Goal: Task Accomplishment & Management: Manage account settings

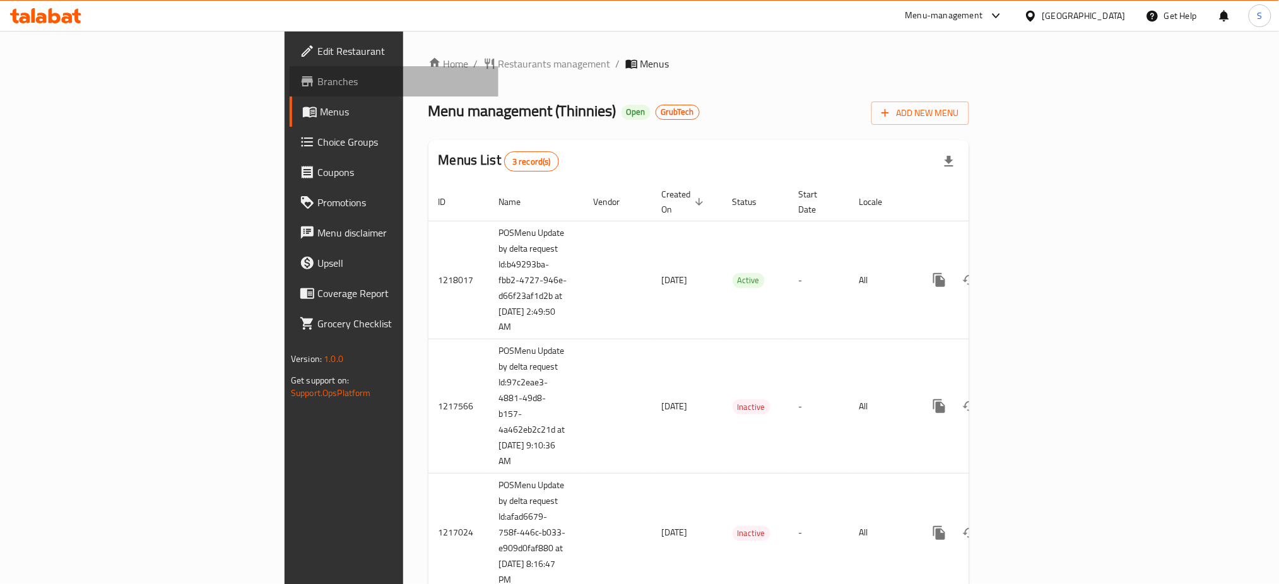
click at [317, 74] on span "Branches" at bounding box center [402, 81] width 171 height 15
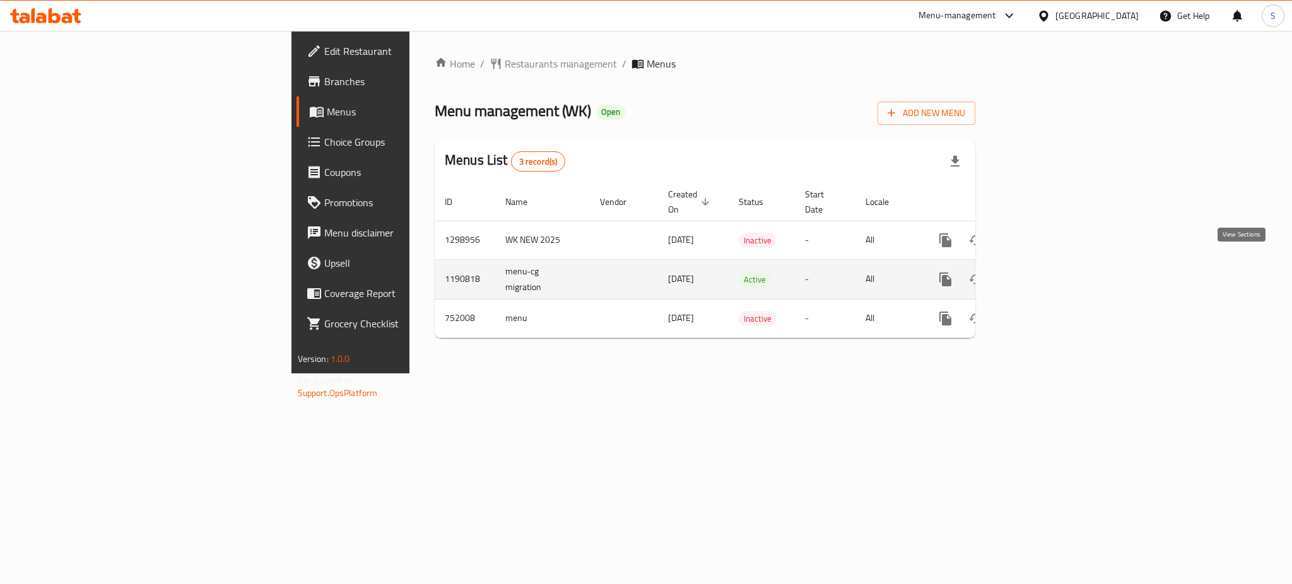
click at [1044, 272] on icon "enhanced table" at bounding box center [1036, 279] width 15 height 15
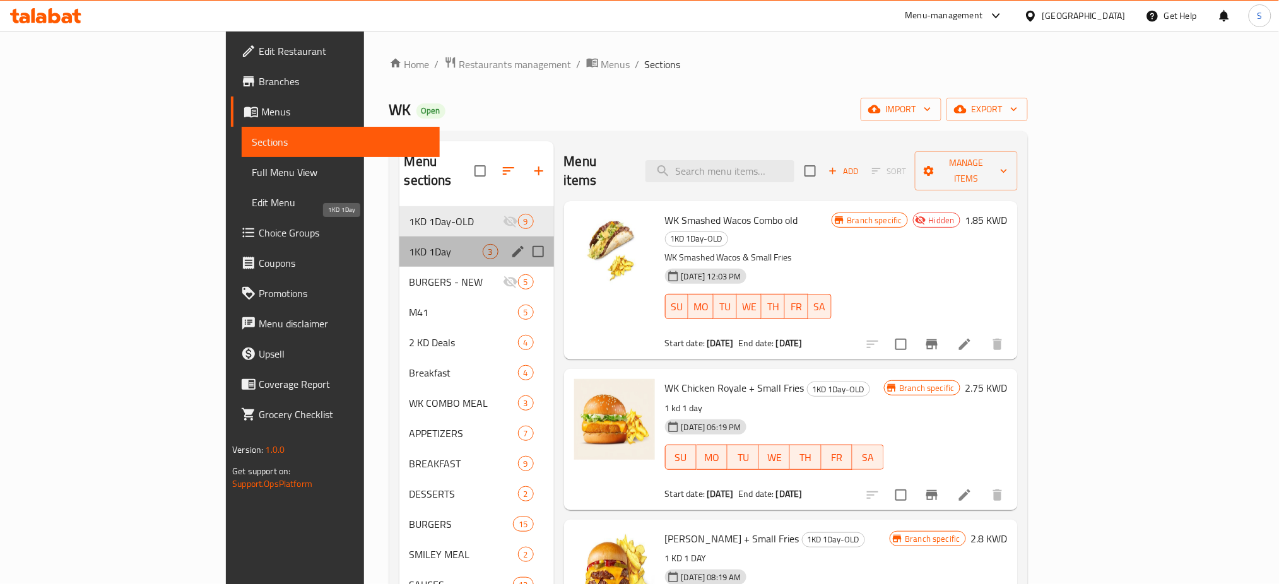
click at [409, 244] on span "1KD 1Day" at bounding box center [445, 251] width 73 height 15
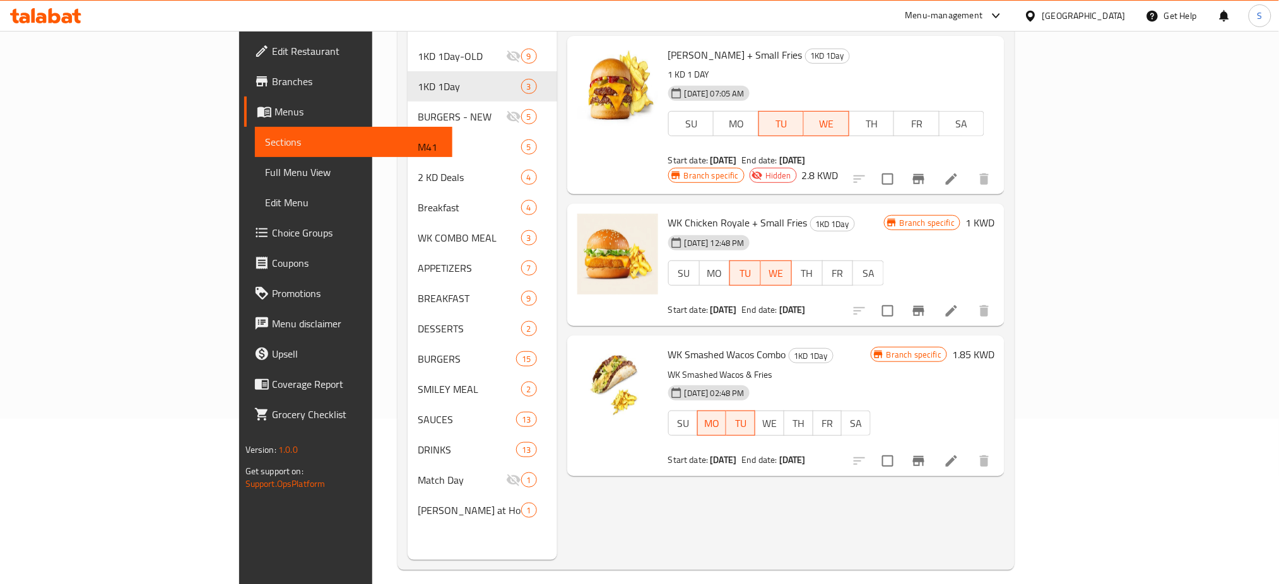
scroll to position [168, 0]
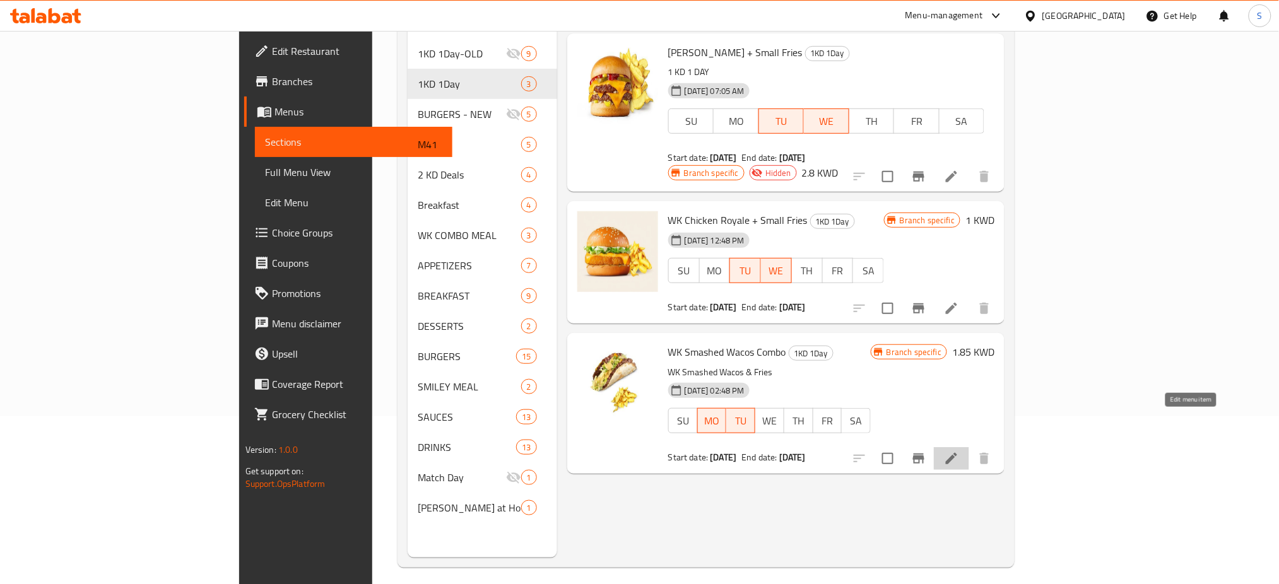
click at [959, 451] on icon at bounding box center [951, 458] width 15 height 15
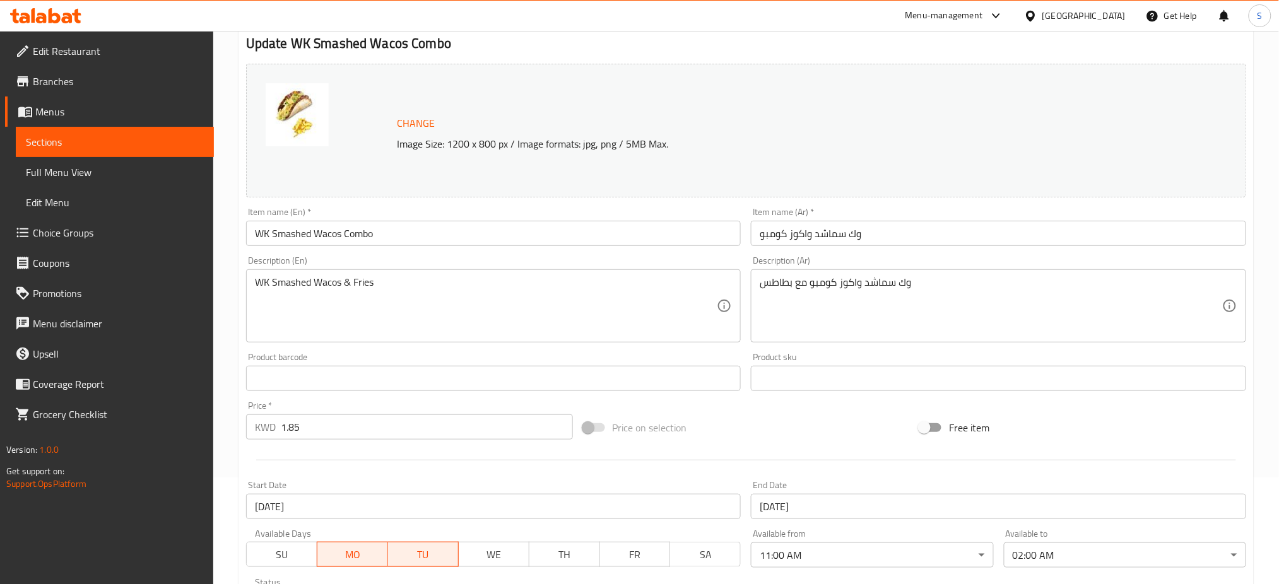
scroll to position [252, 0]
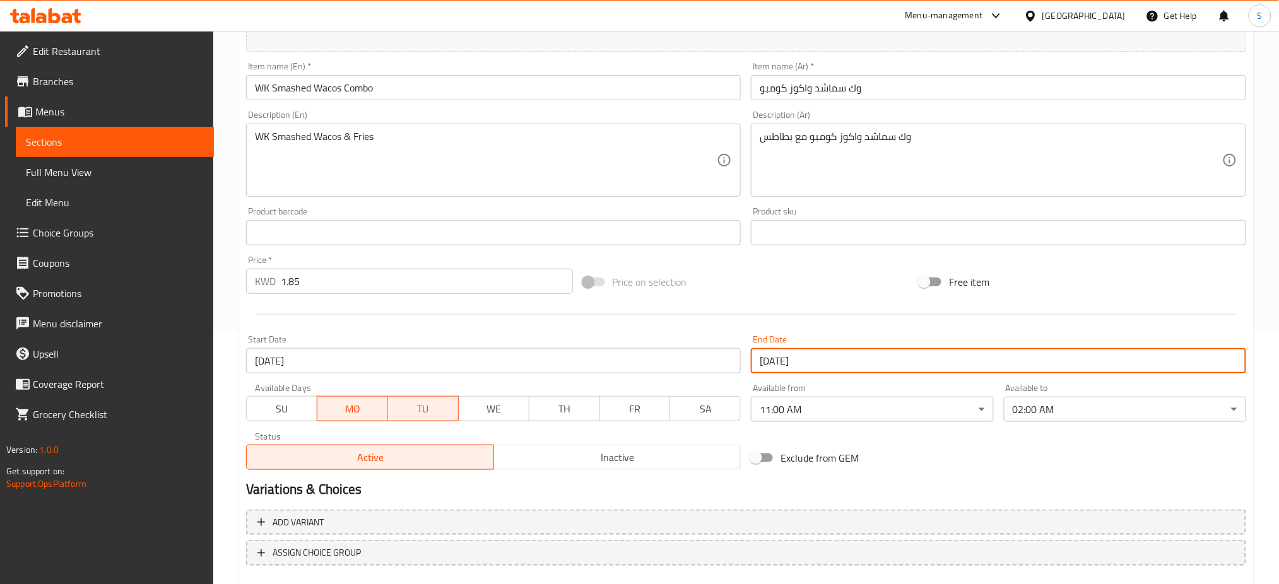
click at [792, 360] on input "19-08-2025" at bounding box center [998, 360] width 495 height 25
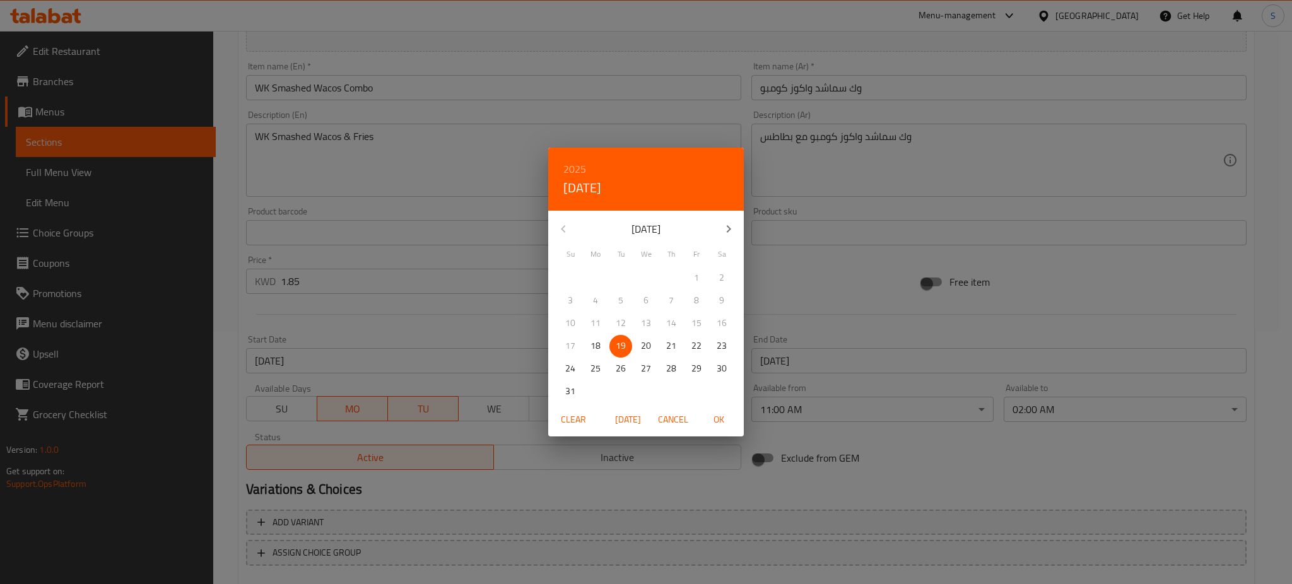
click at [604, 348] on span "18" at bounding box center [595, 346] width 23 height 16
click at [720, 419] on span "OK" at bounding box center [718, 420] width 30 height 16
type input "18-08-2025"
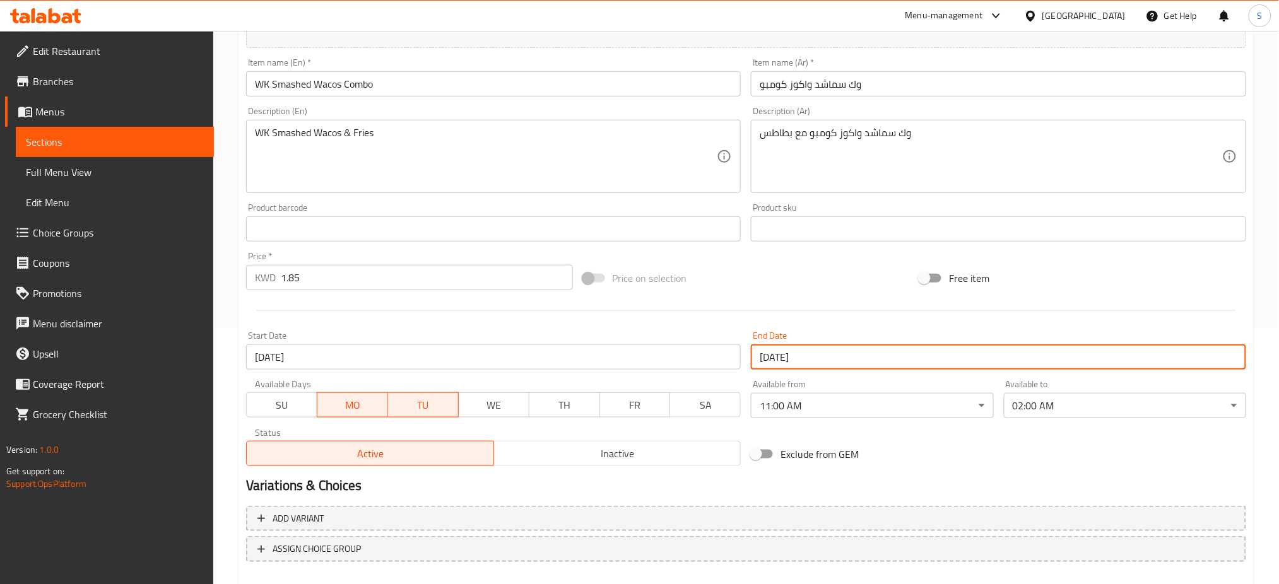
scroll to position [324, 0]
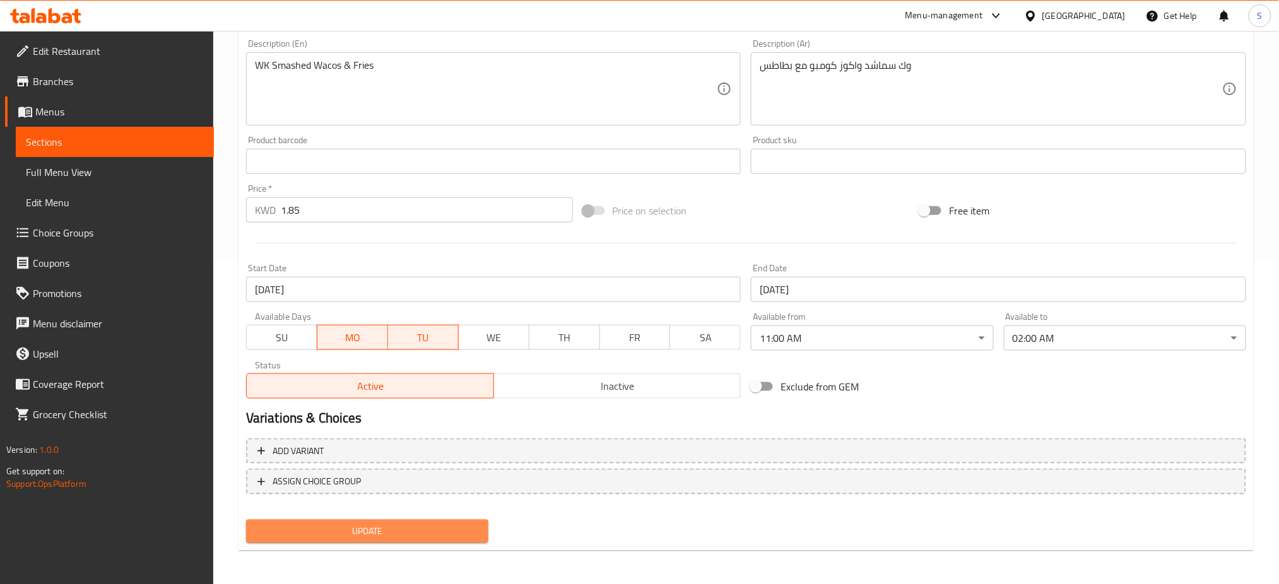
click at [426, 525] on span "Update" at bounding box center [367, 532] width 222 height 16
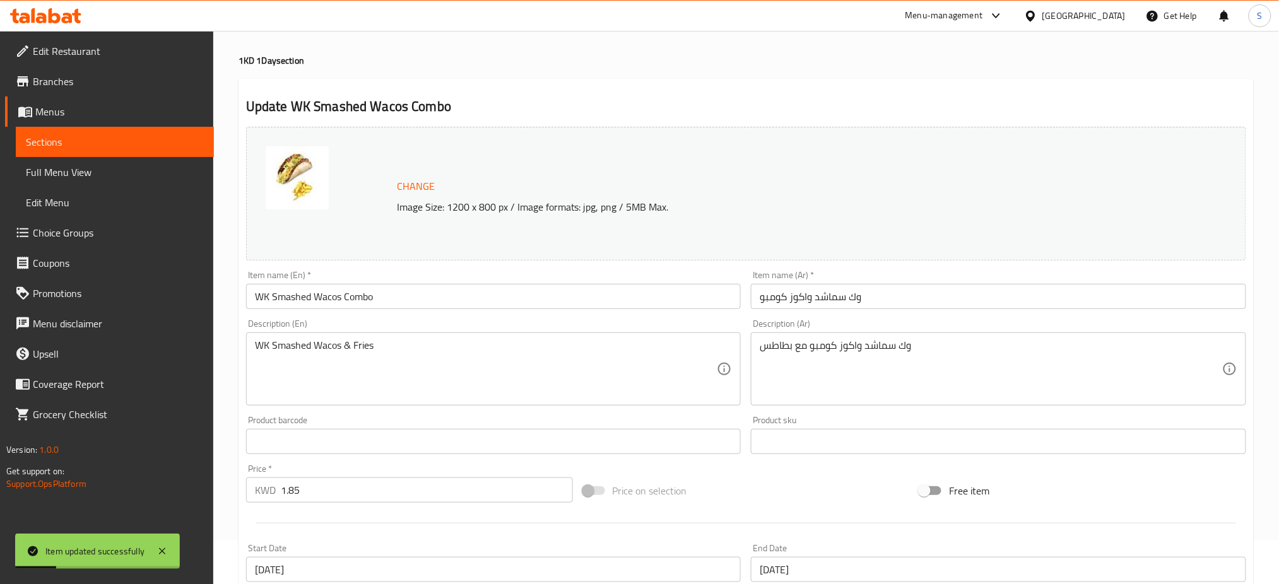
scroll to position [0, 0]
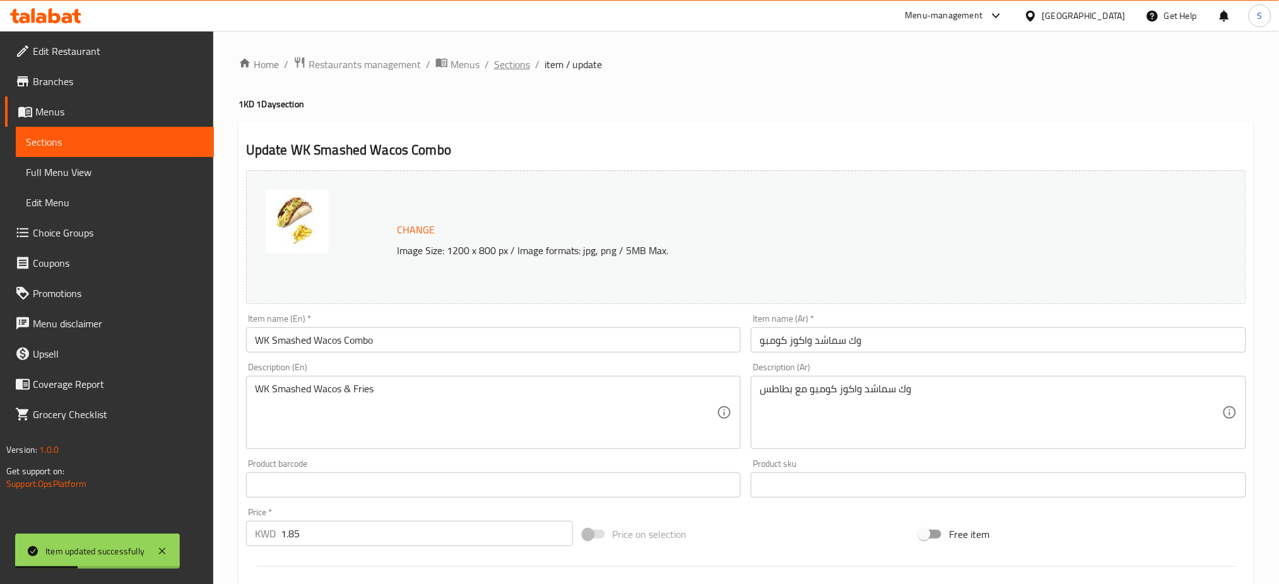
click at [513, 57] on span "Sections" at bounding box center [512, 64] width 36 height 15
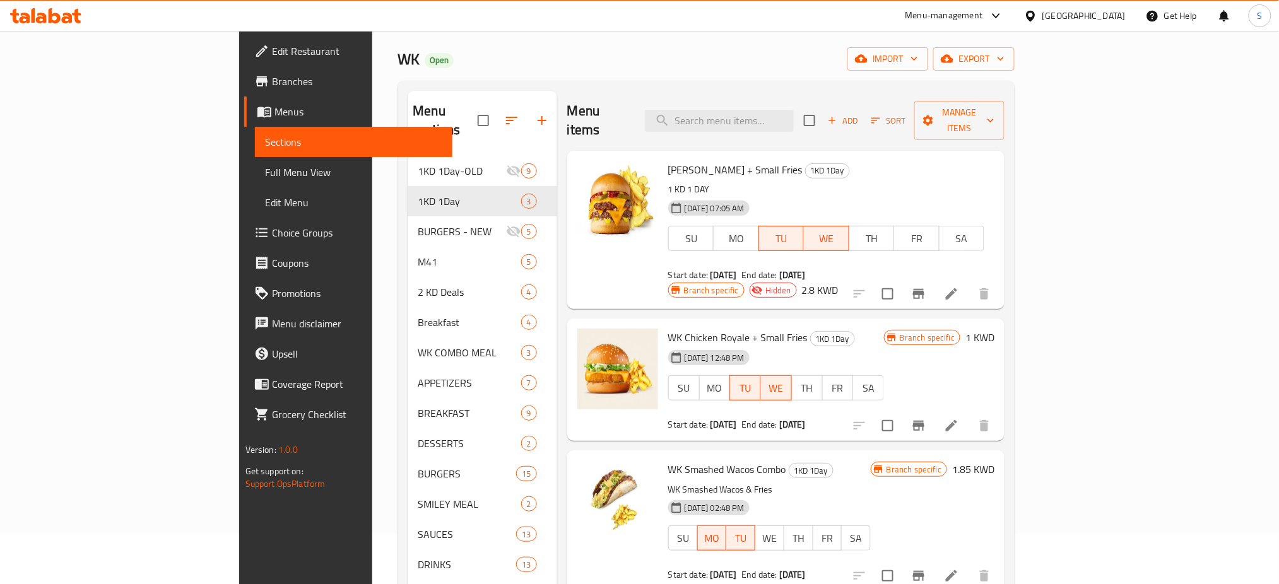
scroll to position [177, 0]
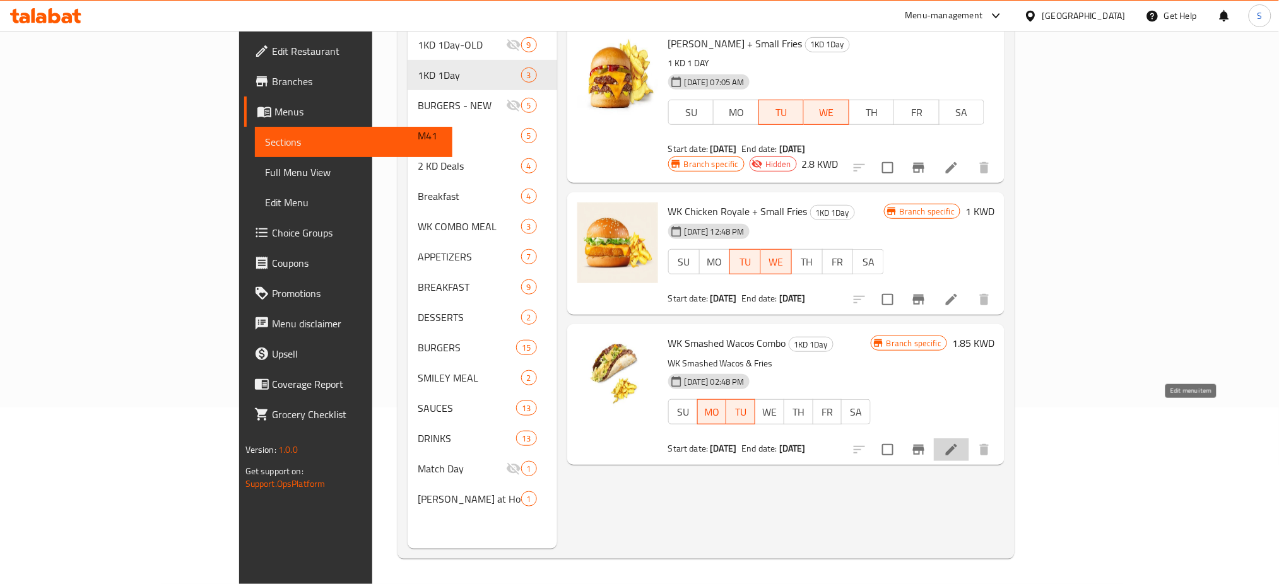
click at [959, 442] on icon at bounding box center [951, 449] width 15 height 15
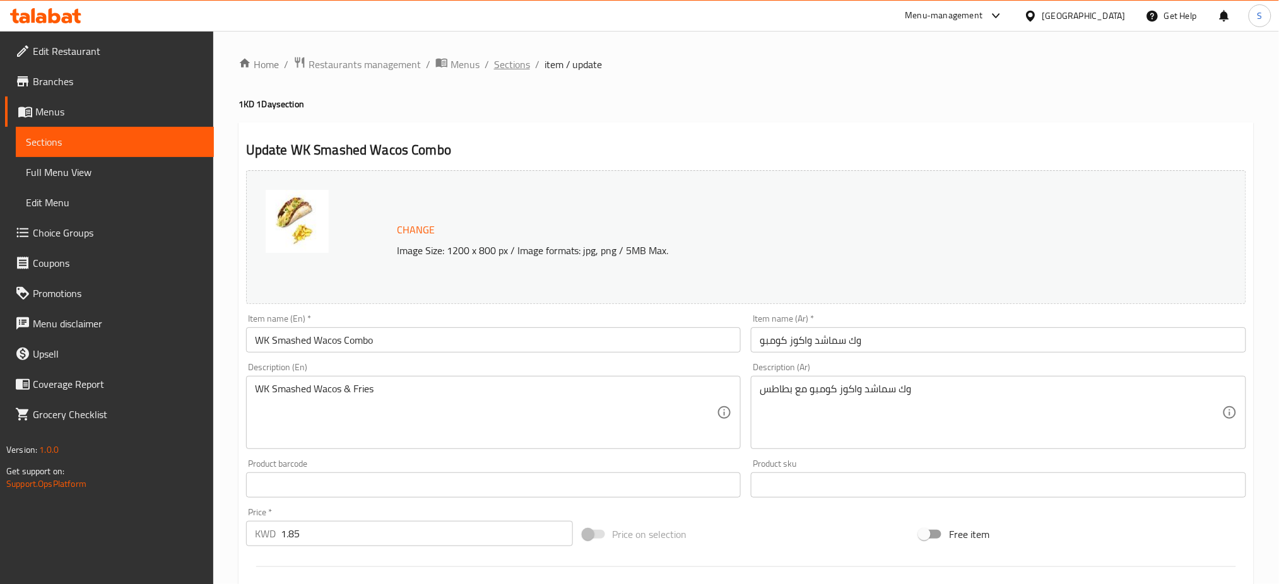
click at [513, 69] on span "Sections" at bounding box center [512, 64] width 36 height 15
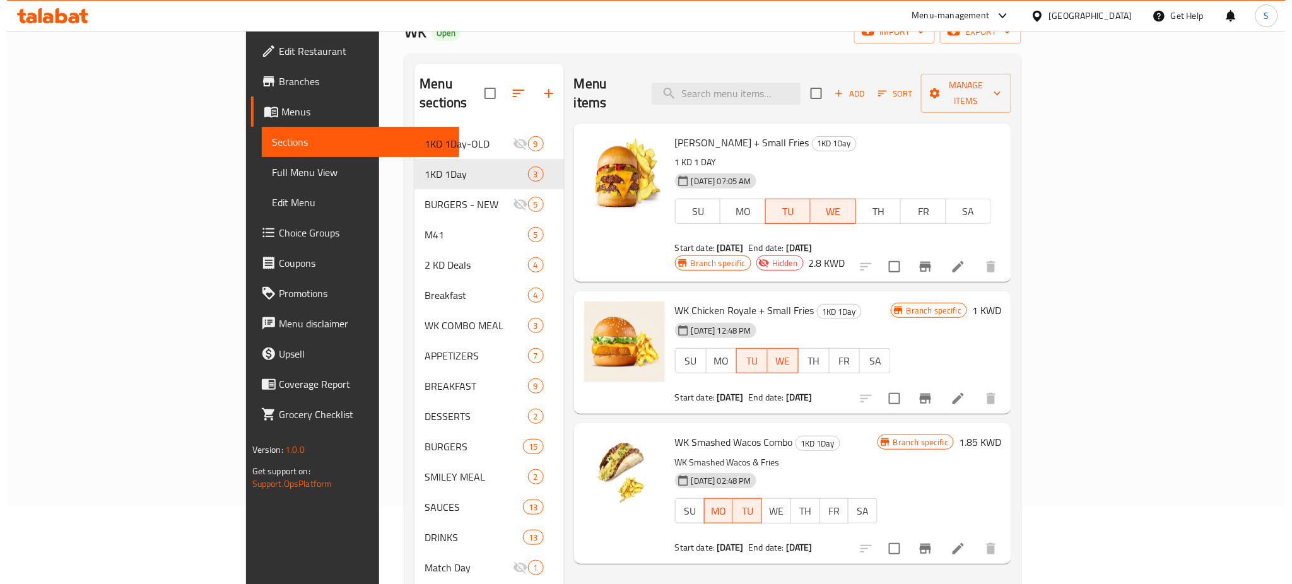
scroll to position [168, 0]
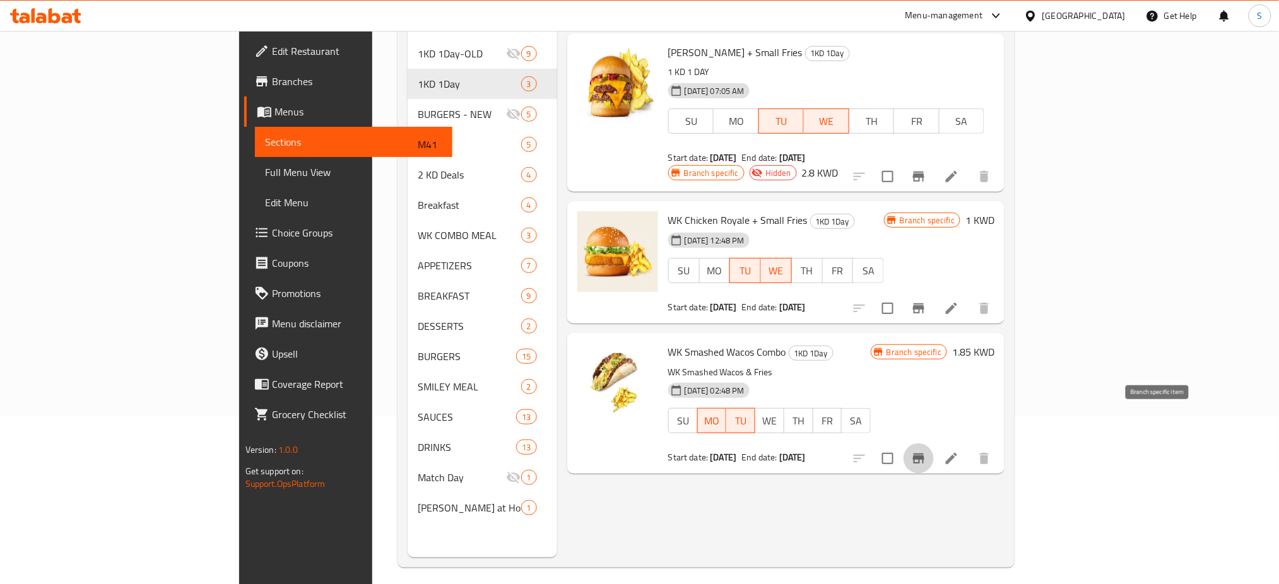
click at [934, 443] on button "Branch-specific-item" at bounding box center [918, 458] width 30 height 30
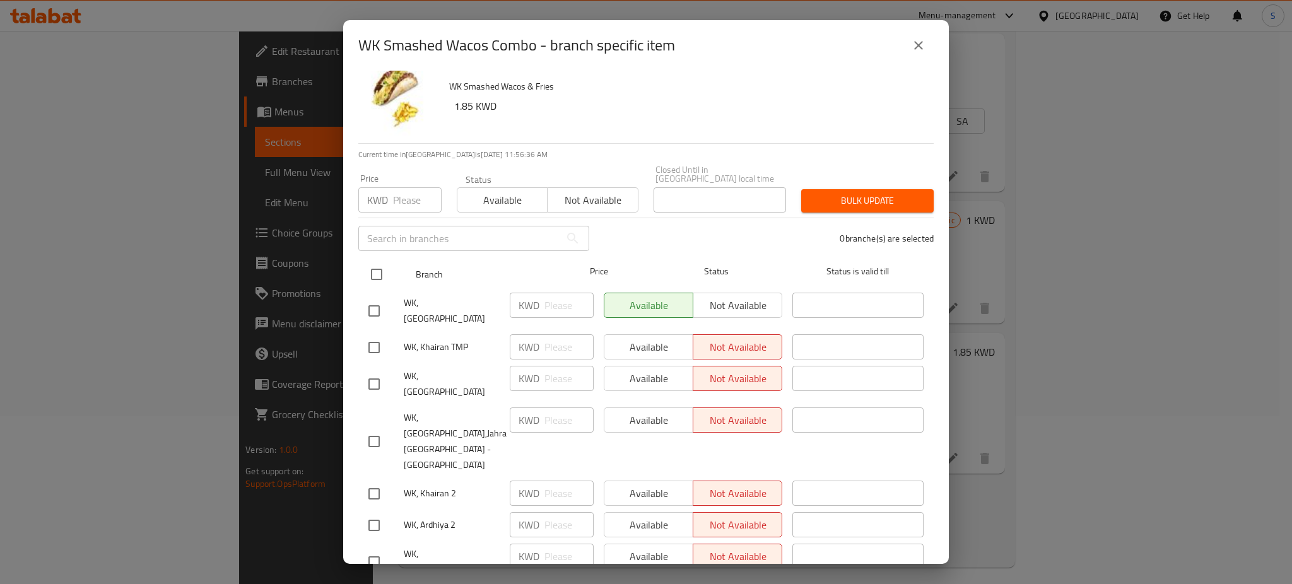
scroll to position [0, 0]
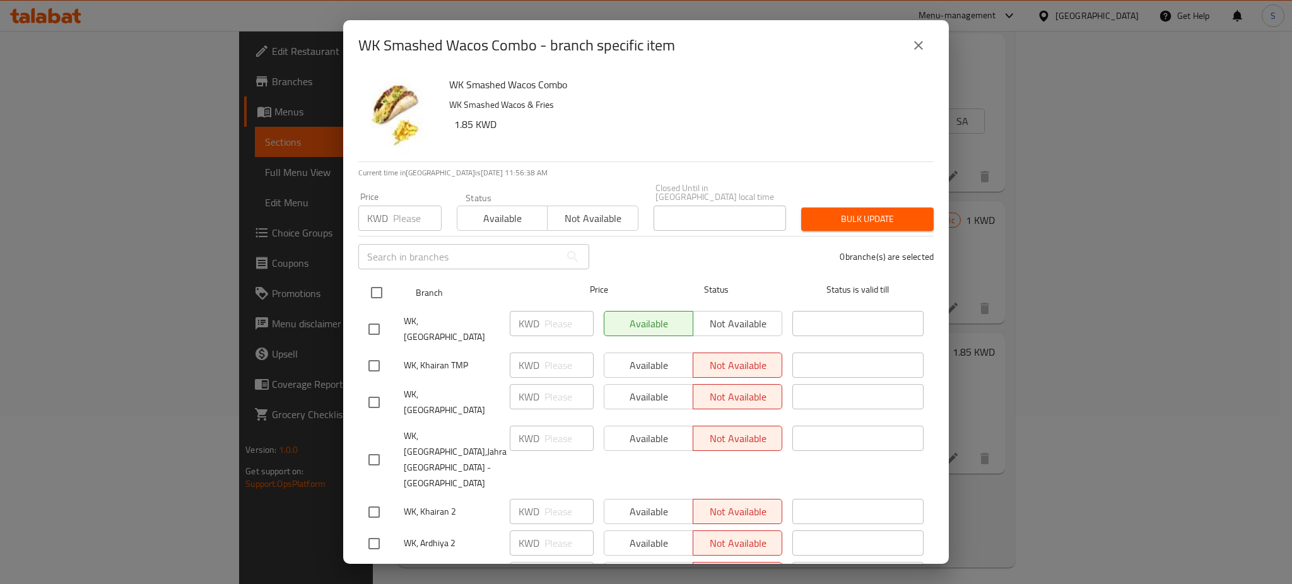
click at [382, 283] on input "checkbox" at bounding box center [376, 292] width 26 height 26
checkbox input "true"
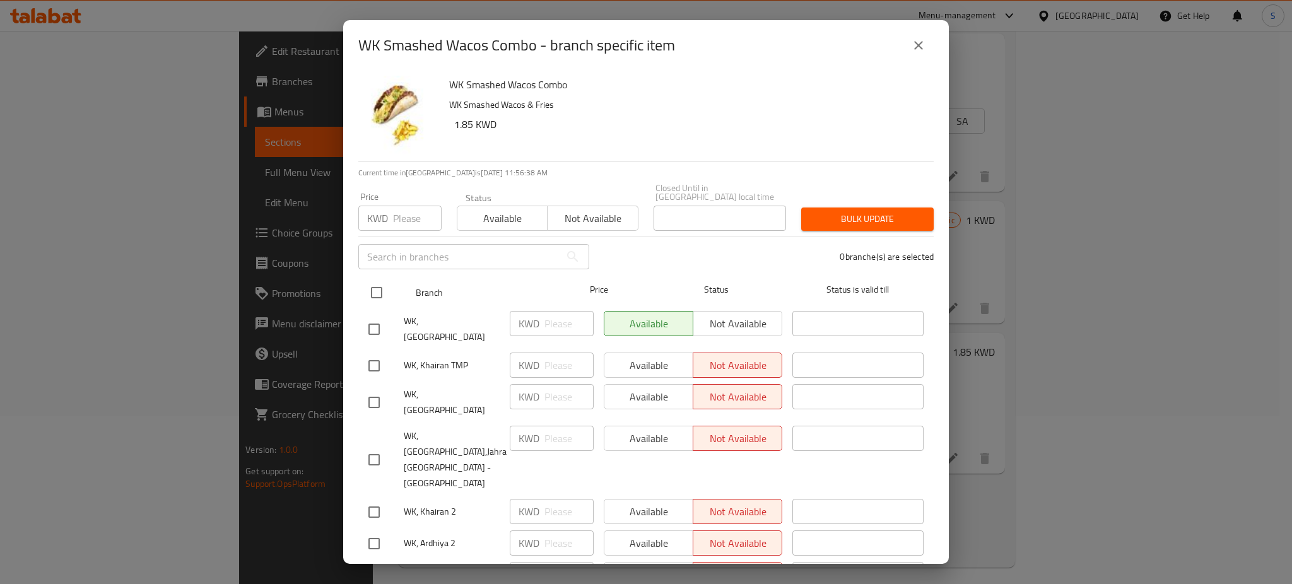
checkbox input "true"
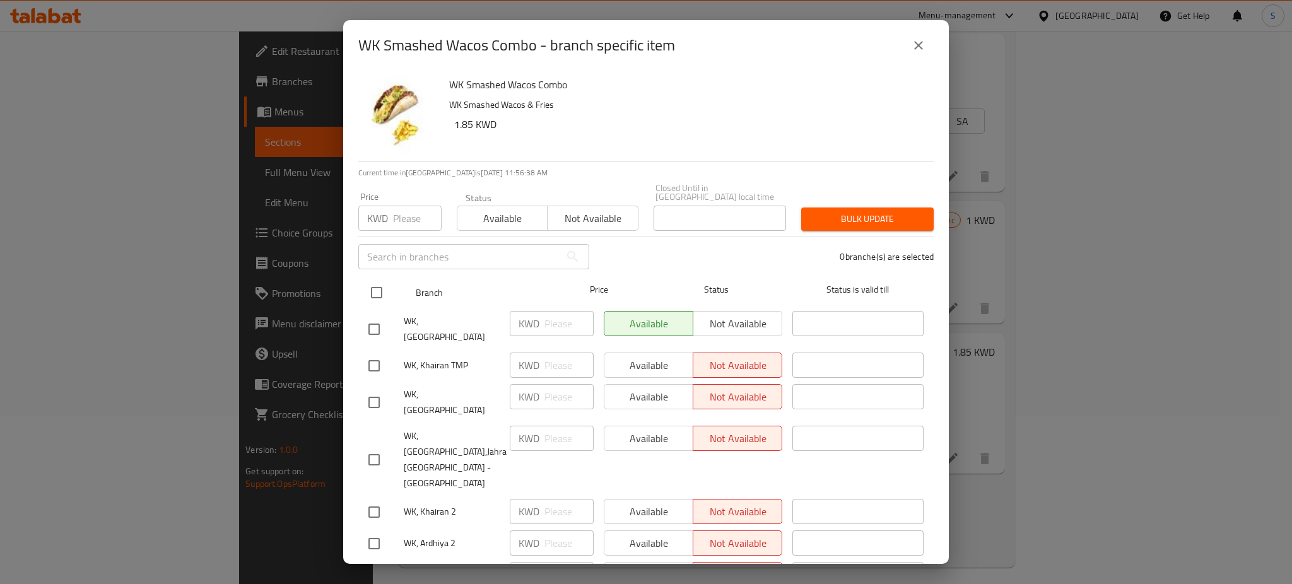
checkbox input "true"
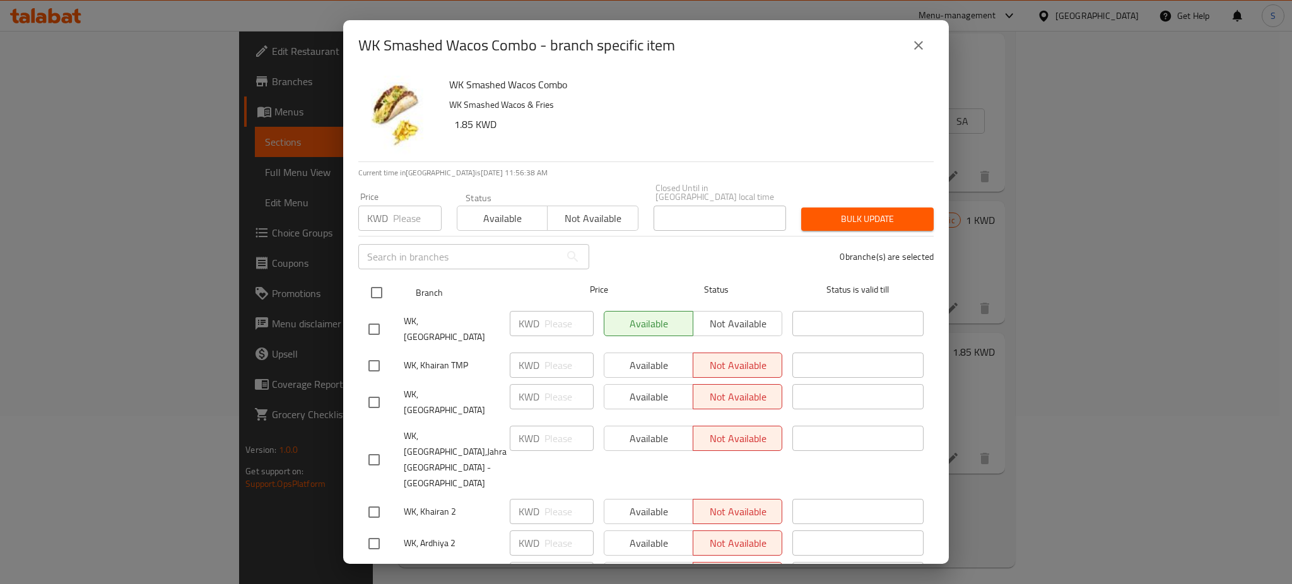
checkbox input "true"
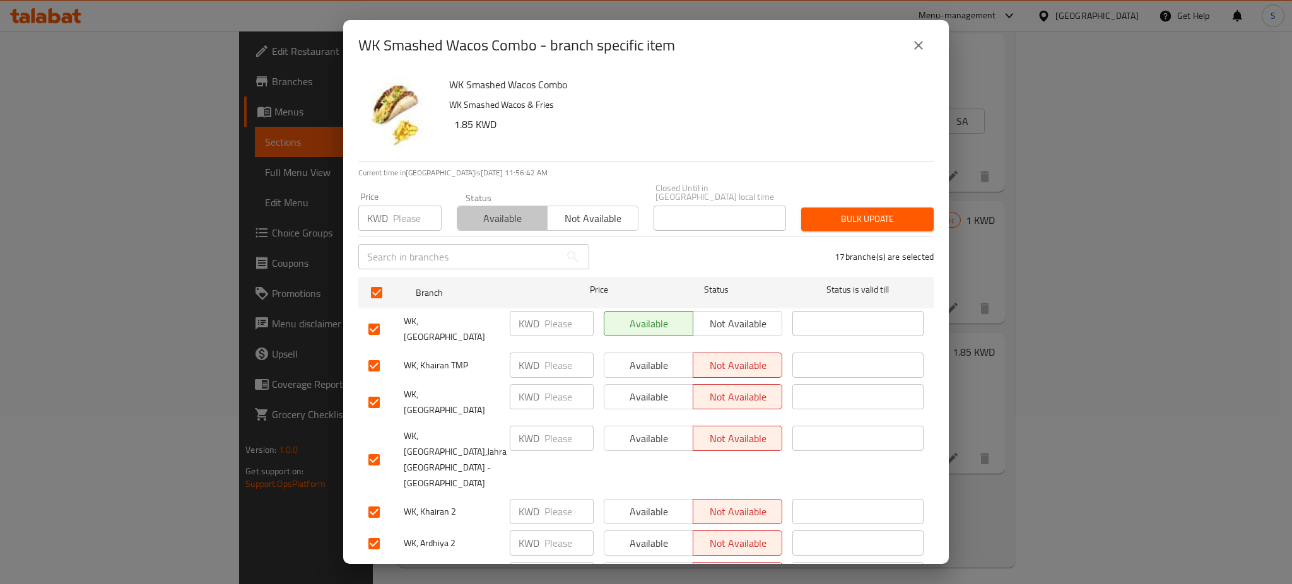
click at [515, 209] on span "Available" at bounding box center [502, 218] width 80 height 18
click at [867, 211] on span "Bulk update" at bounding box center [867, 219] width 112 height 16
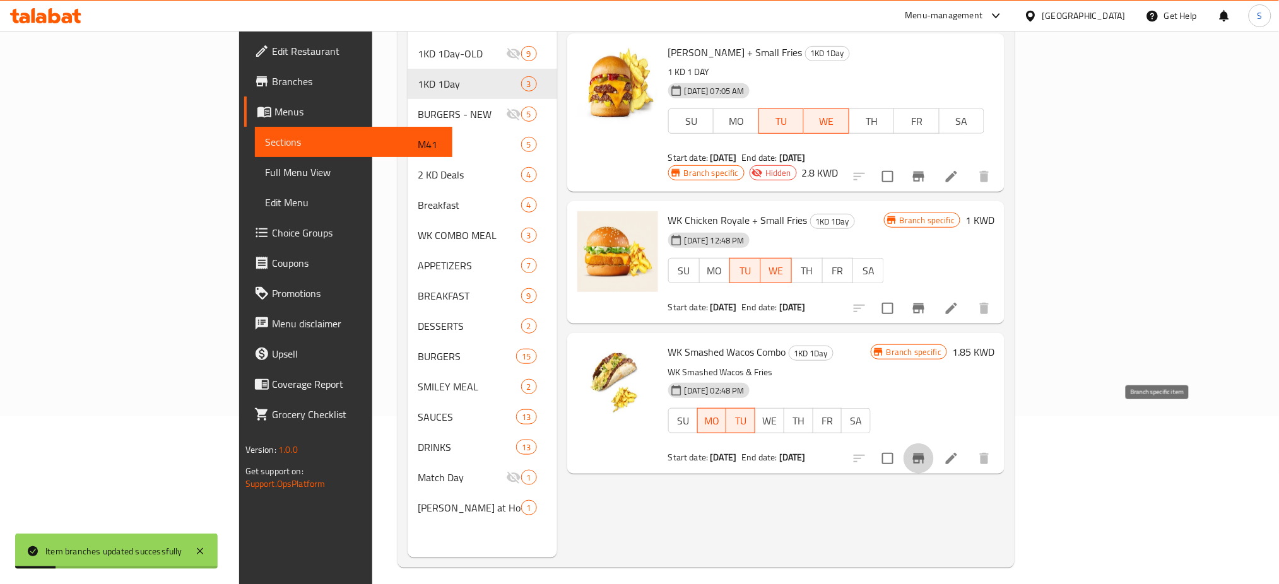
click at [924, 454] on icon "Branch-specific-item" at bounding box center [918, 459] width 11 height 10
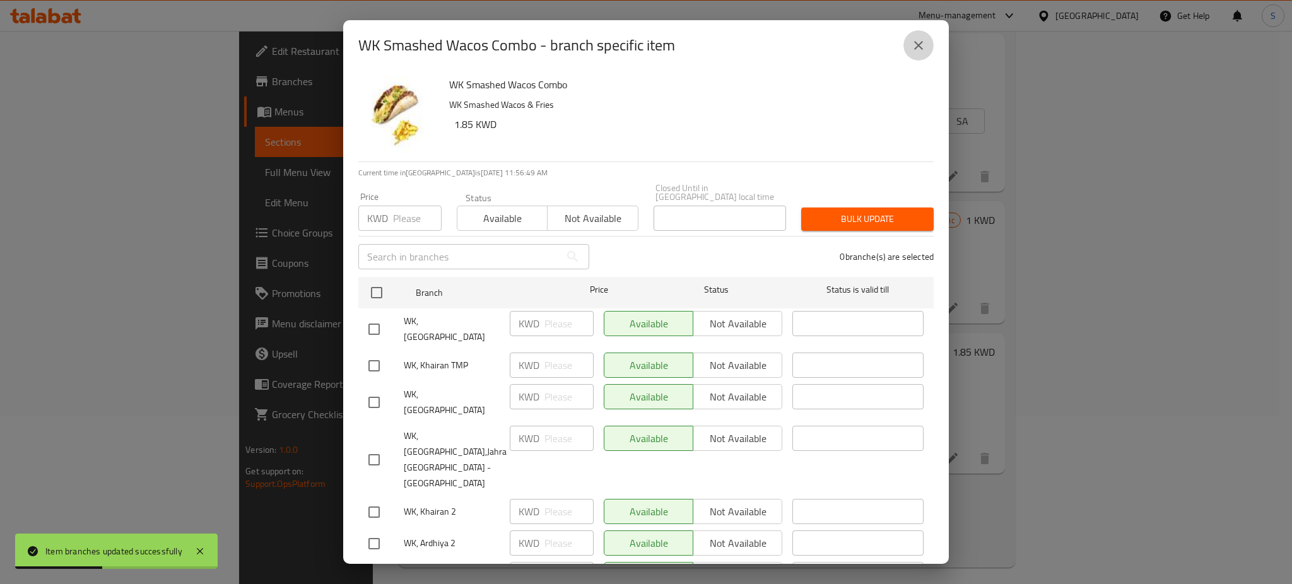
click at [922, 43] on icon "close" at bounding box center [918, 45] width 15 height 15
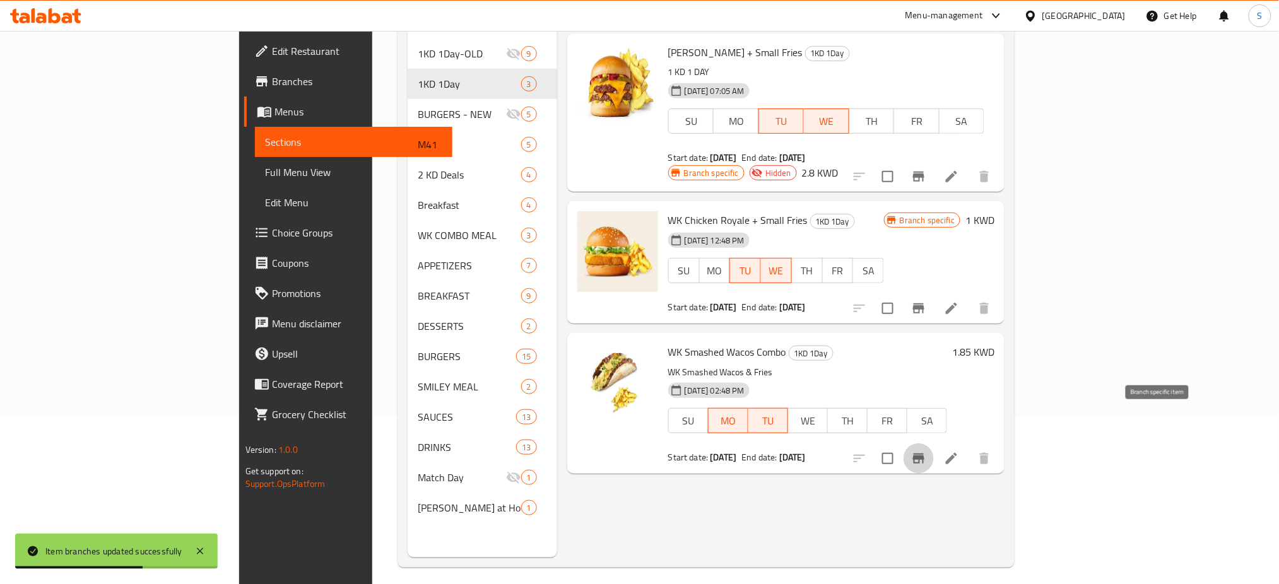
click at [934, 443] on button "Branch-specific-item" at bounding box center [918, 458] width 30 height 30
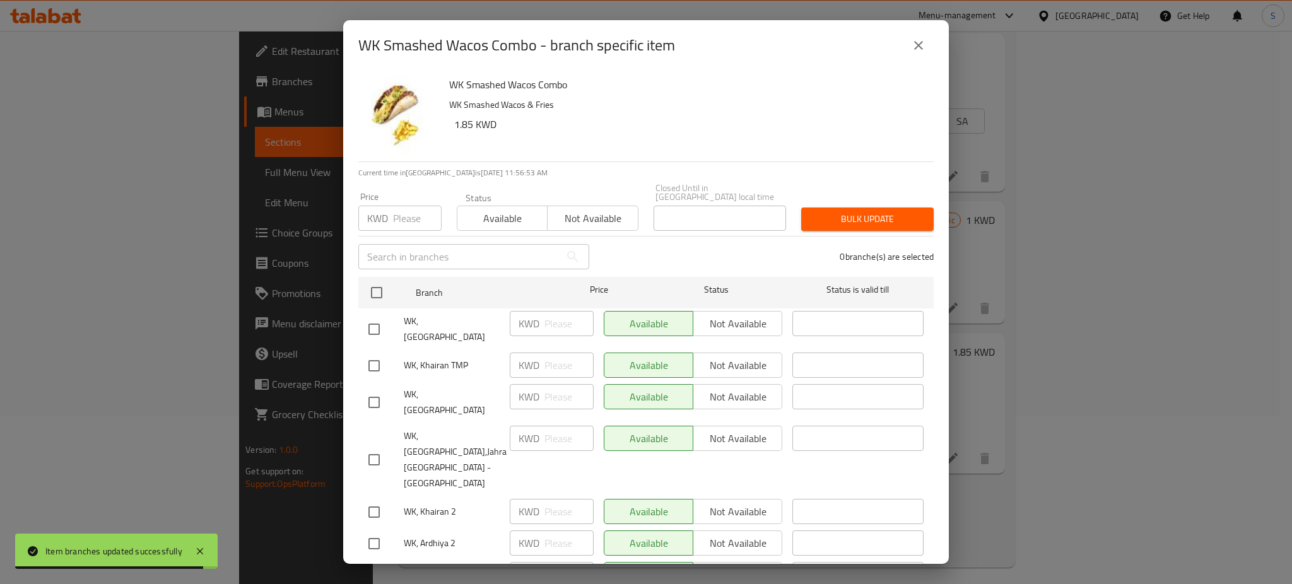
click at [913, 46] on icon "close" at bounding box center [918, 45] width 15 height 15
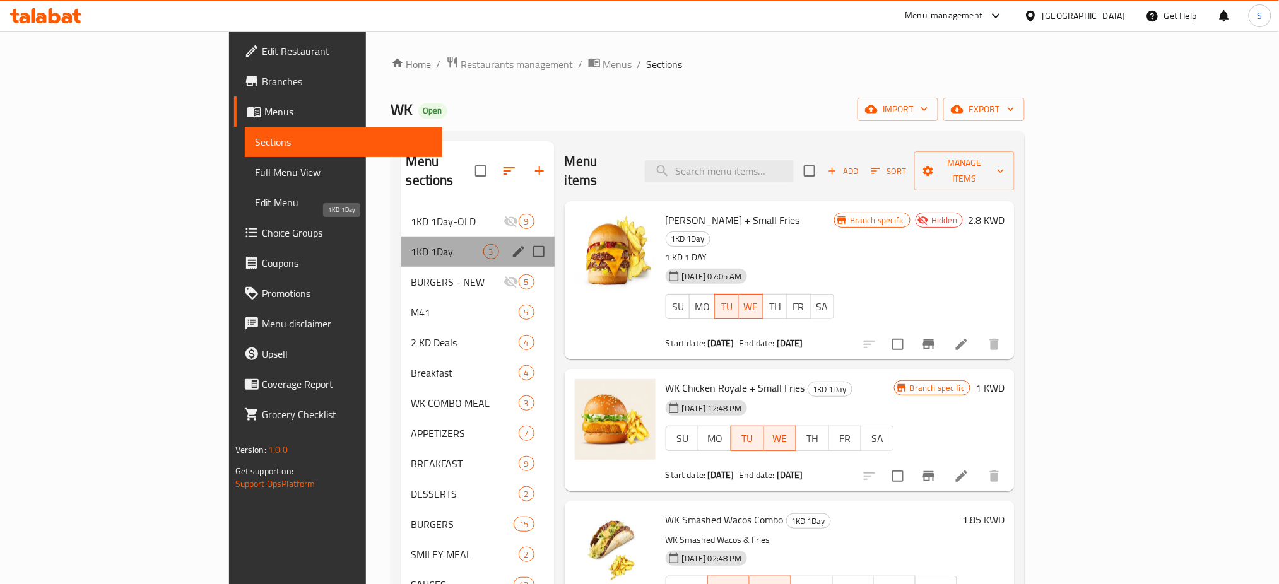
click at [411, 244] on span "1KD 1Day" at bounding box center [447, 251] width 72 height 15
click at [513, 246] on icon "edit" at bounding box center [518, 251] width 11 height 11
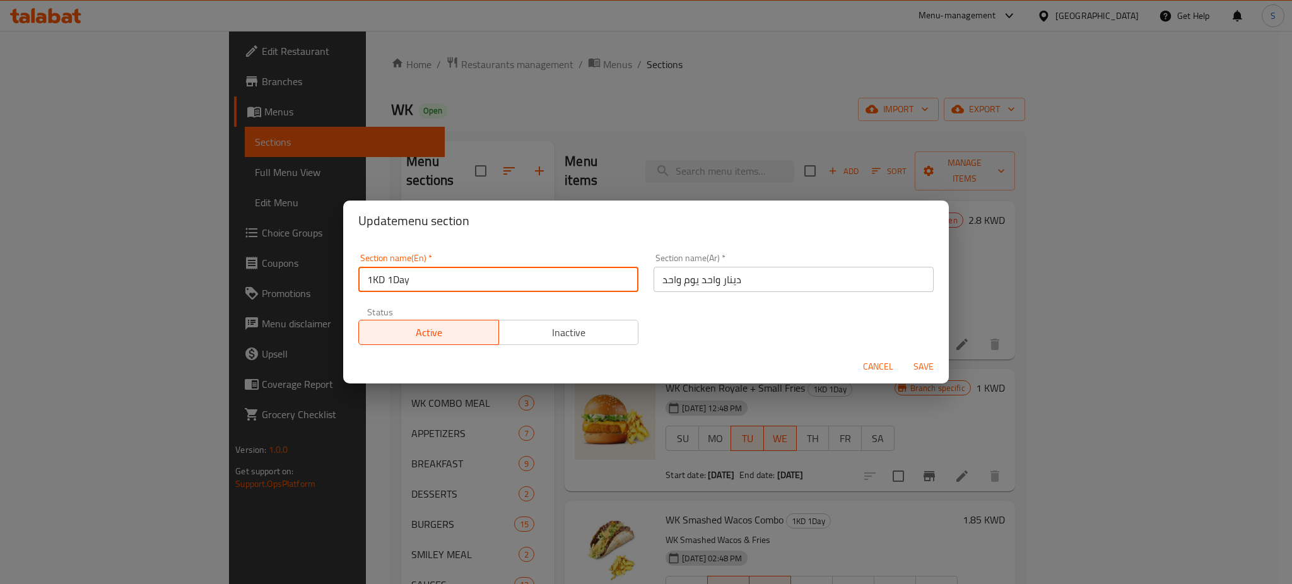
drag, startPoint x: 440, startPoint y: 284, endPoint x: 360, endPoint y: 290, distance: 80.9
click at [360, 290] on input "1KD 1Day" at bounding box center [498, 279] width 280 height 25
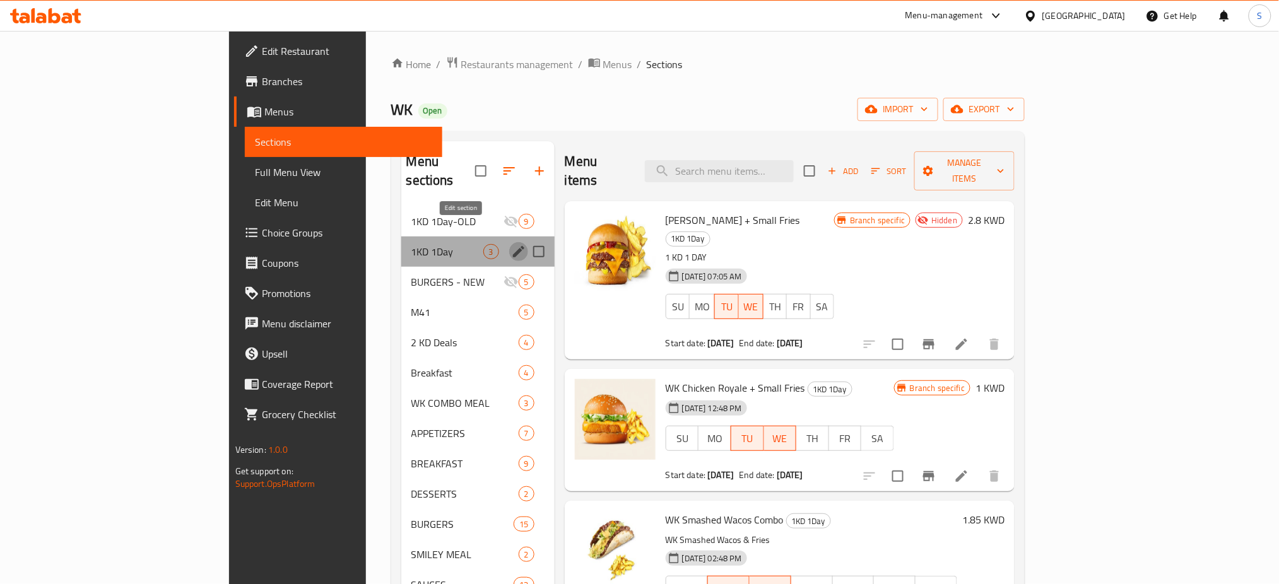
click at [513, 246] on icon "edit" at bounding box center [518, 251] width 11 height 11
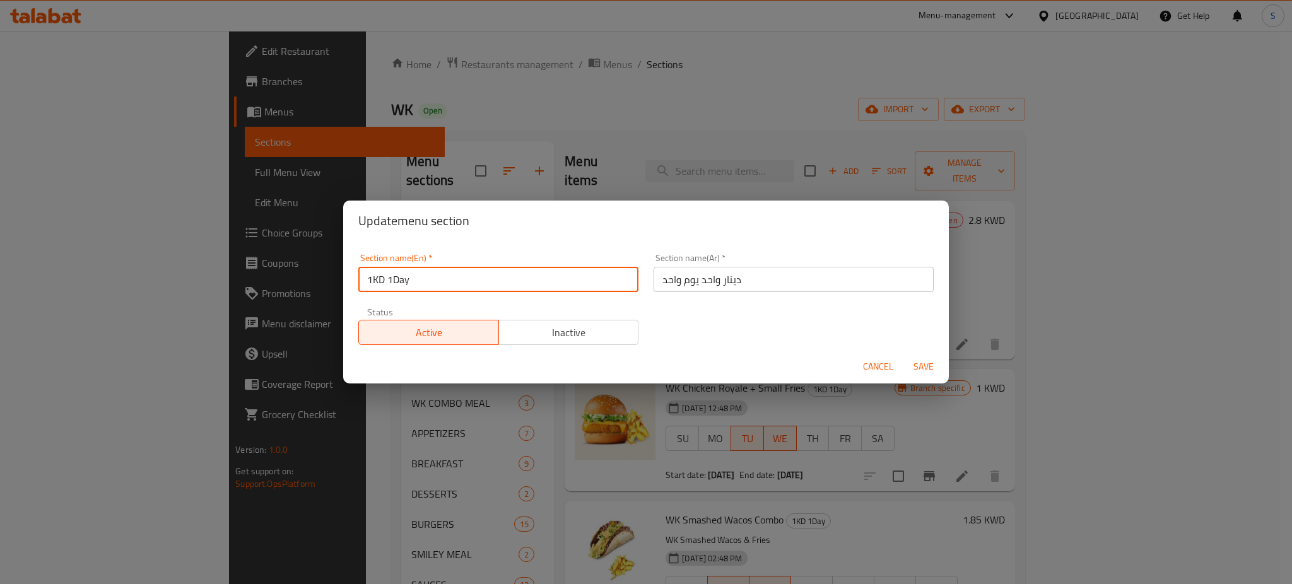
drag, startPoint x: 433, startPoint y: 282, endPoint x: 348, endPoint y: 276, distance: 85.3
click at [348, 276] on div "Section name(En)   * 1KD 1Day Section name(En) * Section name(Ar)   * دينار واح…" at bounding box center [646, 295] width 606 height 109
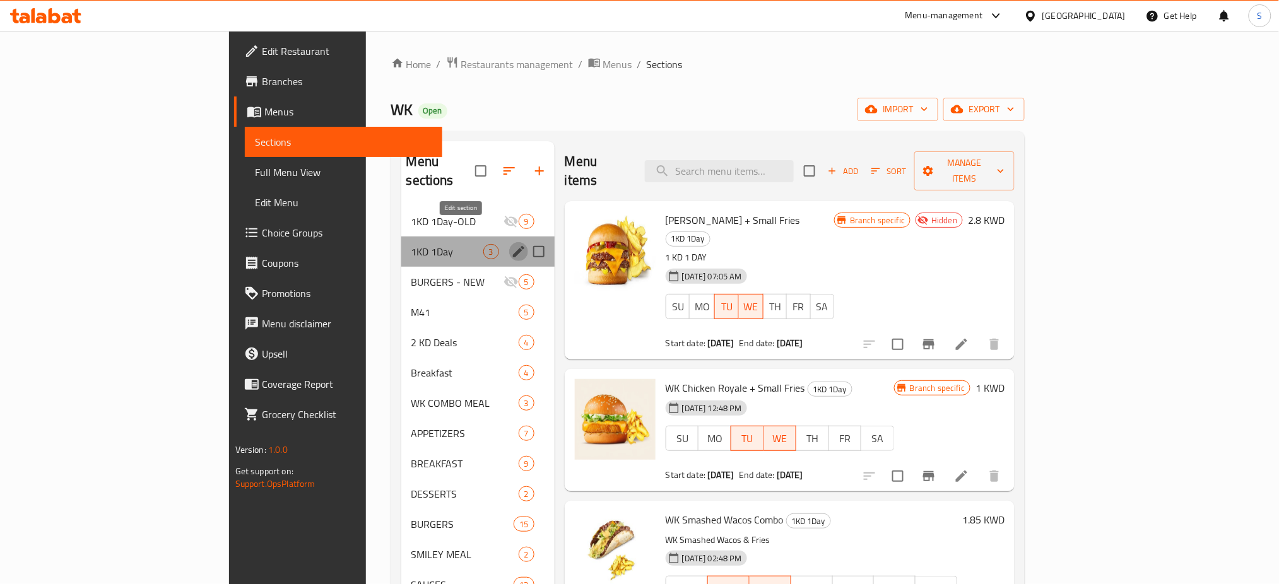
click at [513, 246] on icon "edit" at bounding box center [518, 251] width 11 height 11
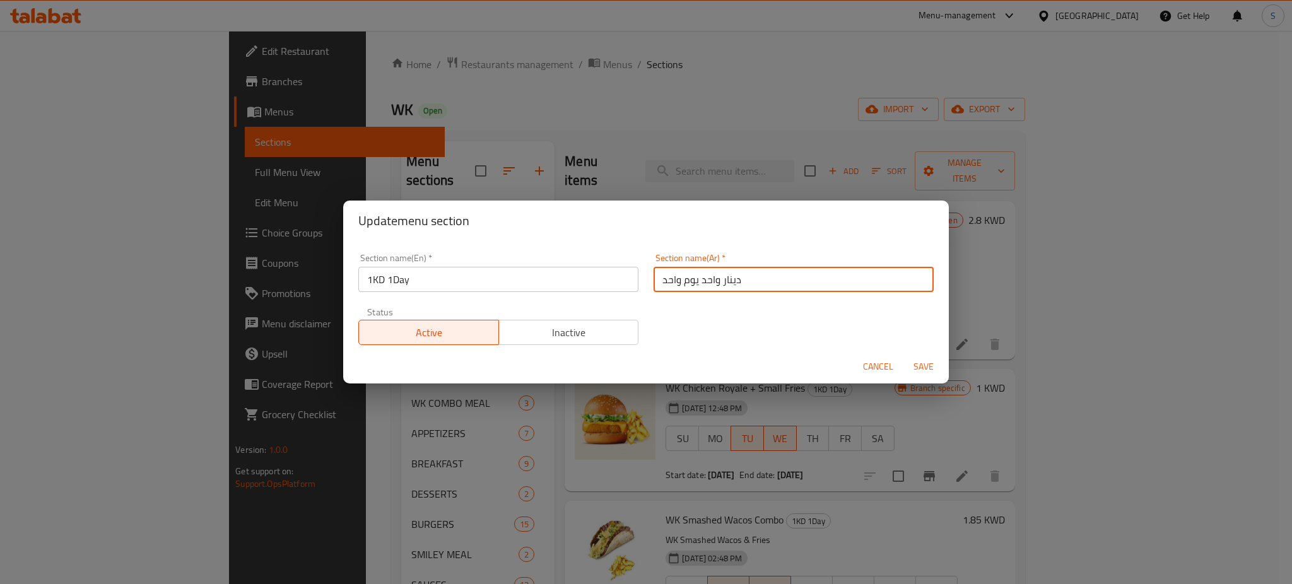
click at [700, 279] on input "دينار واحد يوم واحد" at bounding box center [794, 279] width 280 height 25
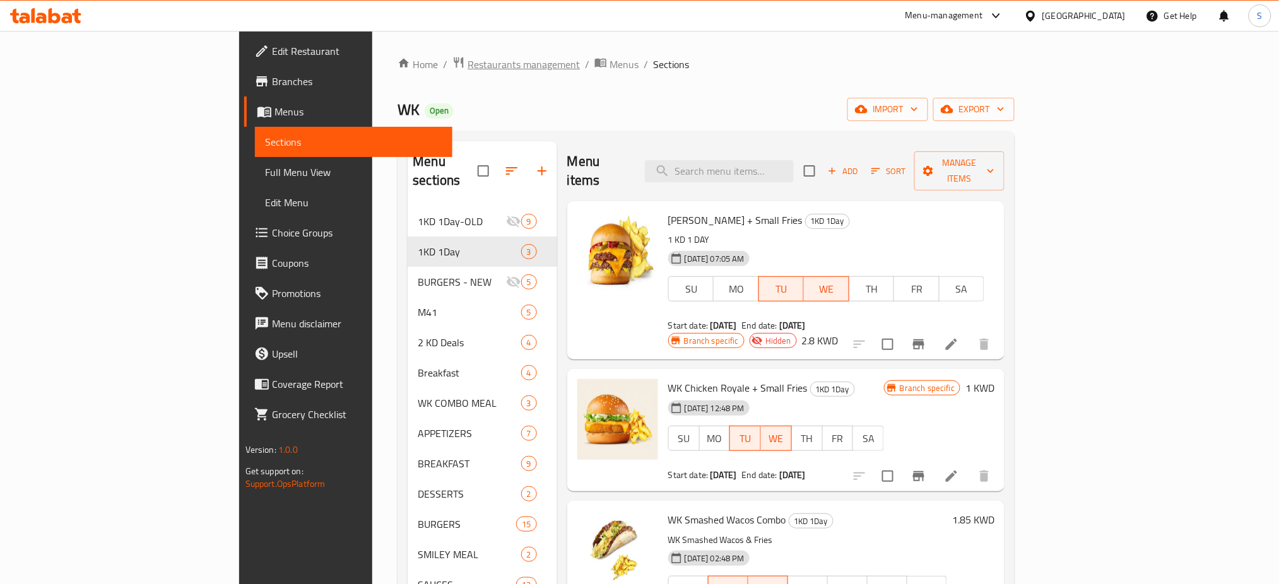
click at [467, 59] on span "Restaurants management" at bounding box center [523, 64] width 112 height 15
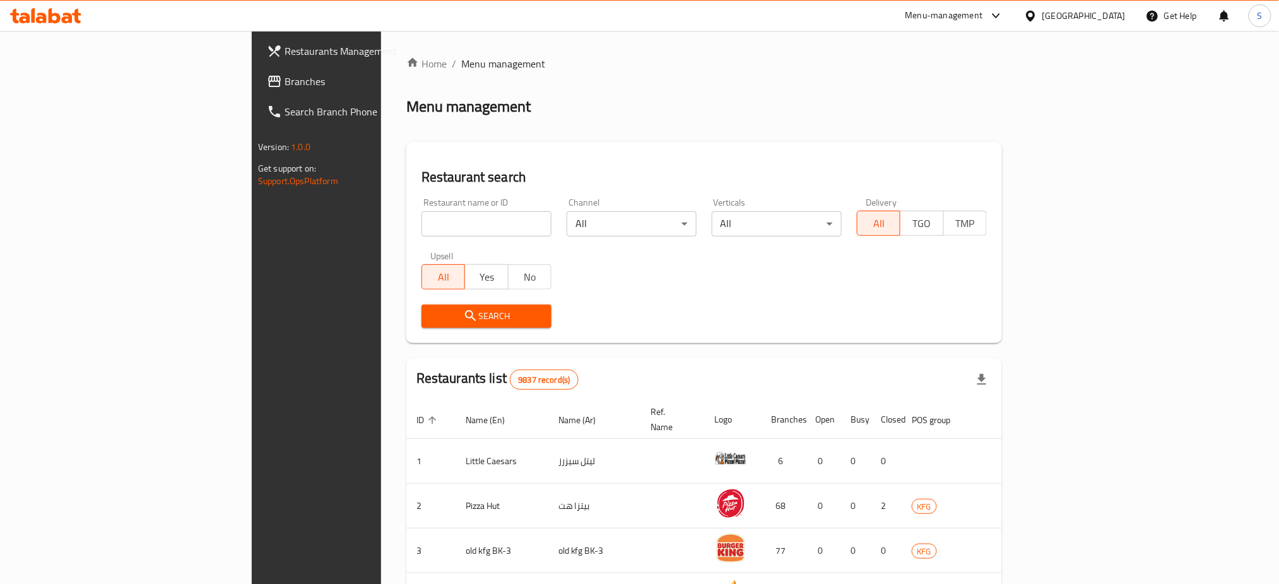
click at [284, 53] on span "Restaurants Management" at bounding box center [369, 51] width 171 height 15
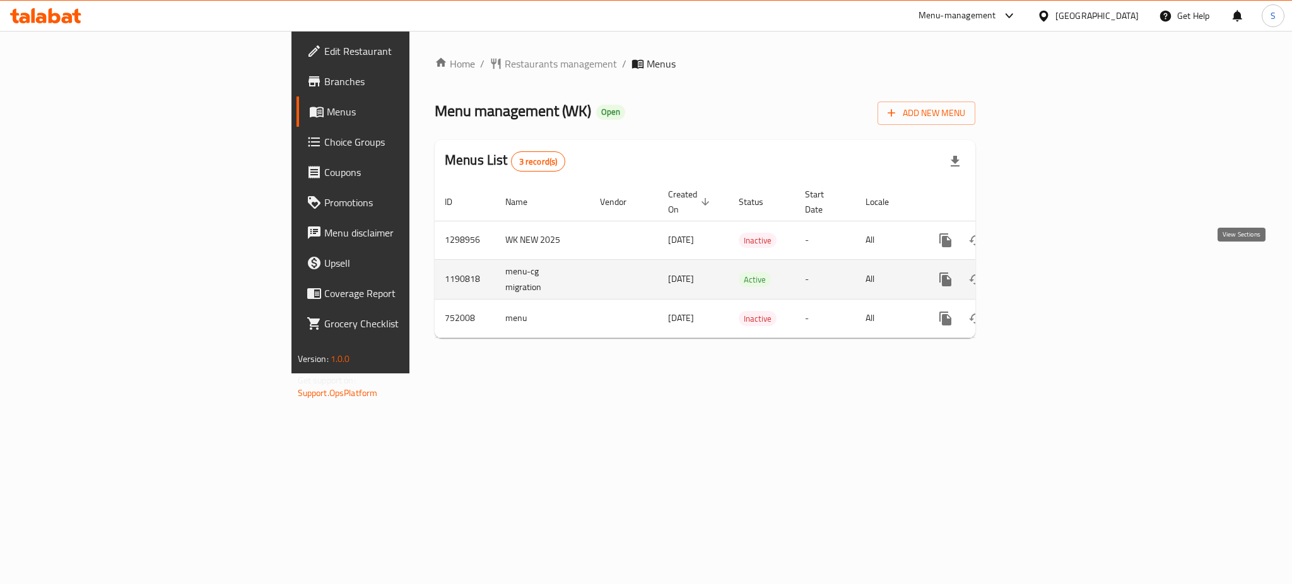
click at [1042, 274] on icon "enhanced table" at bounding box center [1036, 279] width 11 height 11
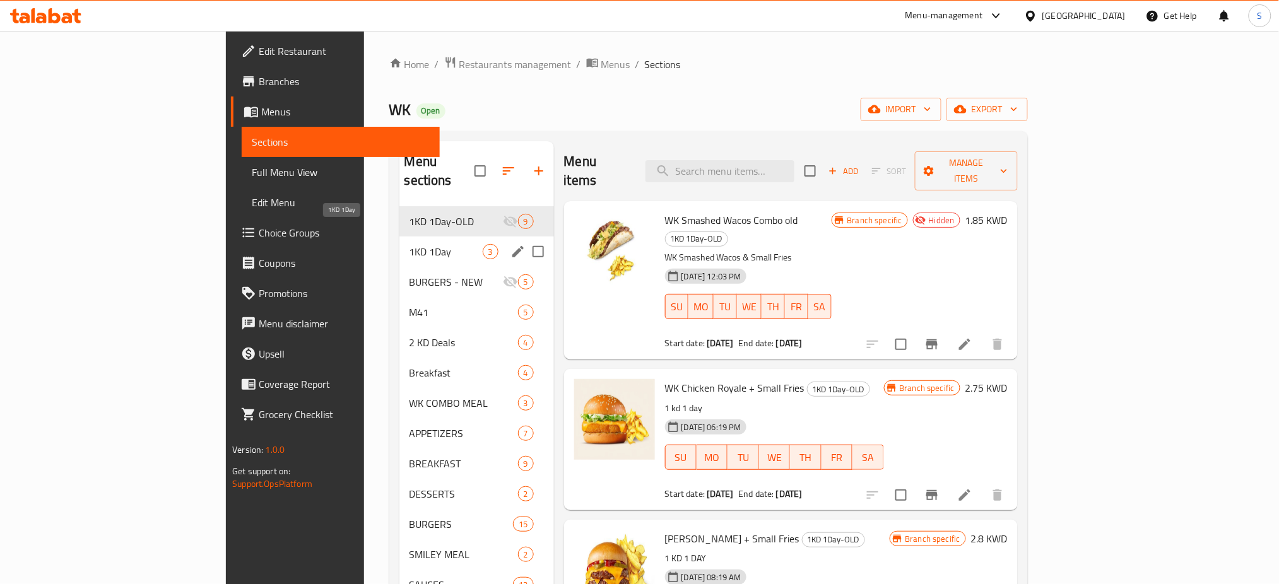
click at [409, 244] on span "1KD 1Day" at bounding box center [445, 251] width 73 height 15
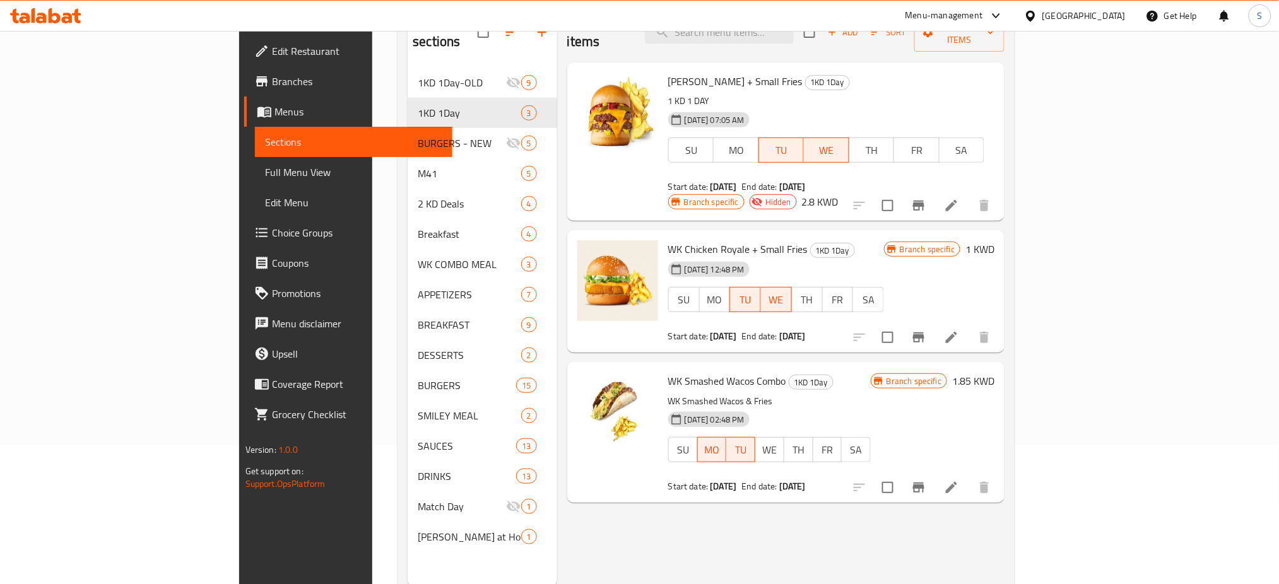
scroll to position [168, 0]
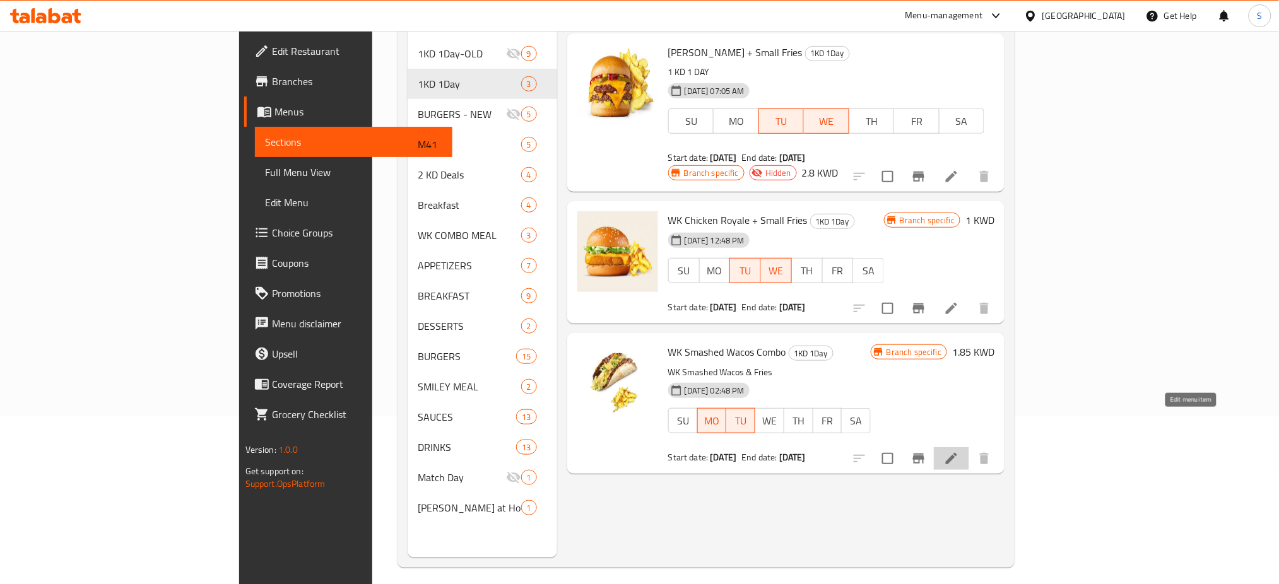
click at [959, 451] on icon at bounding box center [951, 458] width 15 height 15
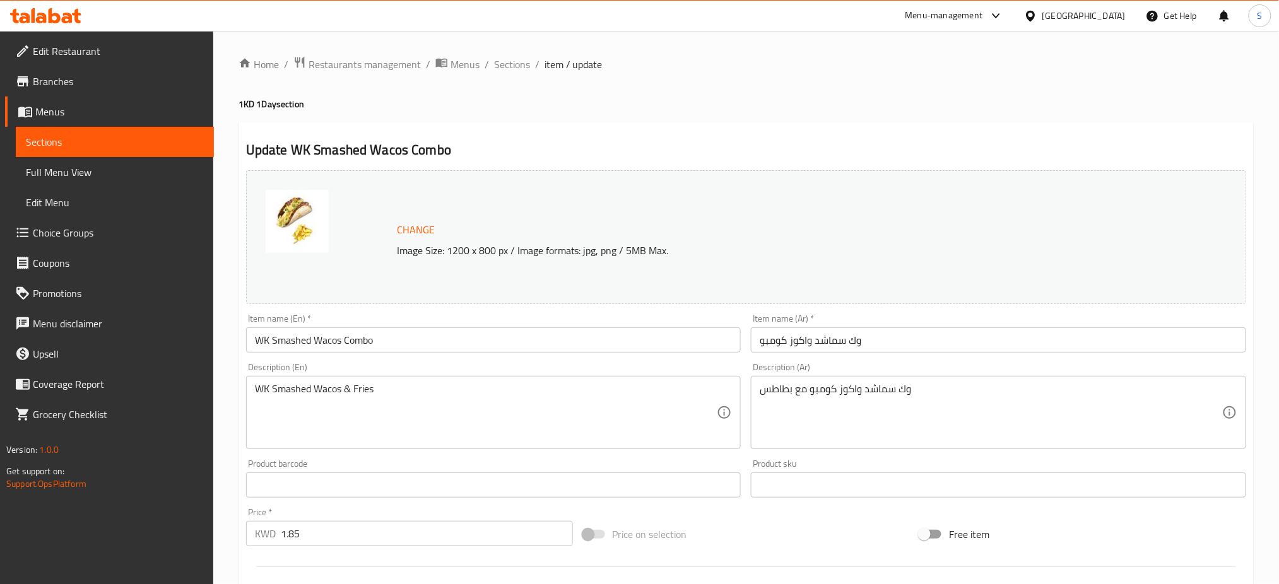
click at [44, 77] on span "Branches" at bounding box center [118, 81] width 171 height 15
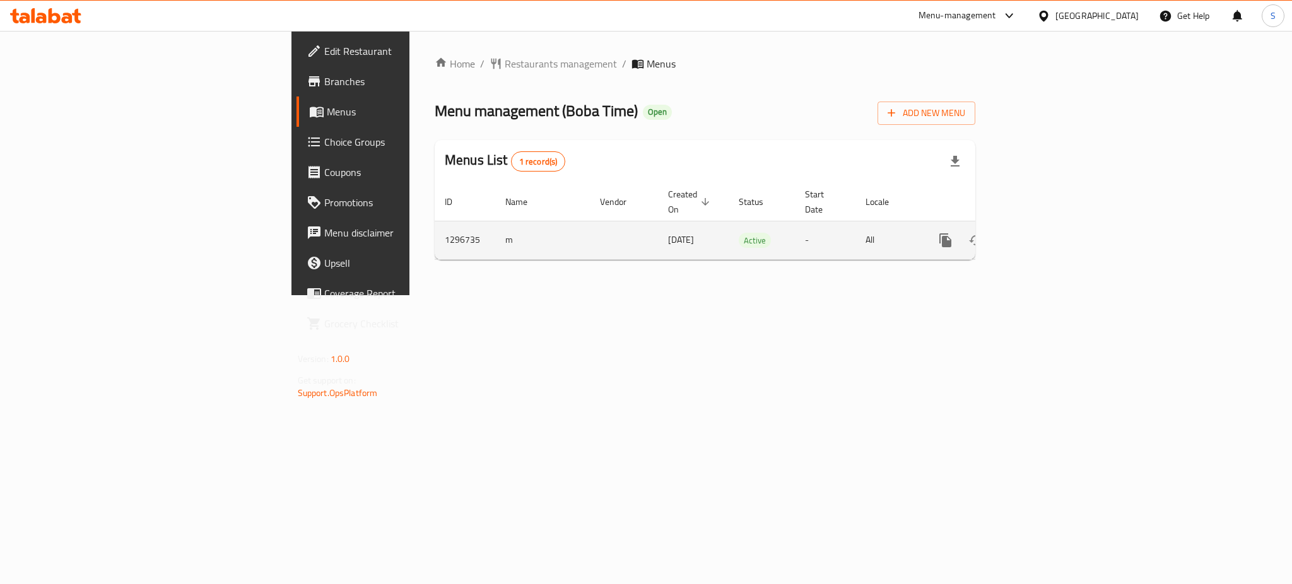
click at [1042, 235] on icon "enhanced table" at bounding box center [1036, 240] width 11 height 11
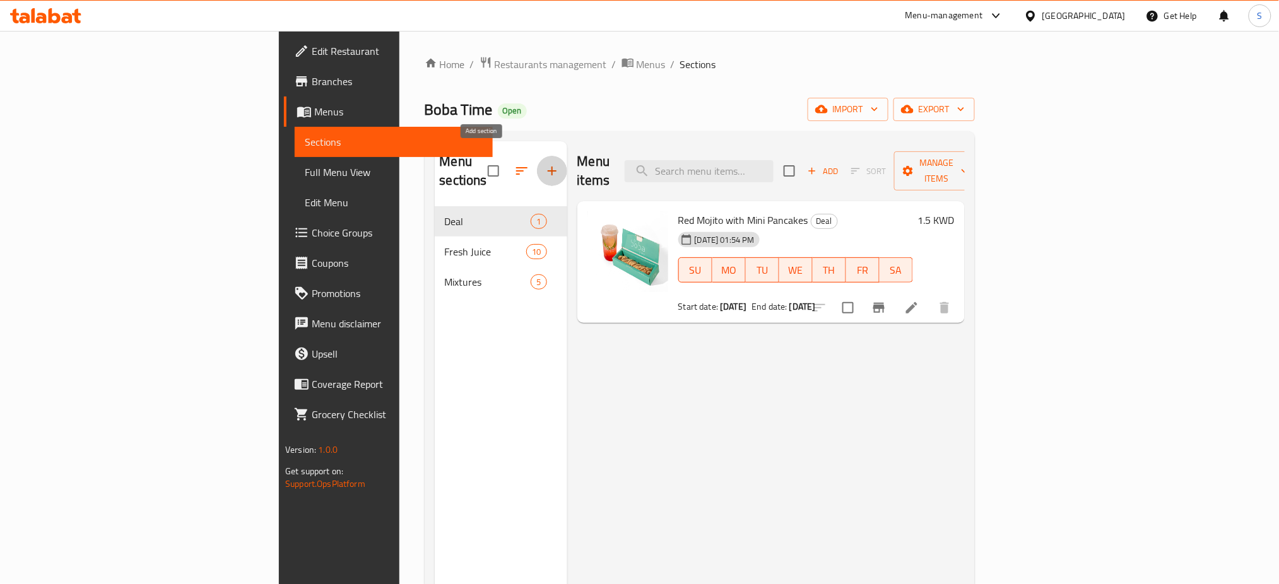
click at [544, 163] on icon "button" at bounding box center [551, 170] width 15 height 15
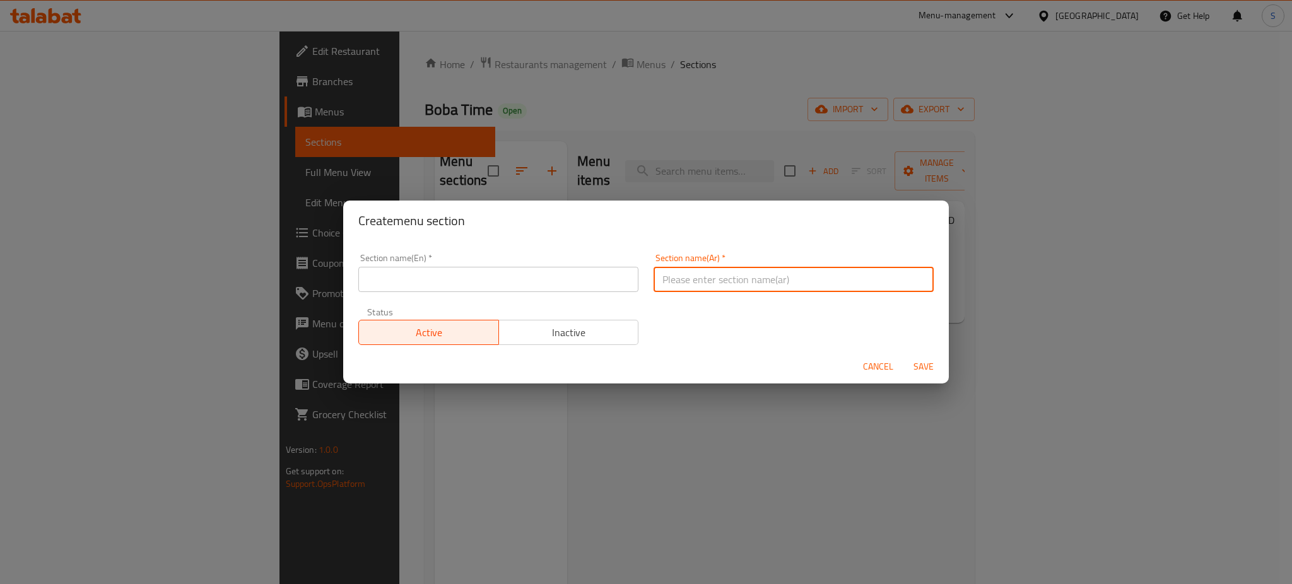
click at [718, 286] on input "text" at bounding box center [794, 279] width 280 height 25
paste input "دينار واحد يوم واحد"
type input "دينار واحد يوم واحد"
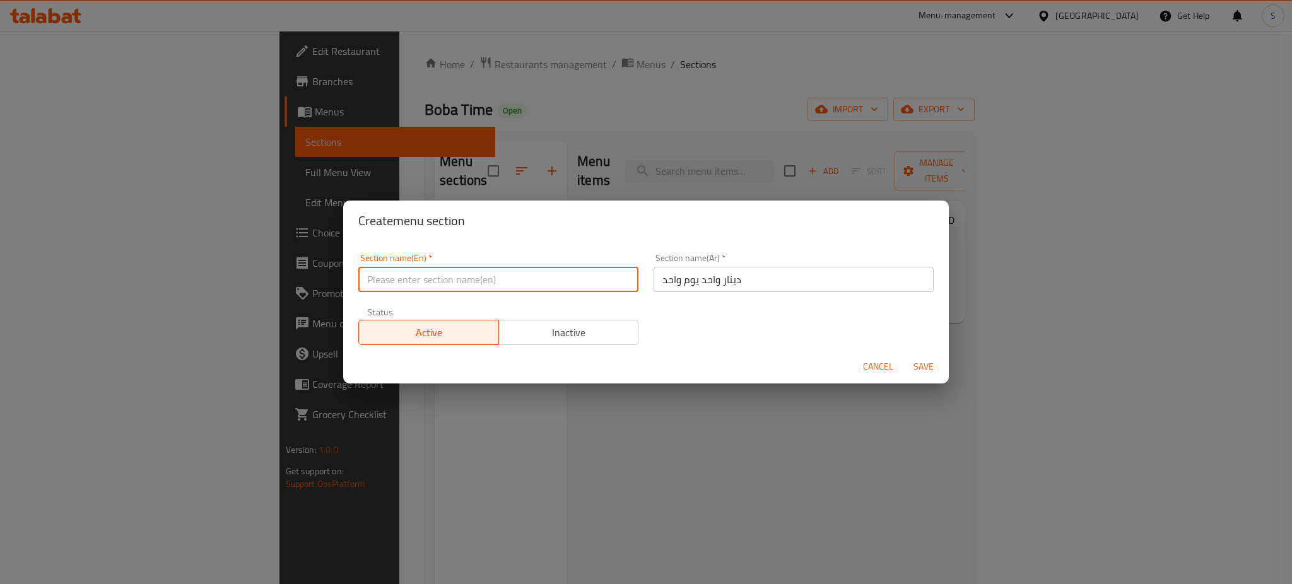
click at [467, 283] on input "text" at bounding box center [498, 279] width 280 height 25
paste input "1KD 1Day"
type input "1KD 1Day"
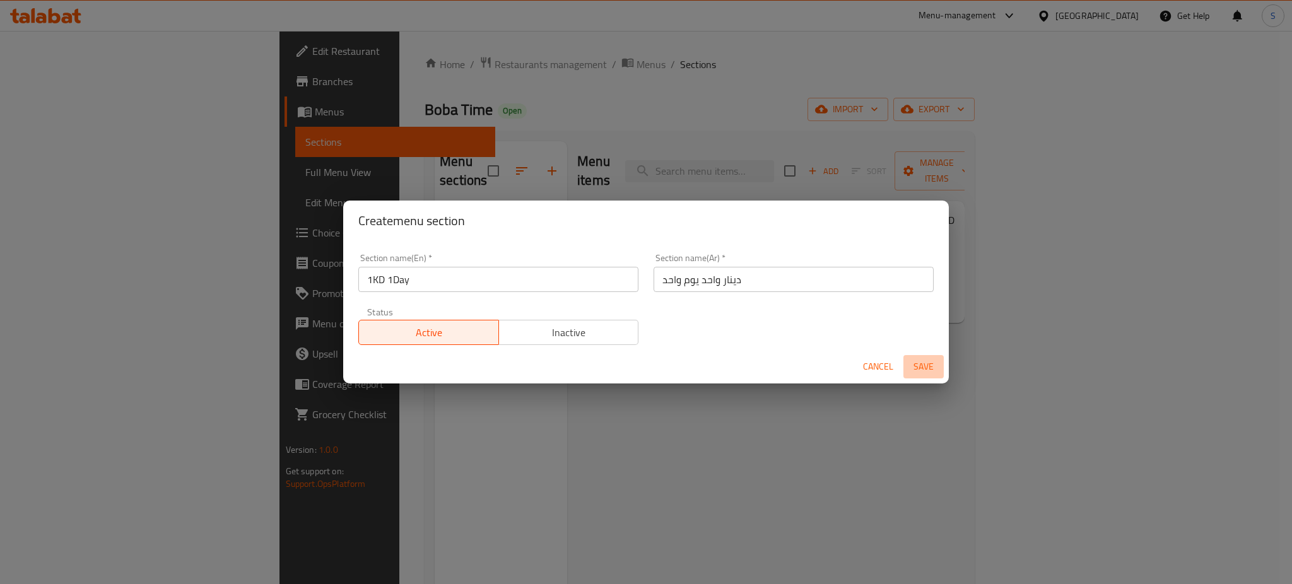
click at [929, 366] on span "Save" at bounding box center [923, 367] width 30 height 16
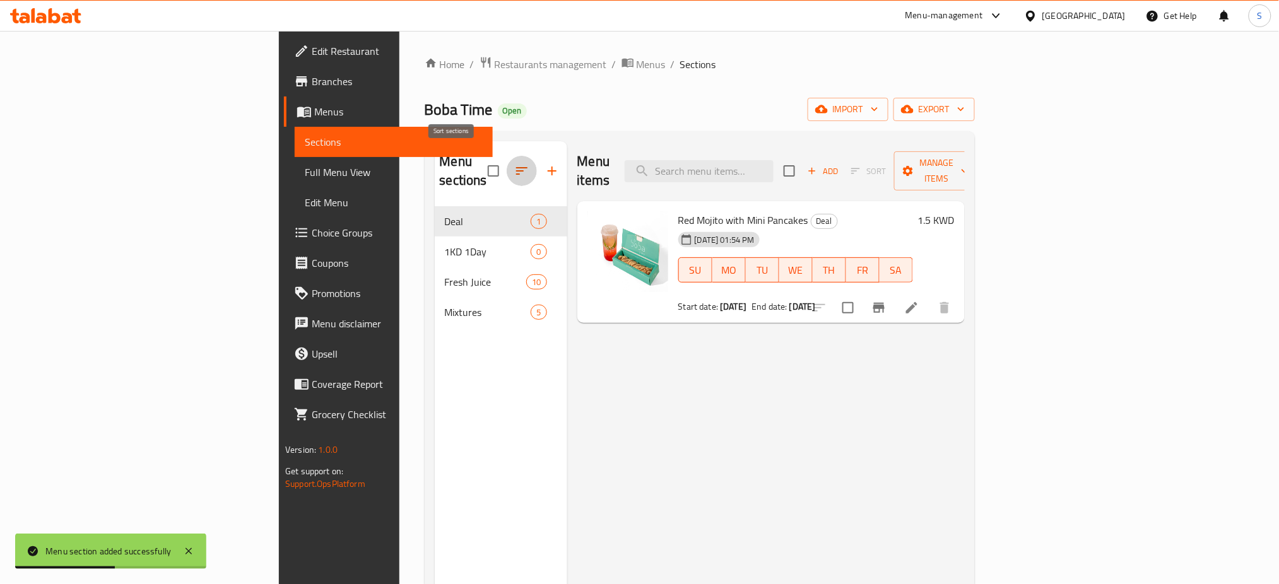
click at [507, 156] on button "button" at bounding box center [522, 171] width 30 height 30
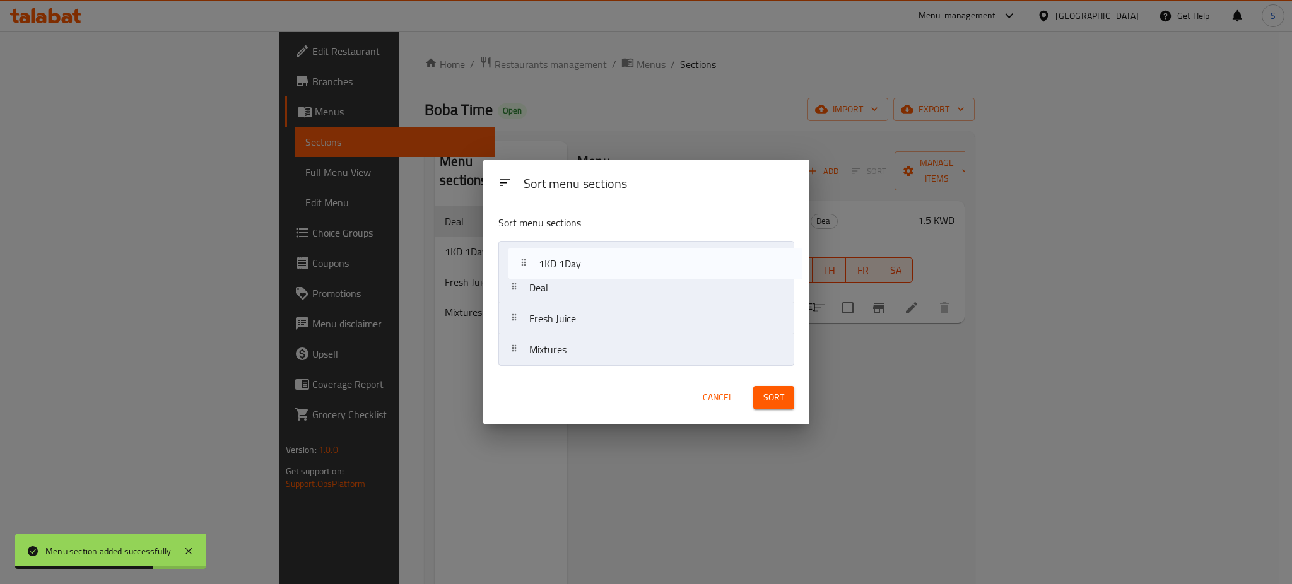
drag, startPoint x: 515, startPoint y: 295, endPoint x: 521, endPoint y: 269, distance: 27.1
click at [521, 269] on nav "Deal 1KD 1Day Fresh Juice Mixtures" at bounding box center [646, 303] width 296 height 125
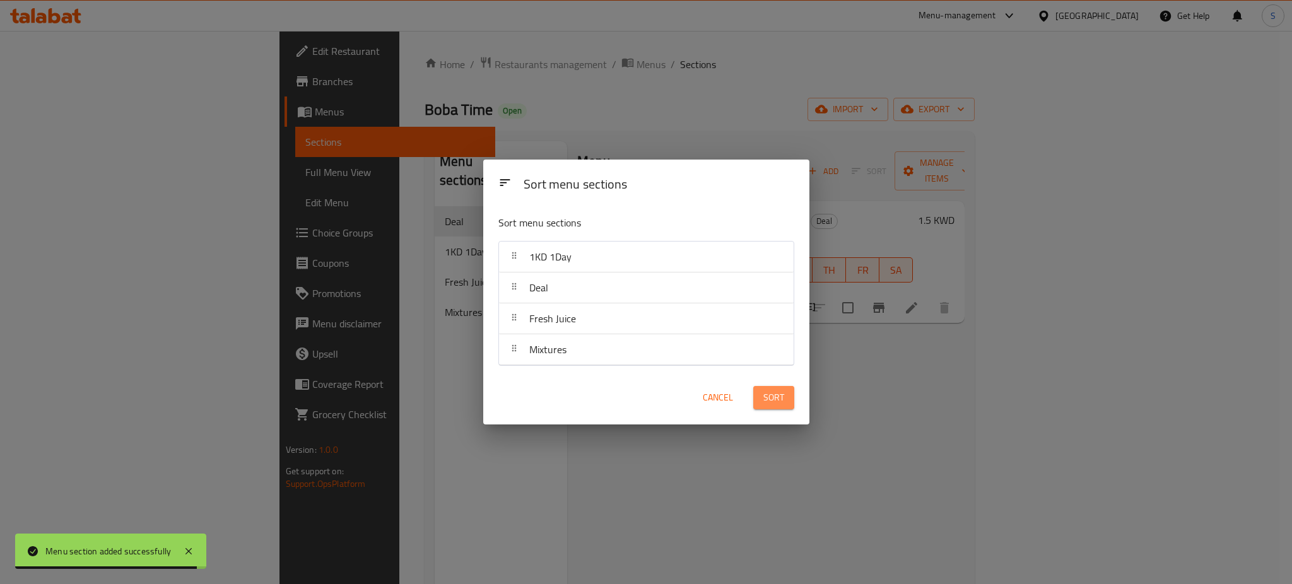
click at [780, 402] on span "Sort" at bounding box center [773, 398] width 21 height 16
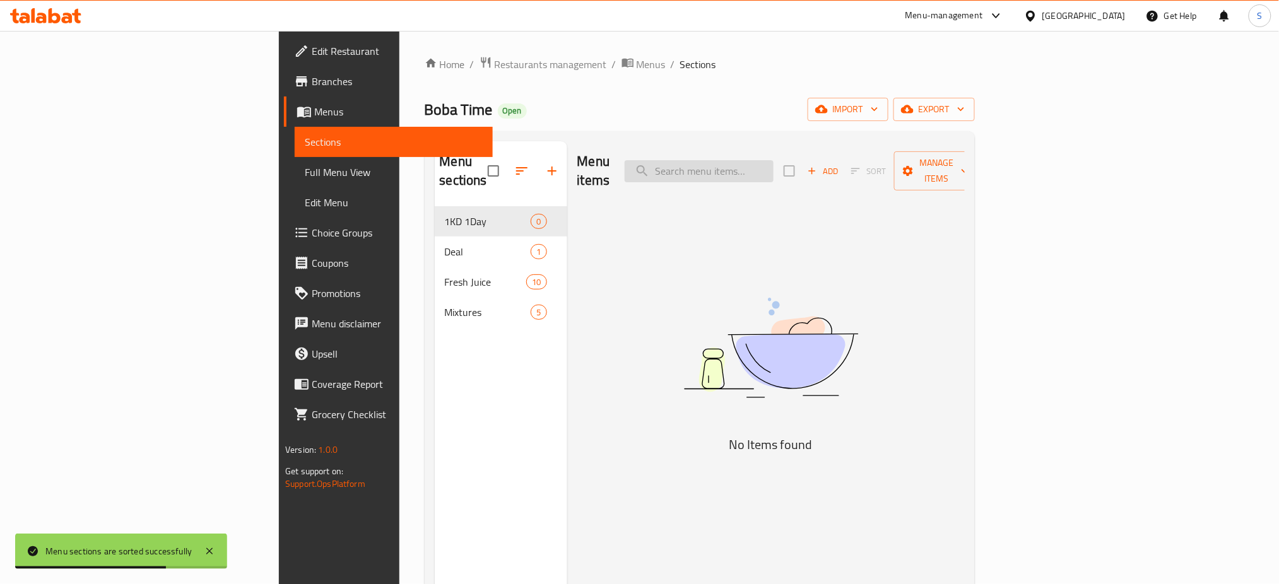
click at [770, 165] on input "search" at bounding box center [698, 171] width 149 height 22
paste input "Red Mojito with Mini Pancakes"
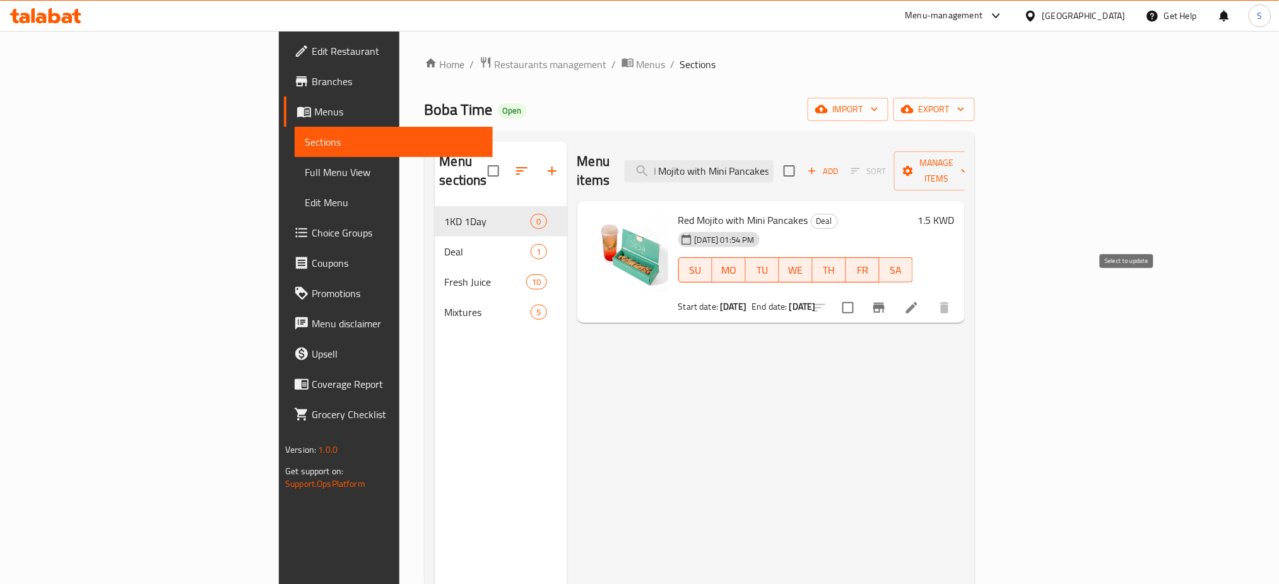
type input "Red Mojito with Mini Pancakes"
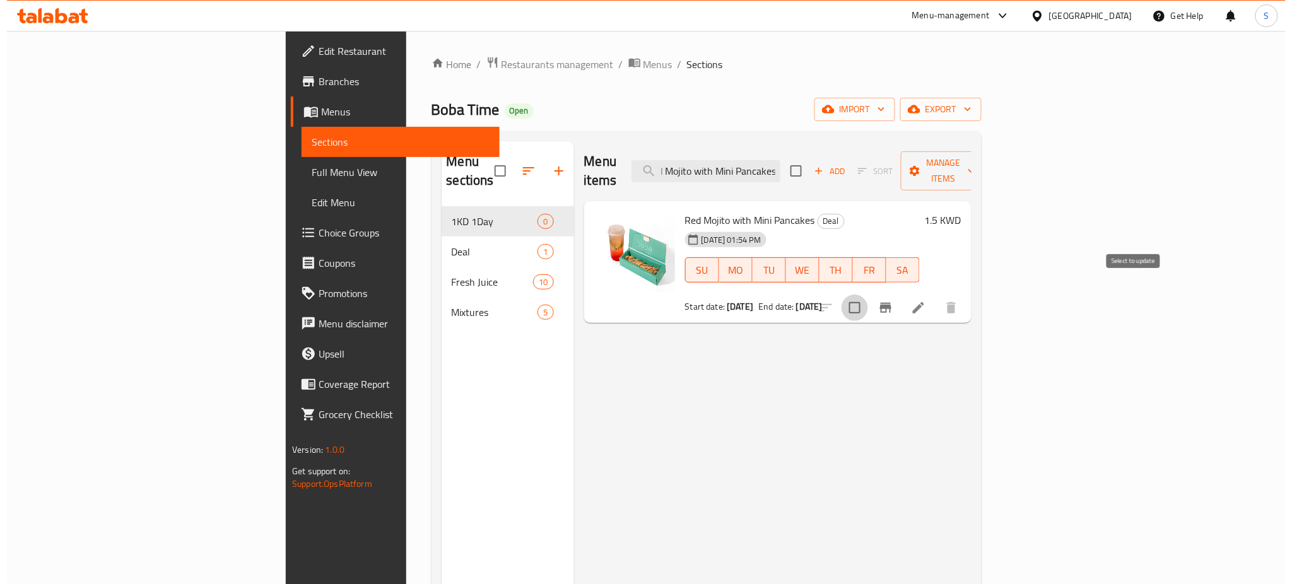
scroll to position [0, 0]
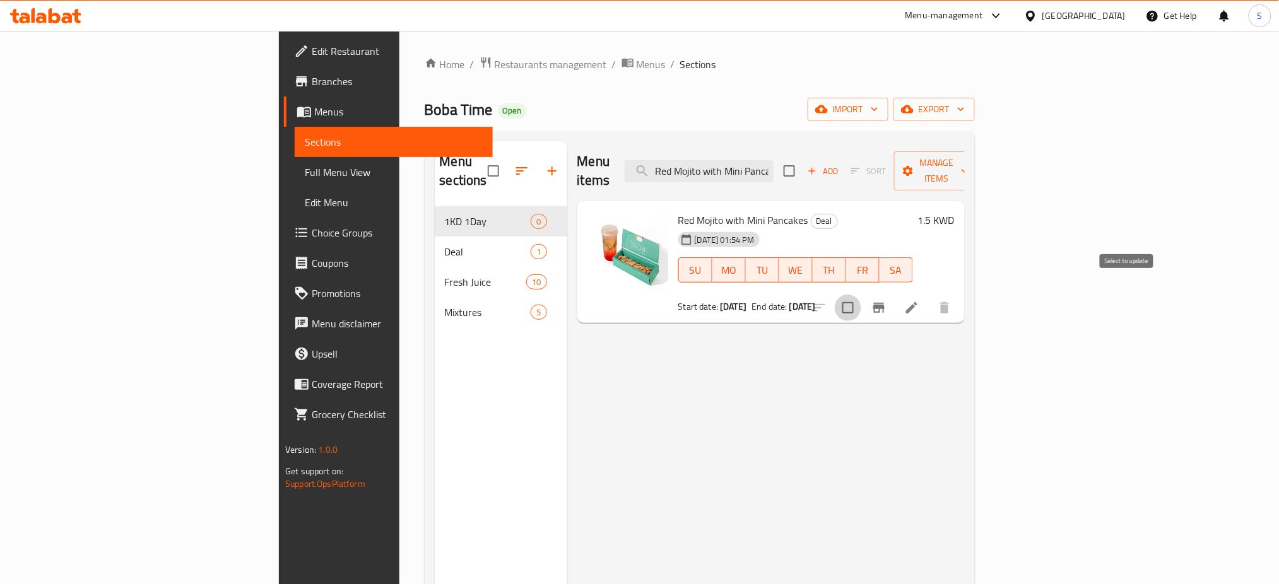
click at [861, 295] on input "checkbox" at bounding box center [848, 308] width 26 height 26
checkbox input "true"
click at [971, 165] on icon "button" at bounding box center [964, 171] width 13 height 13
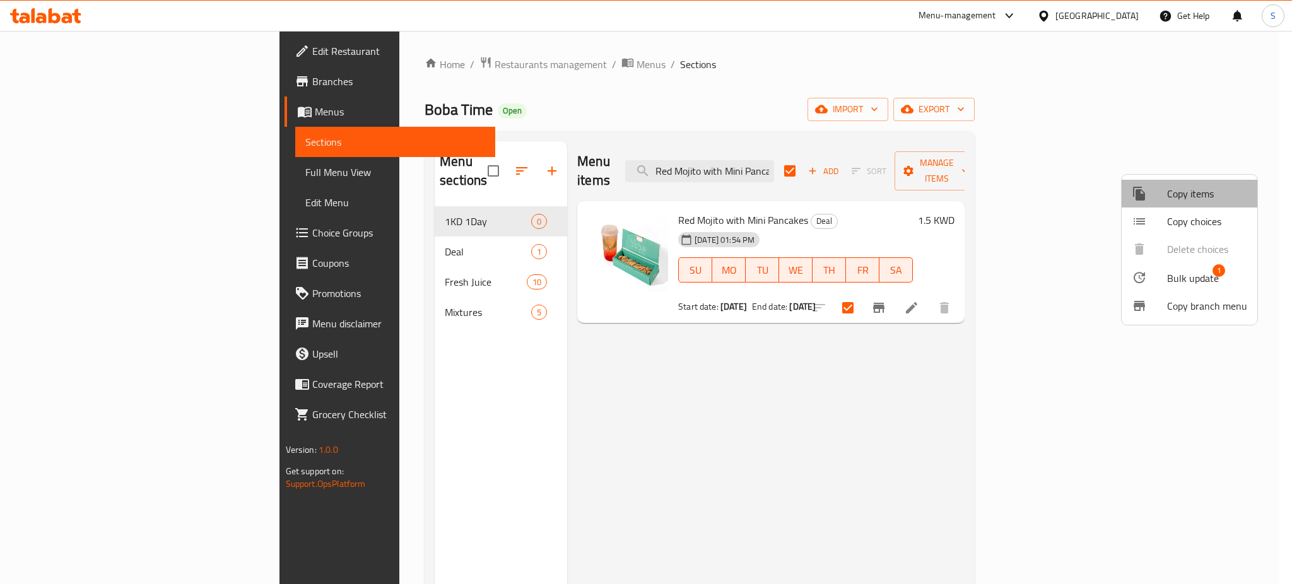
click at [1202, 200] on span "Copy items" at bounding box center [1207, 193] width 80 height 15
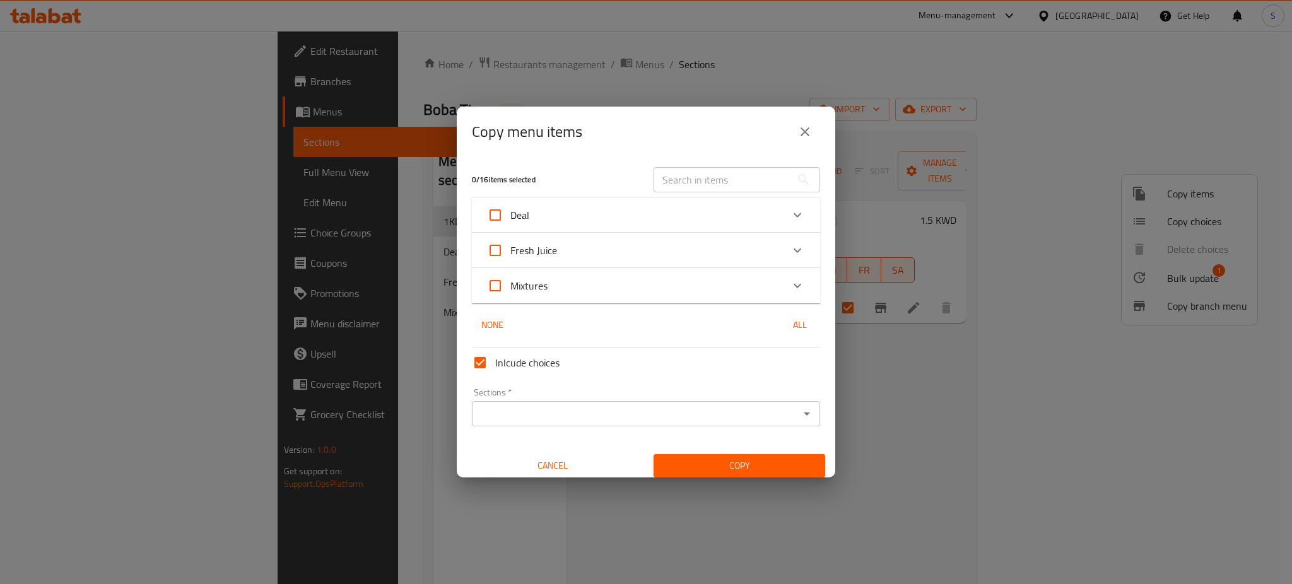
click at [687, 171] on input "text" at bounding box center [723, 179] width 138 height 25
paste input "Red Mojito with Mini Pancakes"
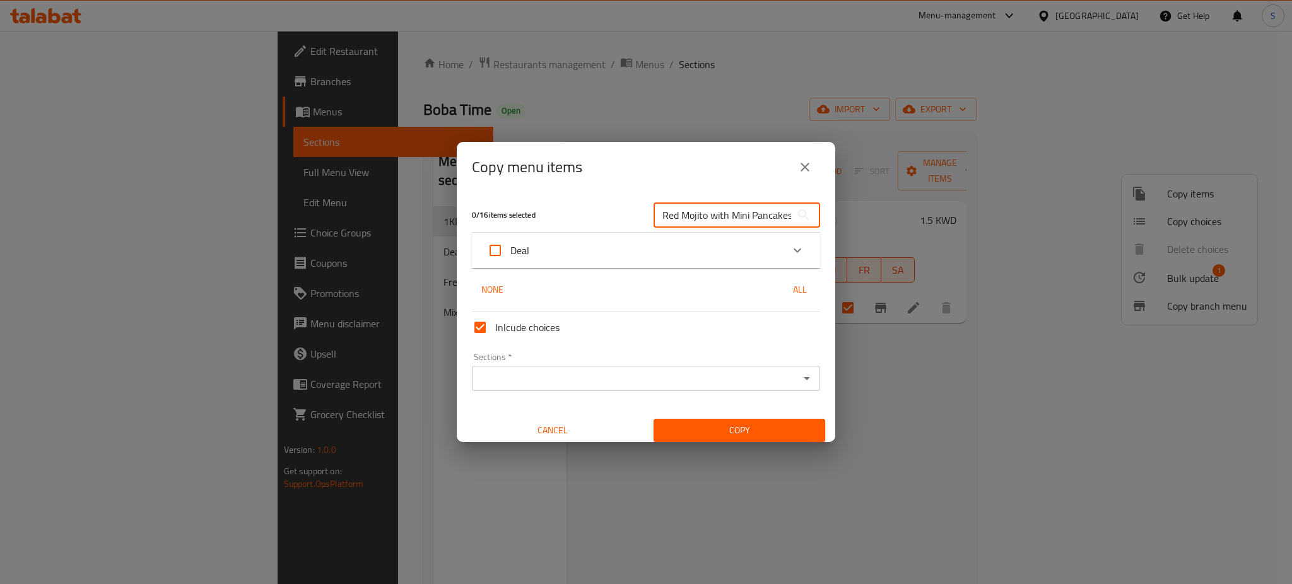
scroll to position [0, 7]
type input "Red Mojito with Mini Pancakes"
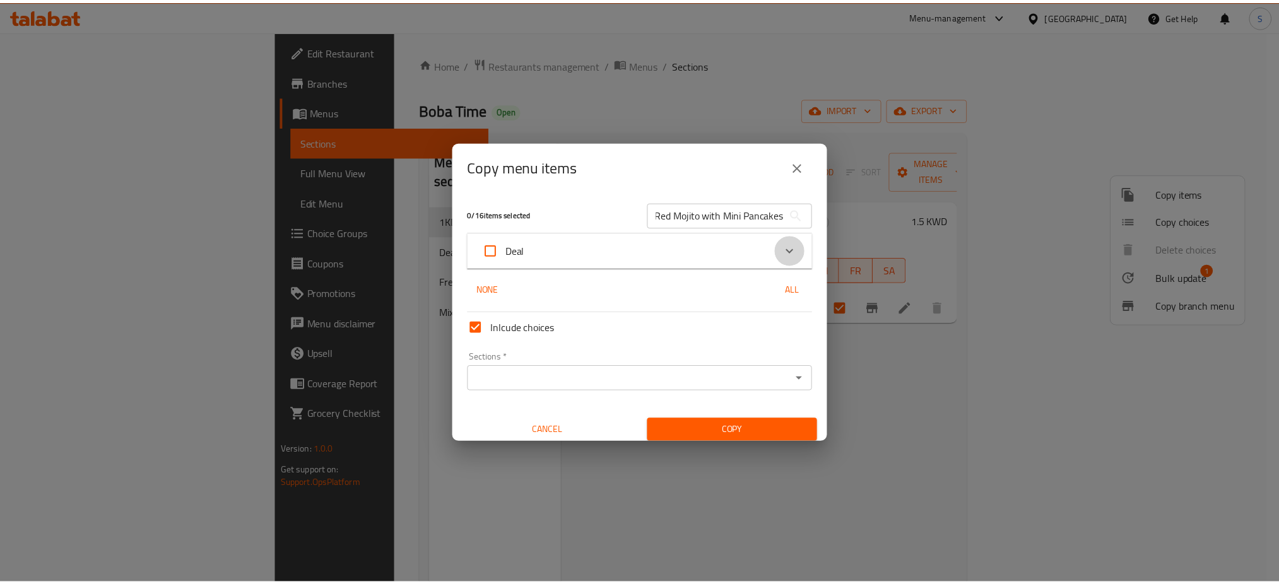
scroll to position [0, 0]
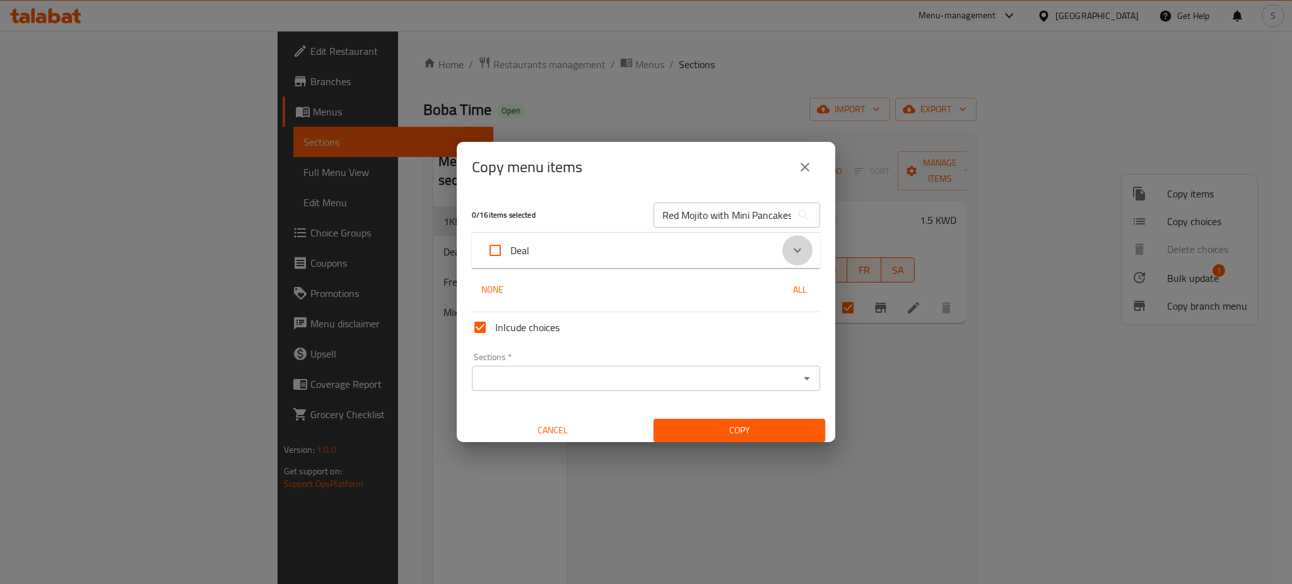
click at [791, 254] on icon "Expand" at bounding box center [797, 250] width 15 height 15
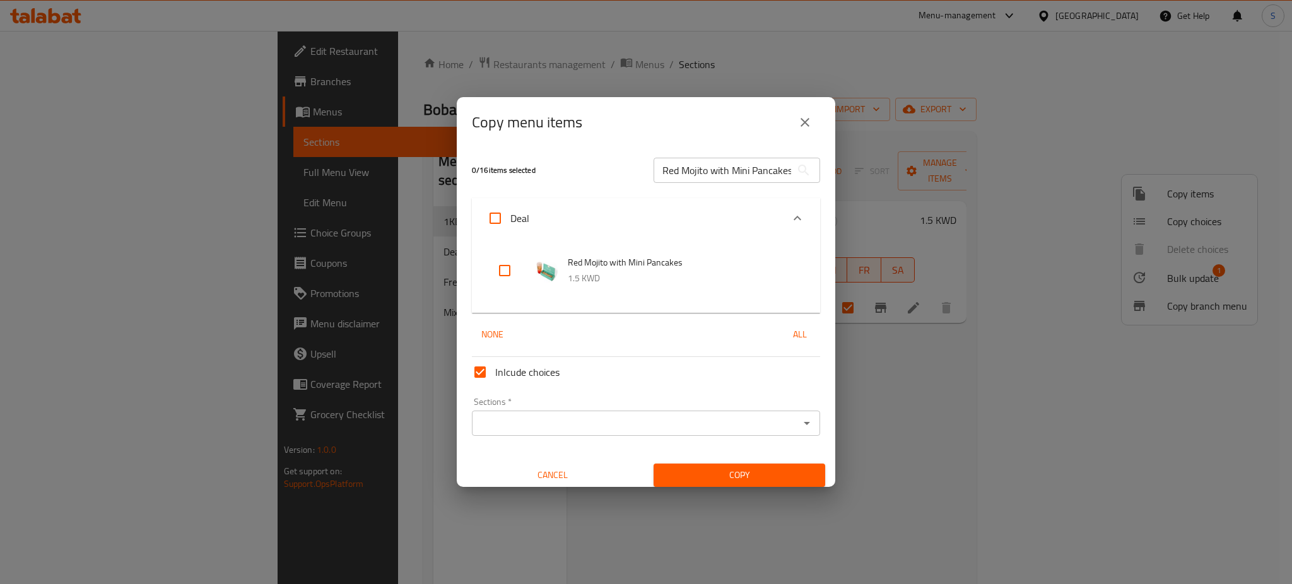
click at [505, 267] on input "checkbox" at bounding box center [505, 270] width 30 height 30
checkbox input "true"
click at [799, 425] on icon "Open" at bounding box center [806, 423] width 15 height 15
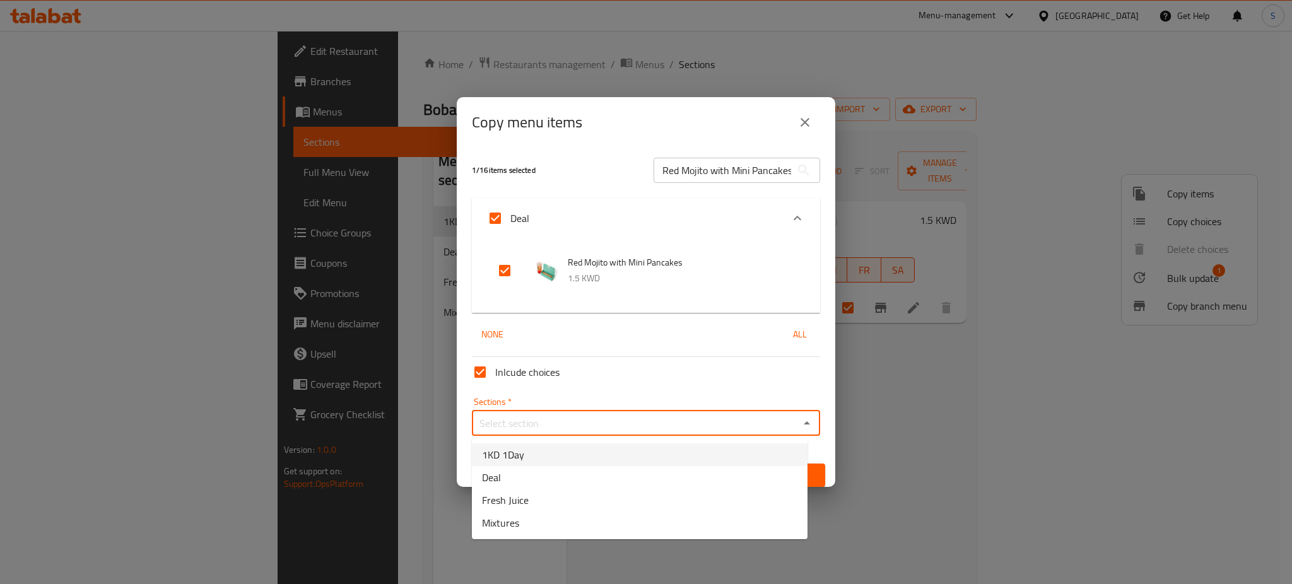
click at [560, 459] on li "1KD 1Day" at bounding box center [640, 454] width 336 height 23
type input "1KD 1Day"
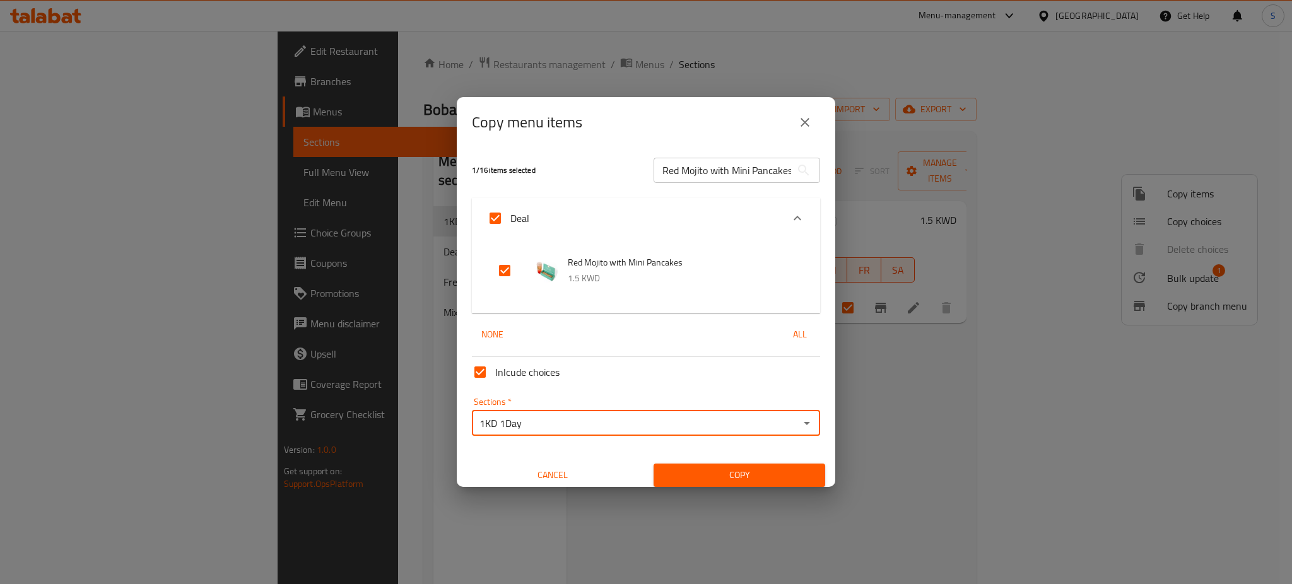
click at [758, 470] on span "Copy" at bounding box center [739, 475] width 151 height 16
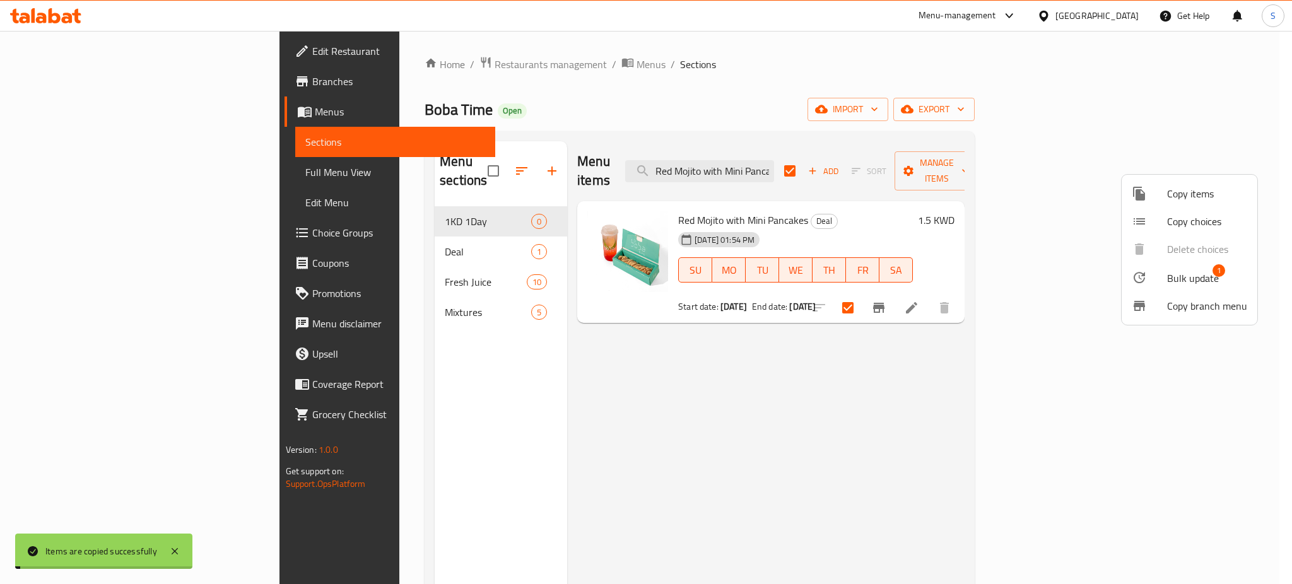
checkbox input "true"
click at [273, 232] on div at bounding box center [646, 292] width 1292 height 584
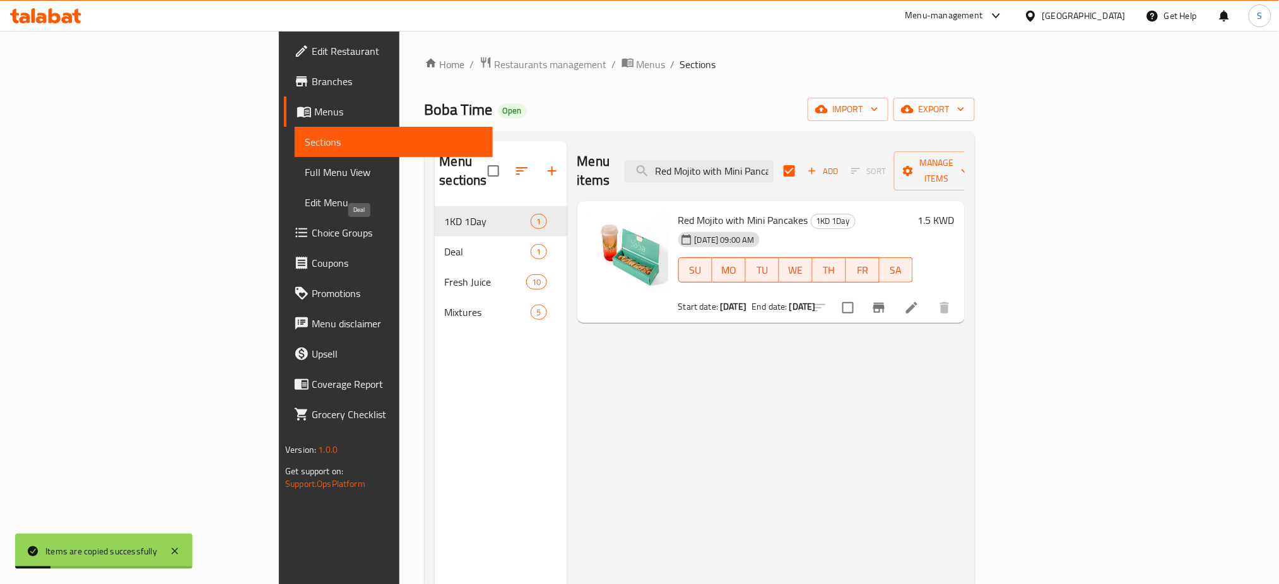
click at [445, 244] on span "Deal" at bounding box center [488, 251] width 86 height 15
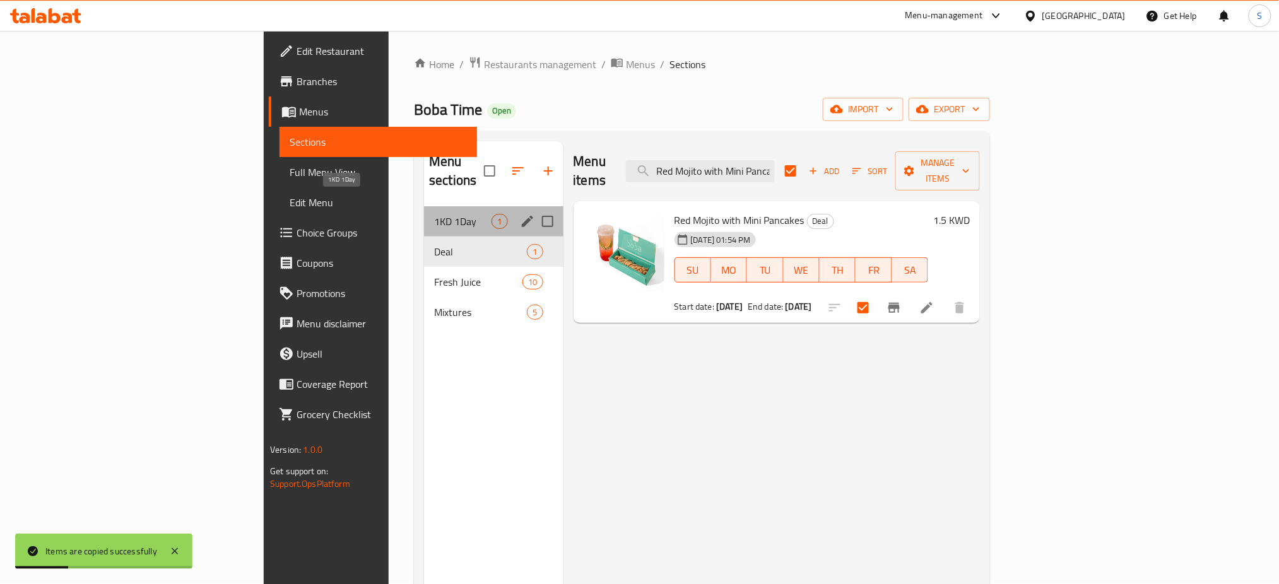
click at [434, 214] on span "1KD 1Day" at bounding box center [462, 221] width 57 height 15
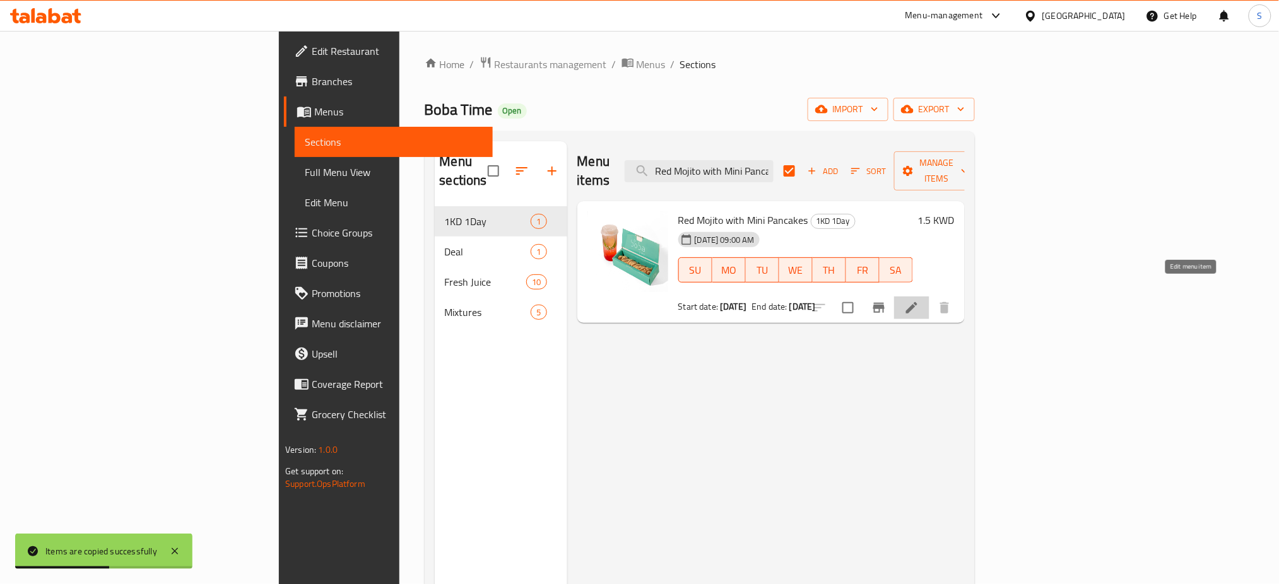
click at [917, 302] on icon at bounding box center [911, 307] width 11 height 11
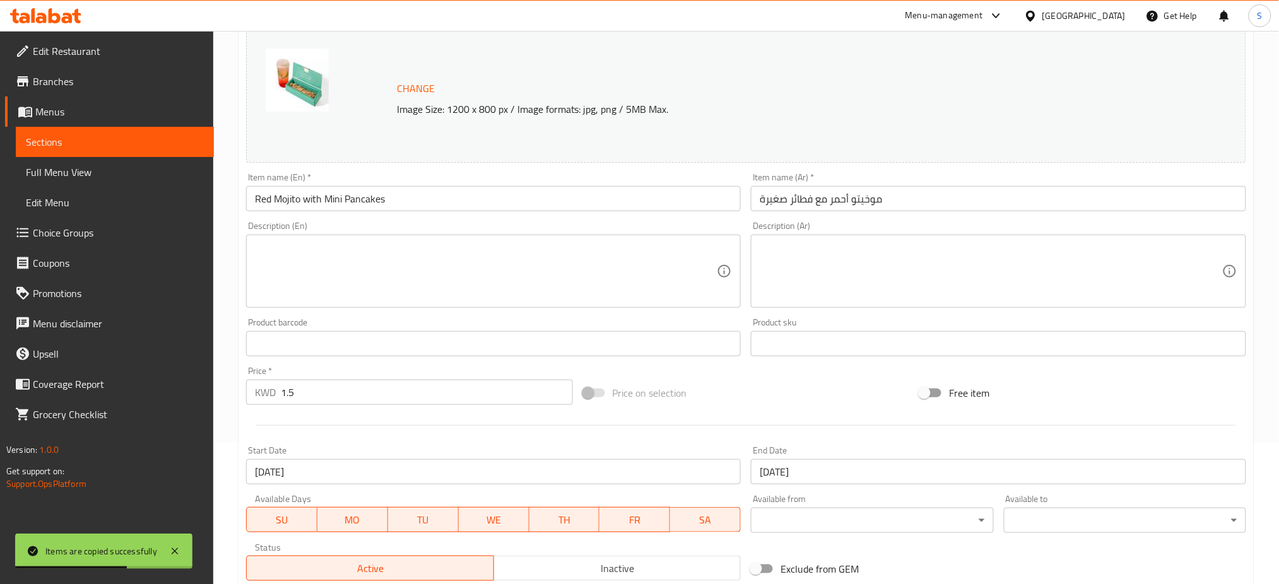
scroll to position [324, 0]
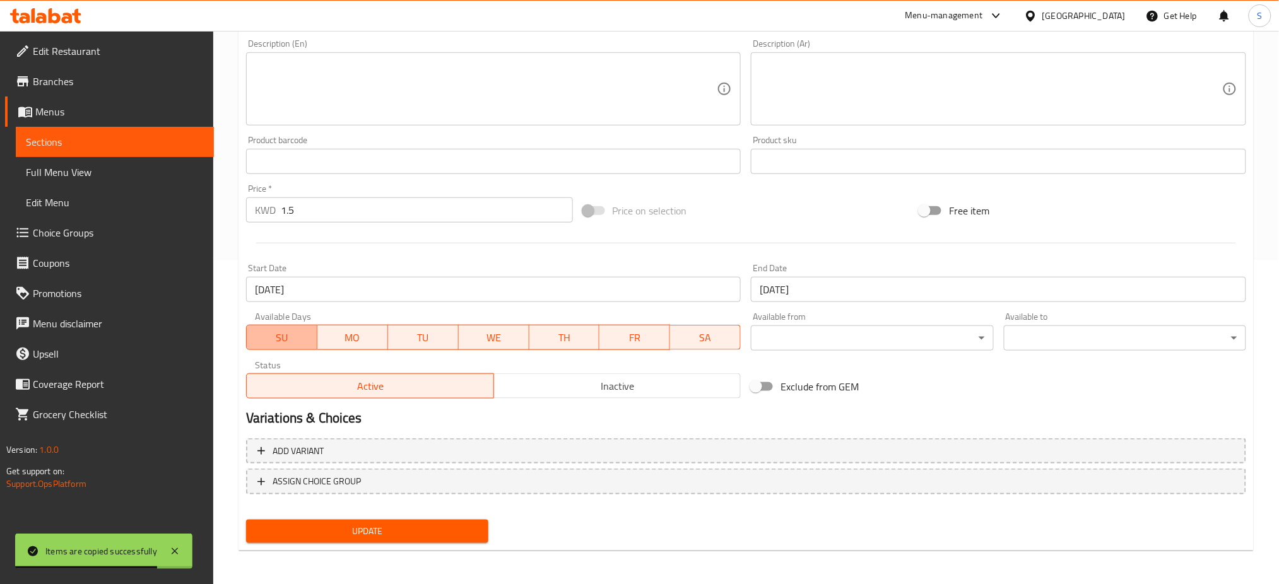
click at [276, 336] on span "SU" at bounding box center [282, 338] width 61 height 18
drag, startPoint x: 492, startPoint y: 339, endPoint x: 569, endPoint y: 336, distance: 77.0
click at [512, 339] on span "WE" at bounding box center [493, 338] width 61 height 18
drag, startPoint x: 569, startPoint y: 333, endPoint x: 636, endPoint y: 332, distance: 67.5
click at [578, 334] on span "TH" at bounding box center [564, 338] width 61 height 18
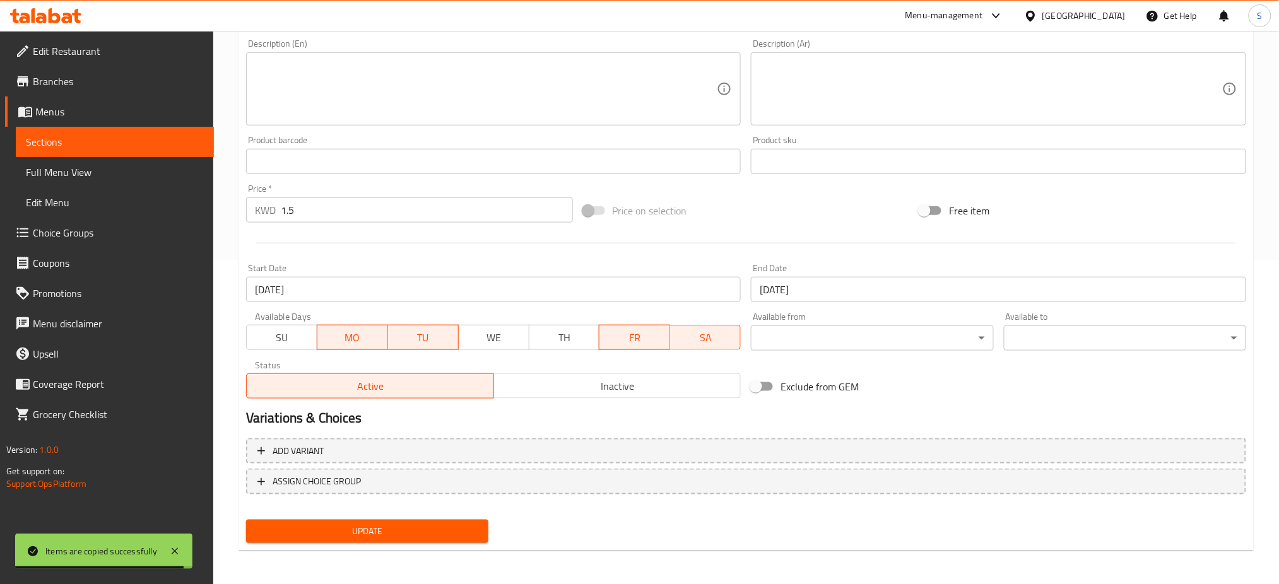
drag, startPoint x: 642, startPoint y: 330, endPoint x: 700, endPoint y: 342, distance: 59.3
click at [650, 331] on span "FR" at bounding box center [634, 338] width 61 height 18
click at [710, 344] on span "SA" at bounding box center [705, 338] width 61 height 18
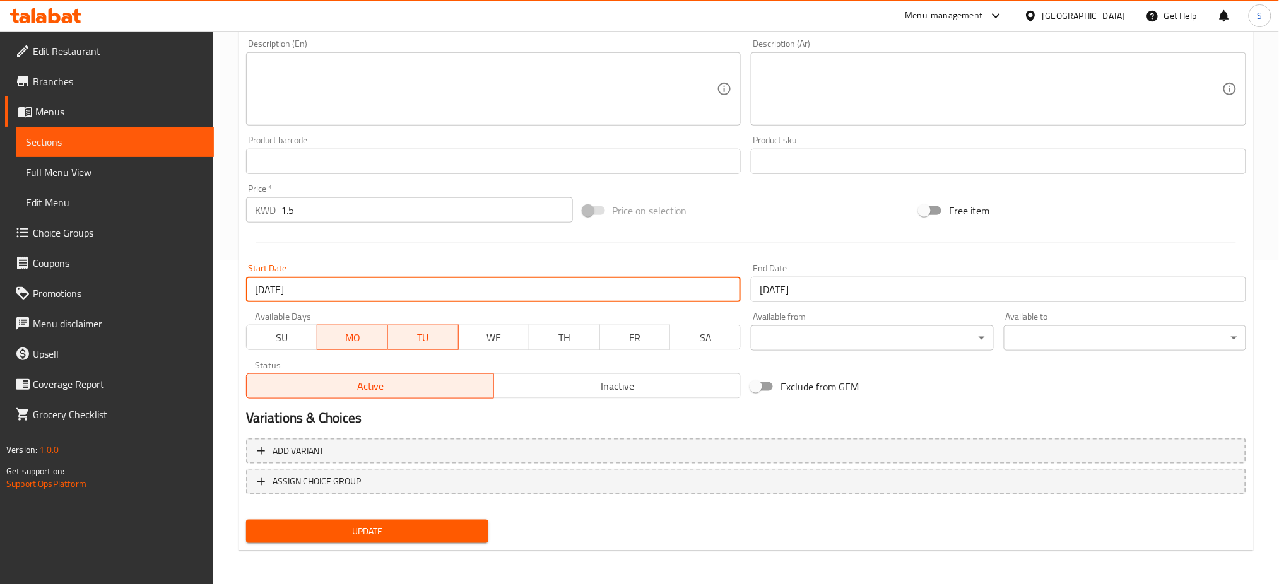
click at [362, 287] on input "10-08-2025" at bounding box center [493, 289] width 495 height 25
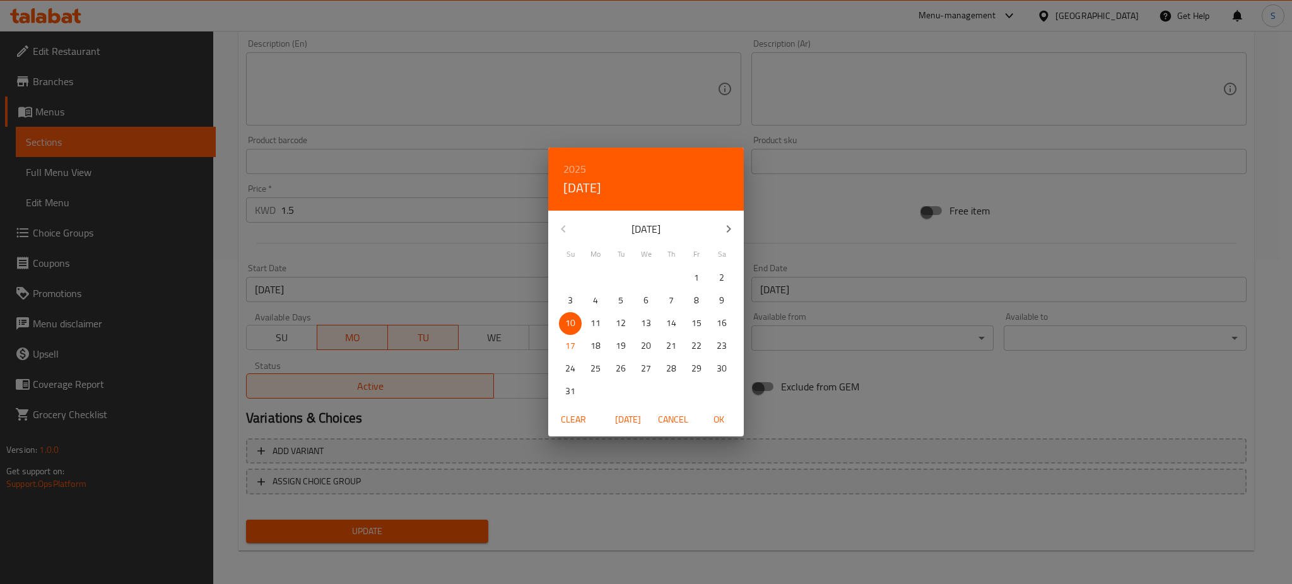
click at [596, 350] on p "18" at bounding box center [595, 346] width 10 height 16
click at [720, 418] on span "OK" at bounding box center [718, 420] width 30 height 16
type input "18-08-2025"
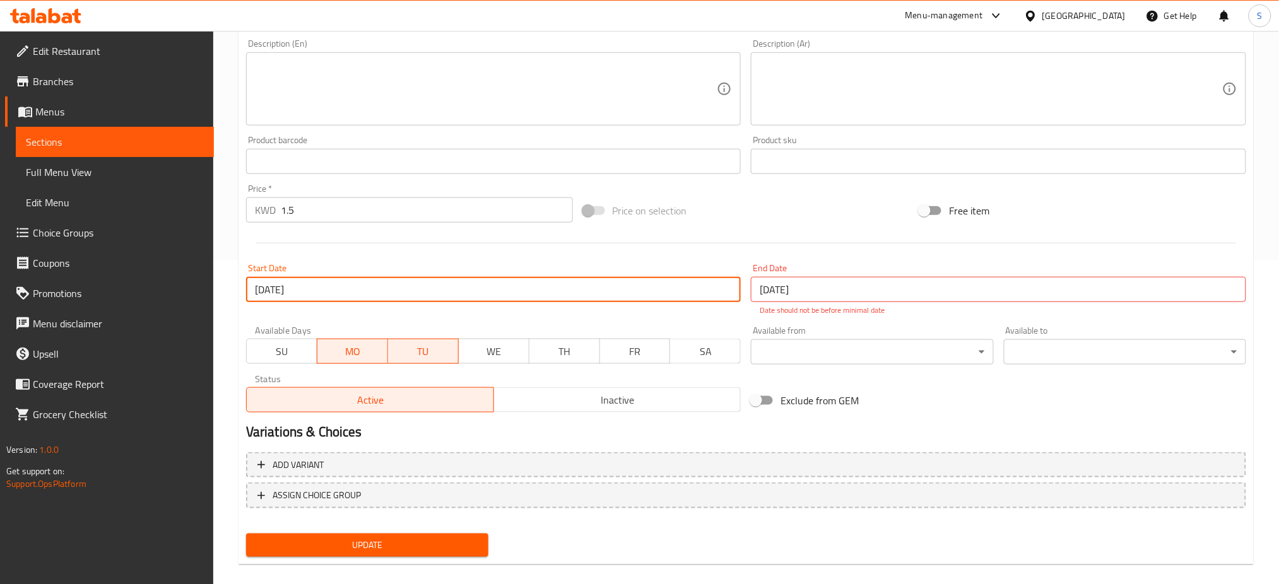
click at [872, 284] on input "10-08-2025" at bounding box center [998, 289] width 495 height 25
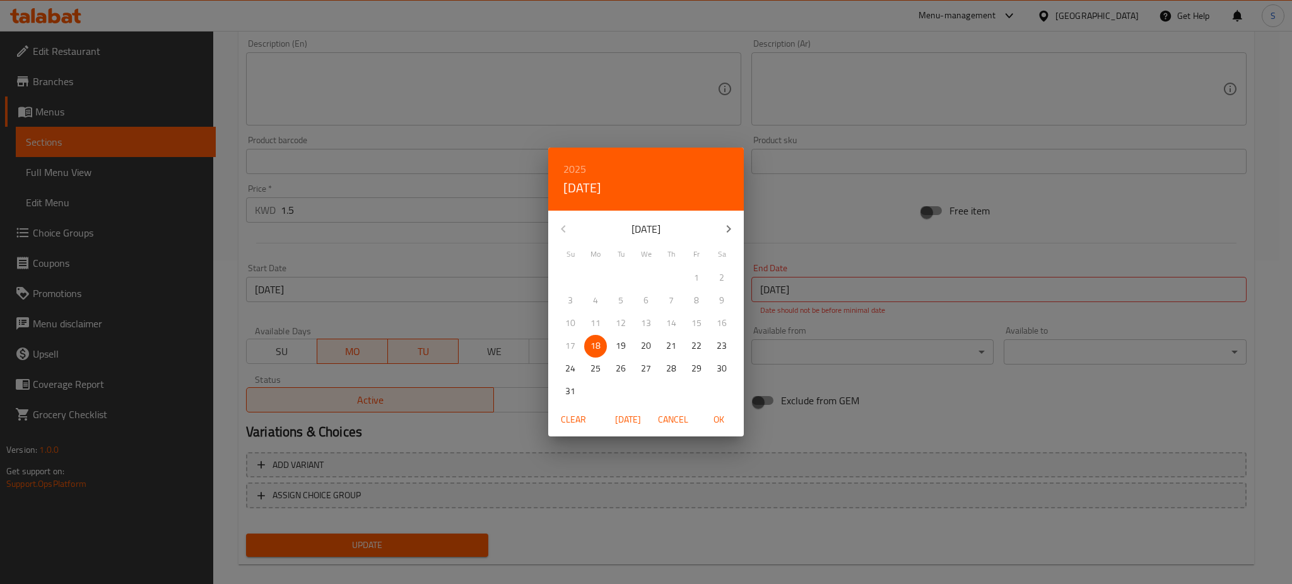
click at [600, 344] on p "18" at bounding box center [595, 346] width 10 height 16
click at [712, 408] on button "OK" at bounding box center [718, 419] width 40 height 23
type input "18-08-2025"
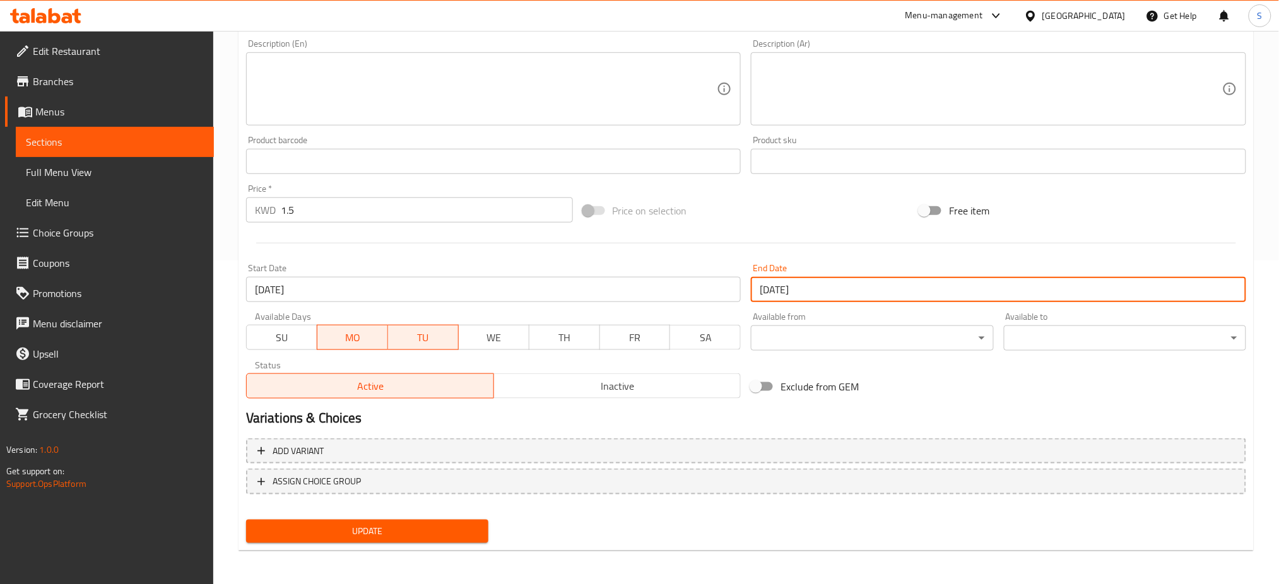
click at [1036, 386] on div "Exclude from GEM" at bounding box center [914, 387] width 337 height 34
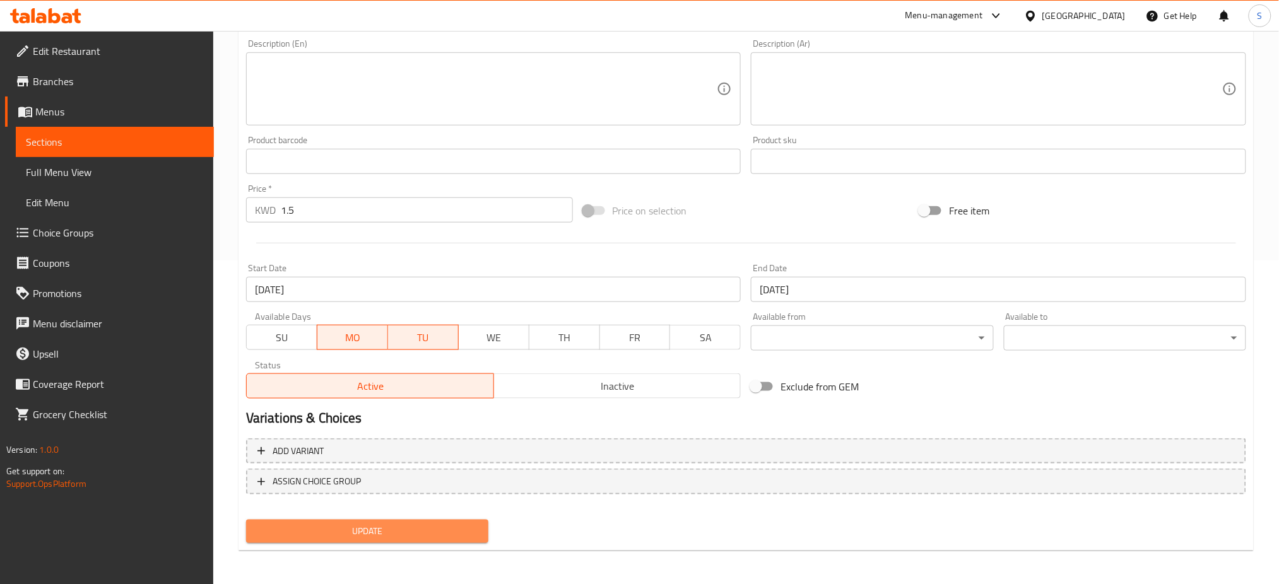
click at [427, 524] on span "Update" at bounding box center [367, 532] width 222 height 16
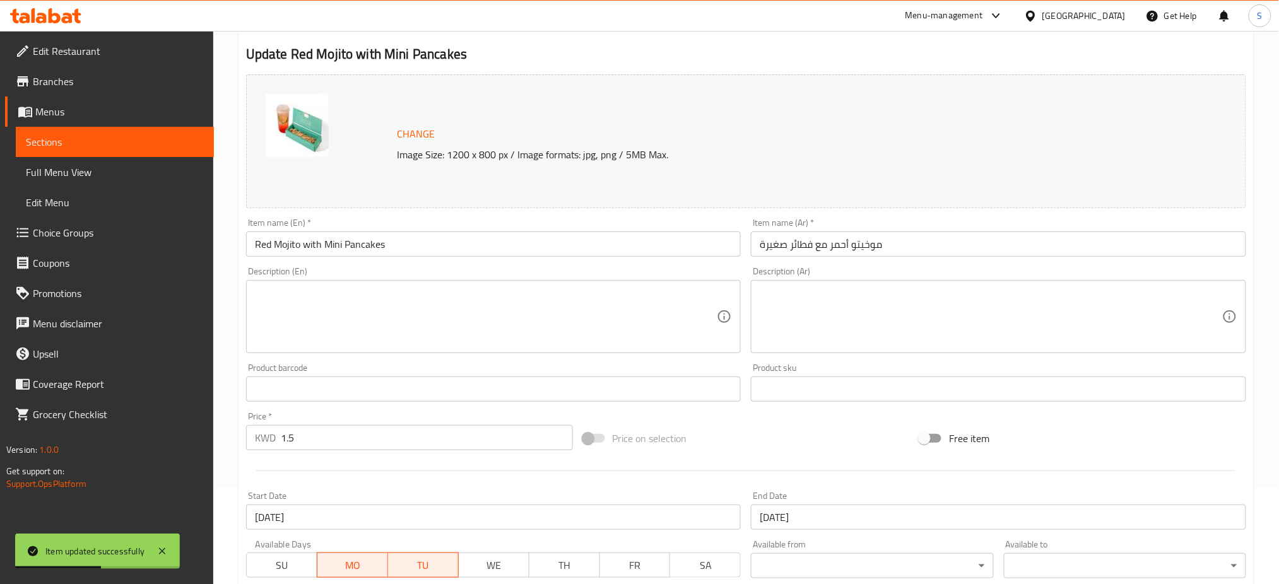
scroll to position [168, 0]
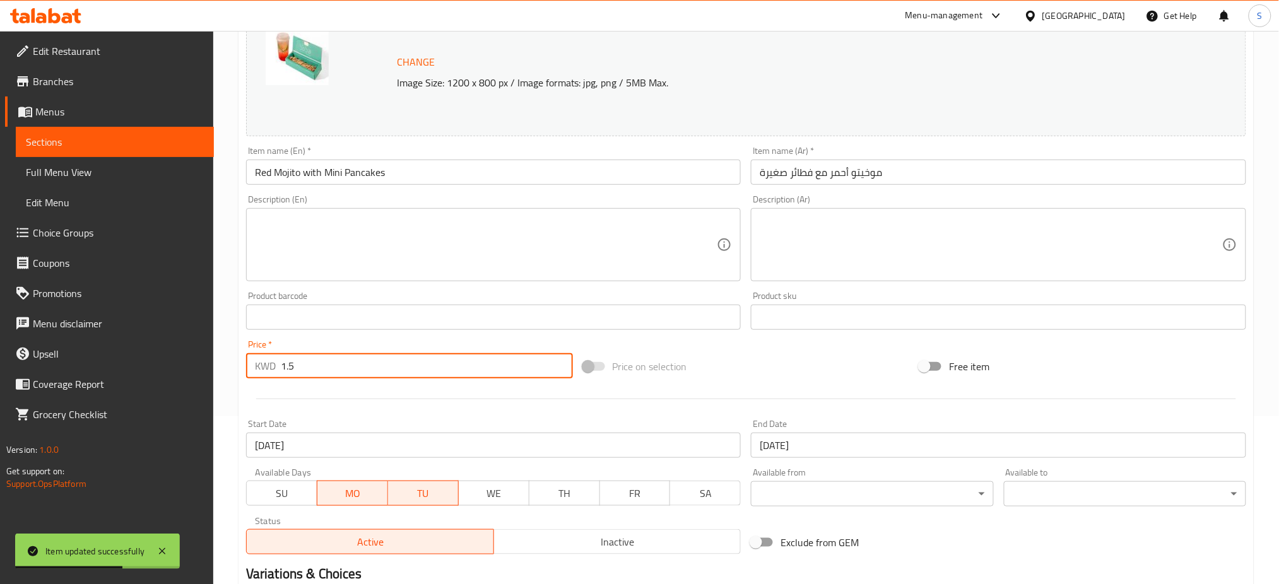
drag, startPoint x: 319, startPoint y: 362, endPoint x: 205, endPoint y: 373, distance: 114.7
click at [190, 370] on div "Edit Restaurant Branches Menus Sections Full Menu View Edit Menu Choice Groups …" at bounding box center [639, 302] width 1279 height 879
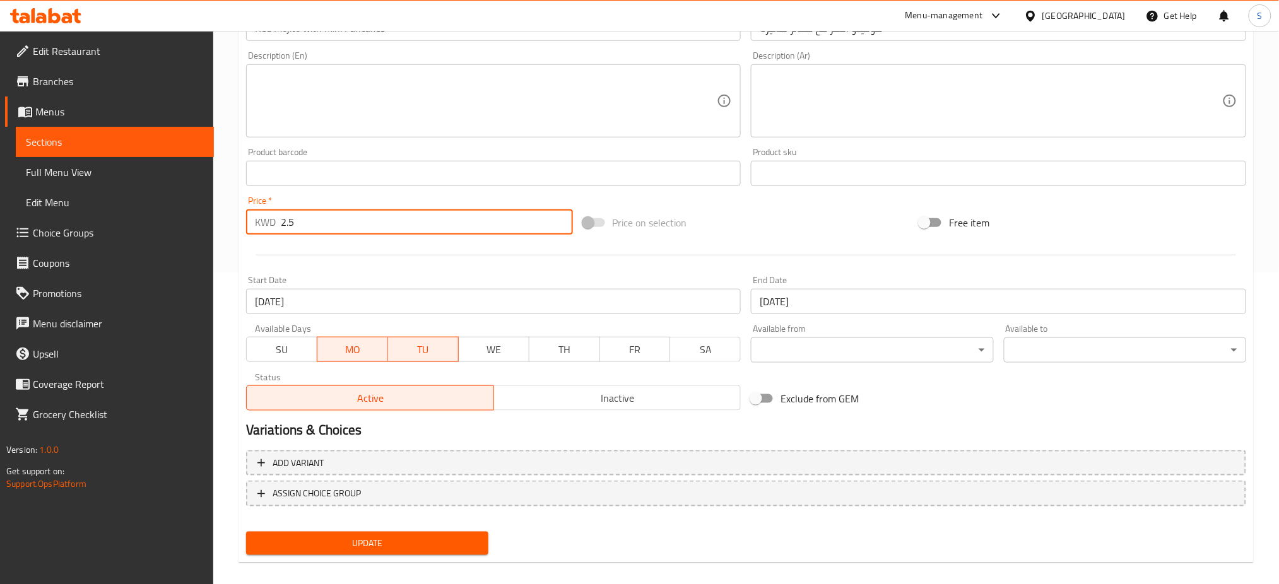
scroll to position [324, 0]
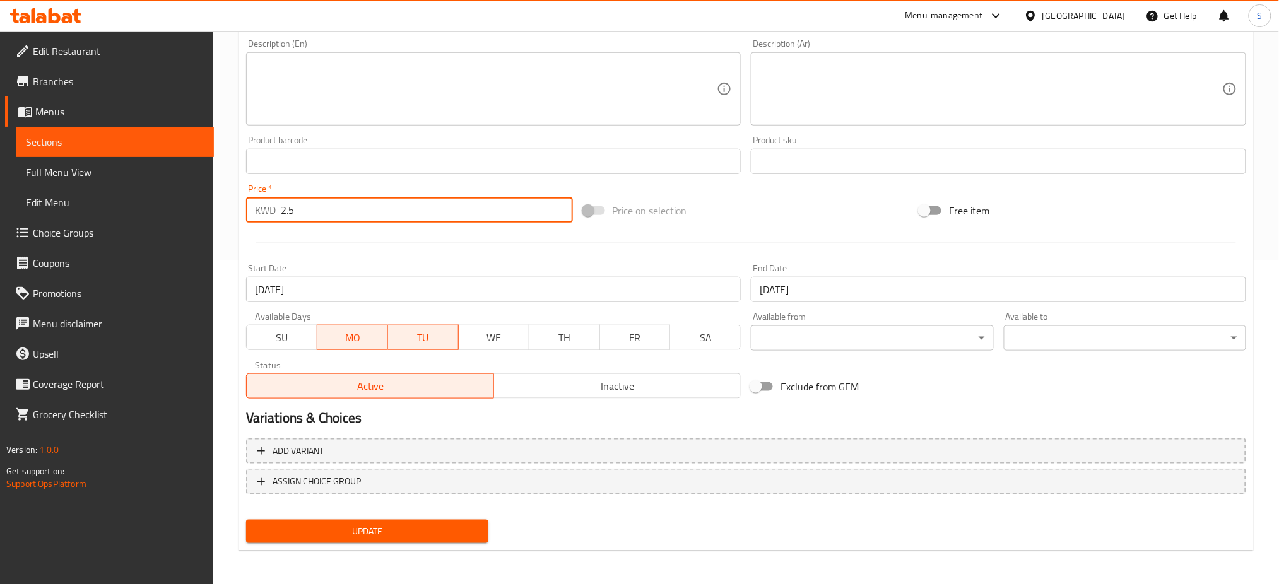
type input "2.5"
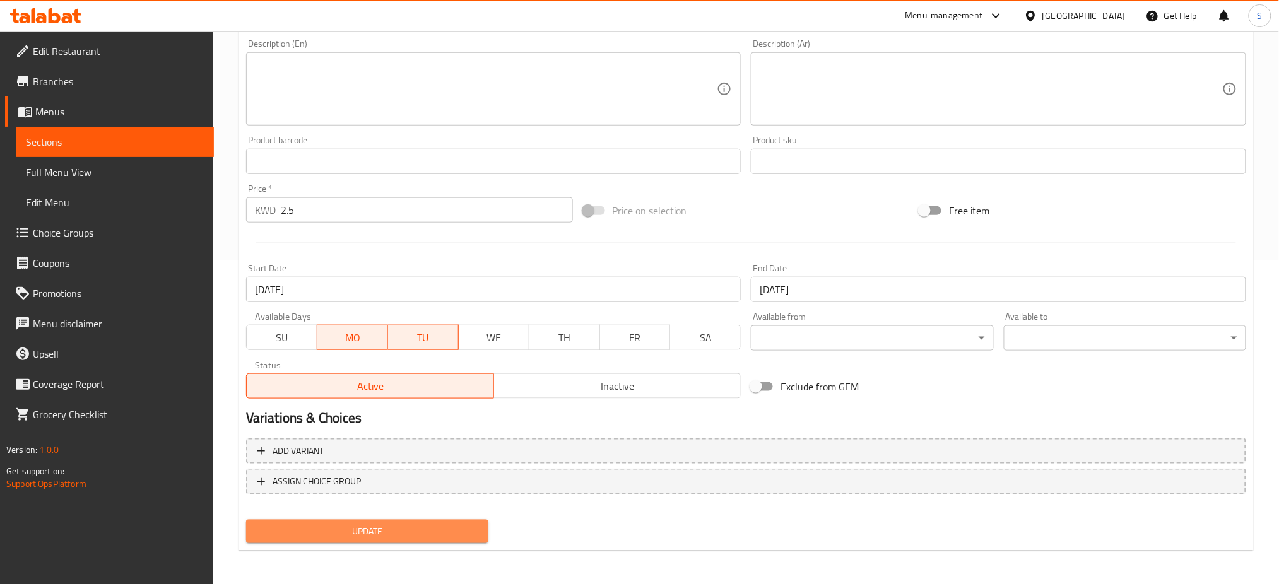
click at [437, 524] on span "Update" at bounding box center [367, 532] width 222 height 16
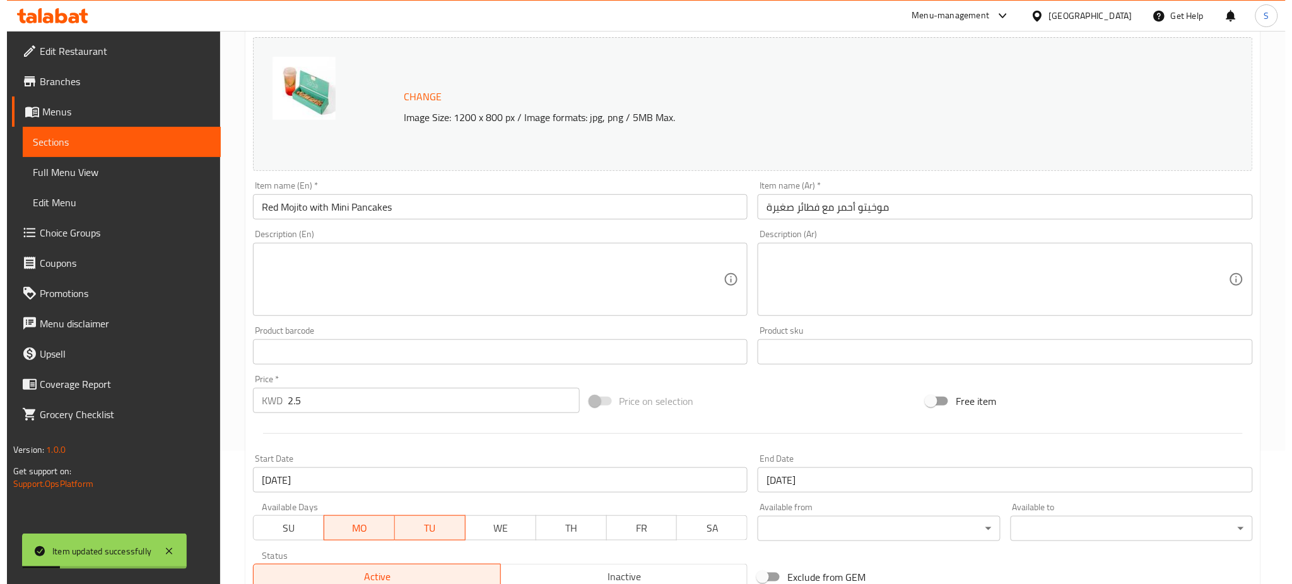
scroll to position [0, 0]
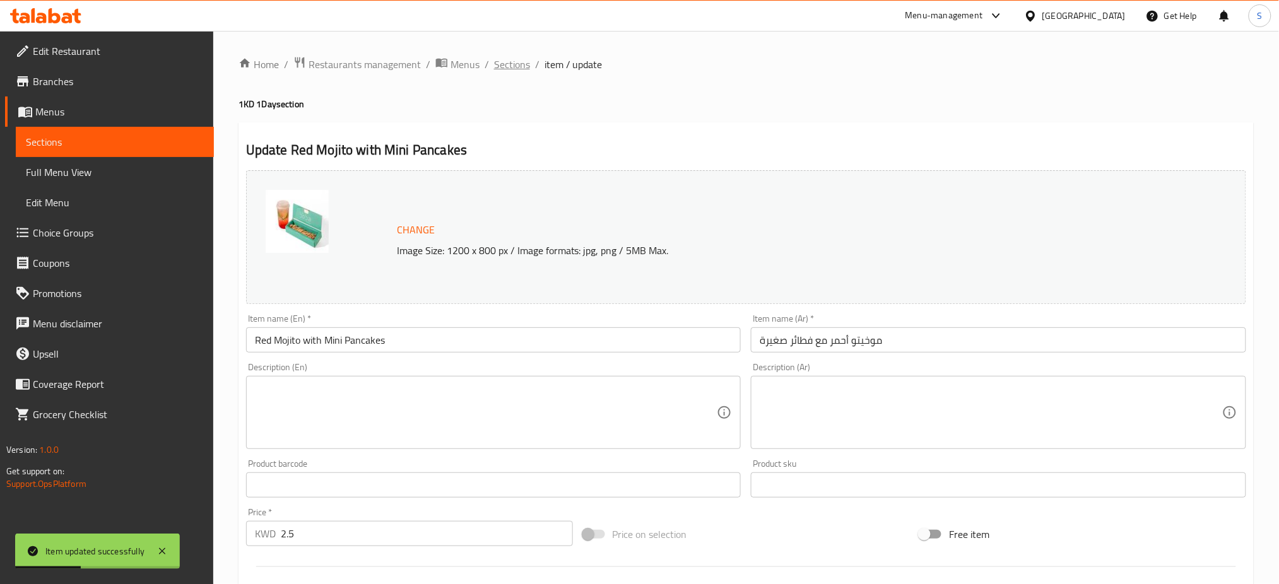
click at [513, 61] on span "Sections" at bounding box center [512, 64] width 36 height 15
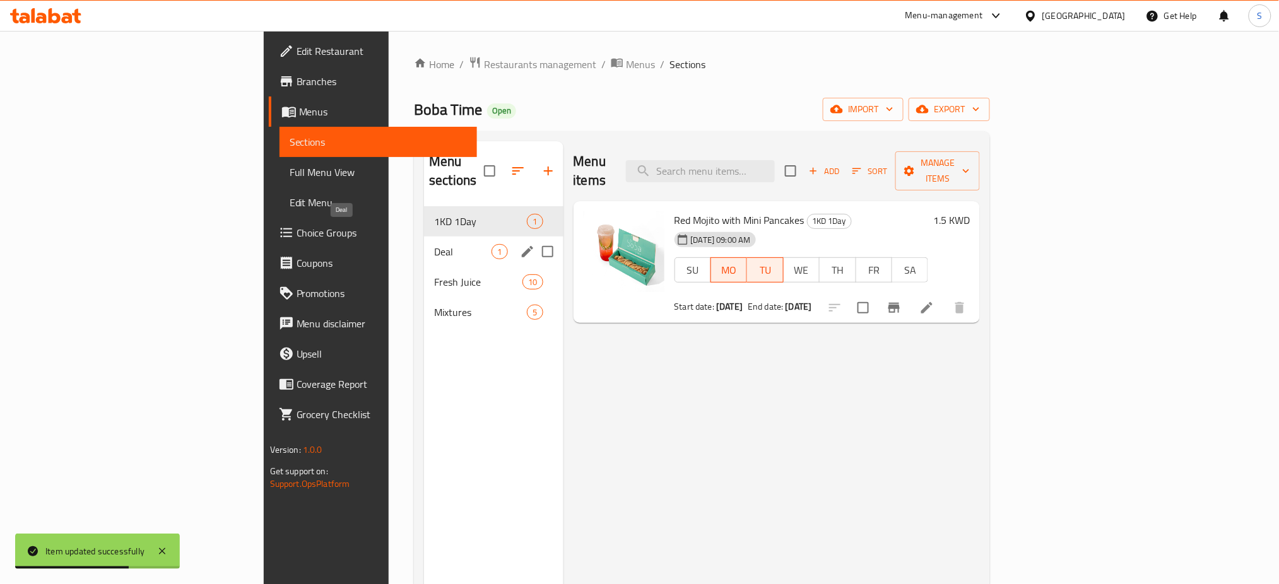
click at [434, 244] on span "Deal" at bounding box center [462, 251] width 57 height 15
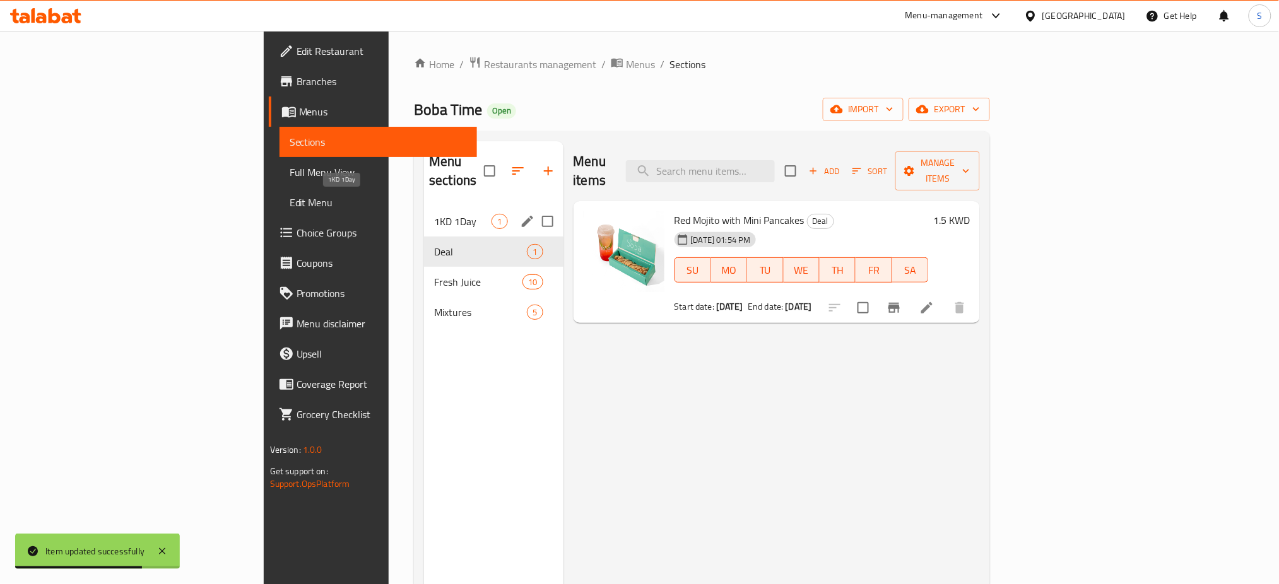
click at [434, 214] on span "1KD 1Day" at bounding box center [462, 221] width 57 height 15
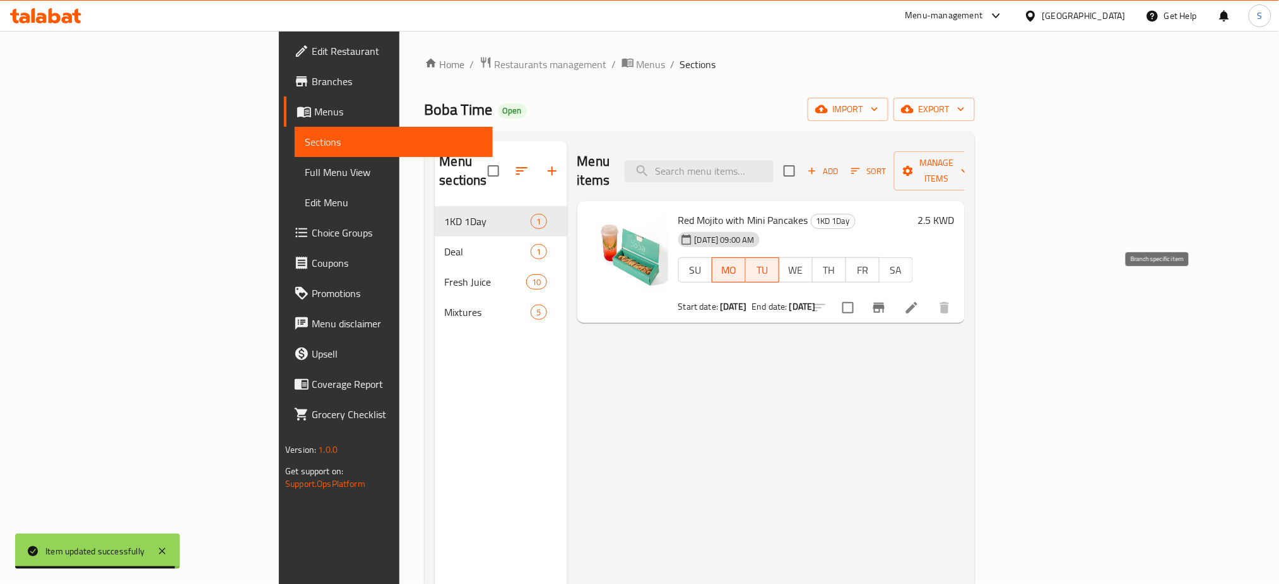
click at [884, 303] on icon "Branch-specific-item" at bounding box center [878, 308] width 11 height 10
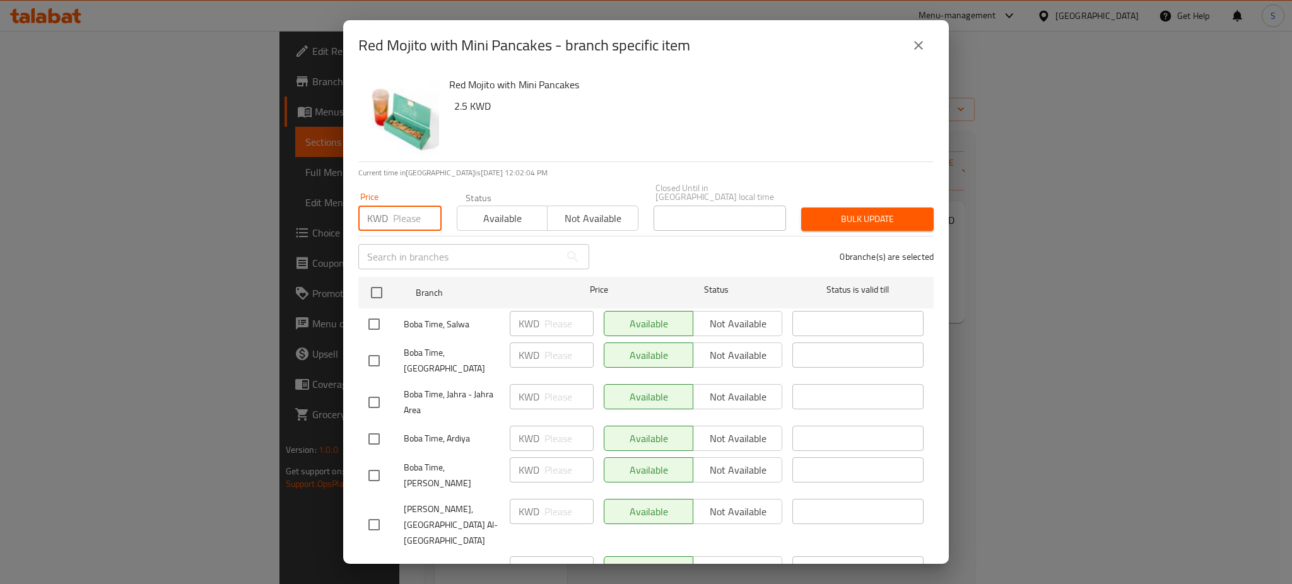
click at [394, 211] on input "number" at bounding box center [417, 218] width 49 height 25
type input "2.5"
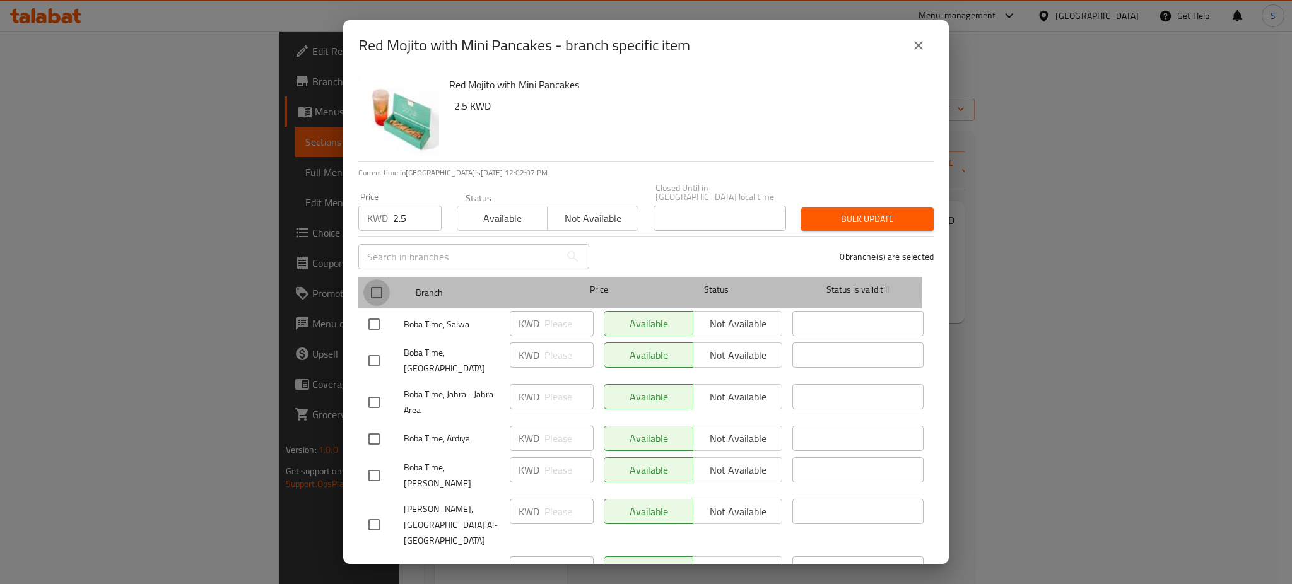
click at [374, 281] on input "checkbox" at bounding box center [376, 292] width 26 height 26
checkbox input "true"
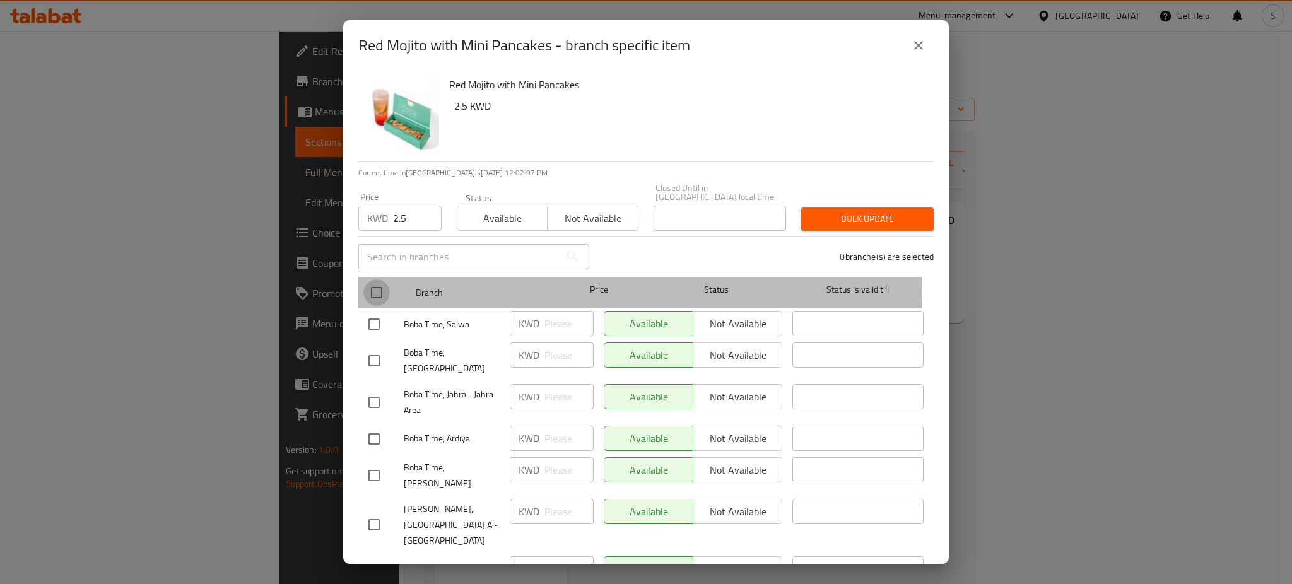
checkbox input "true"
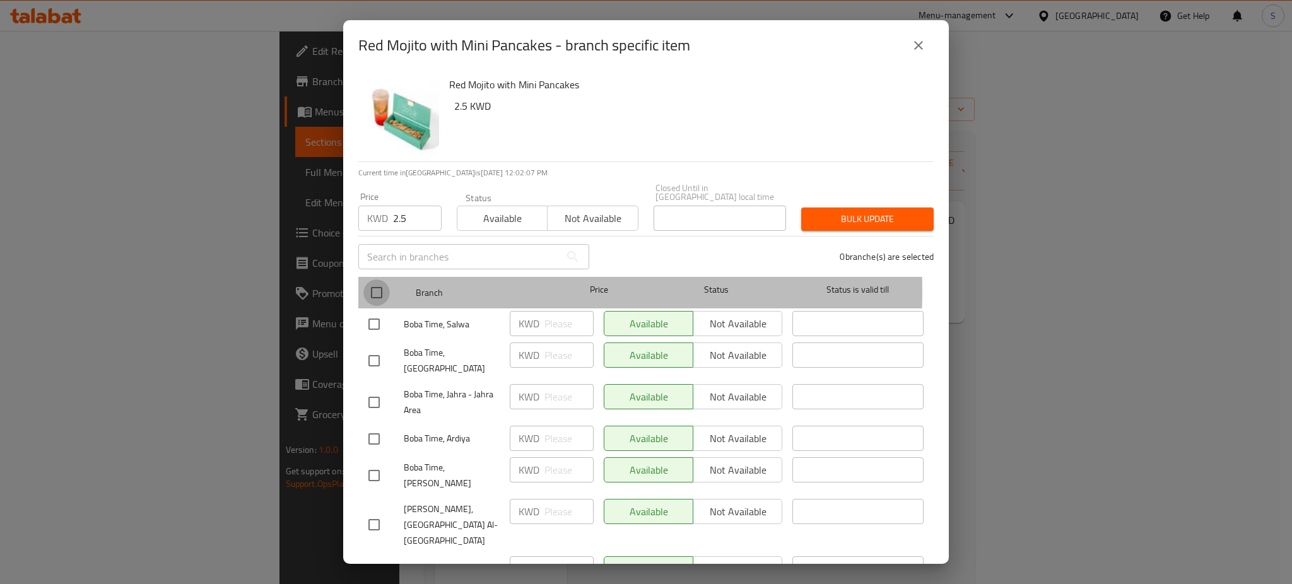
checkbox input "true"
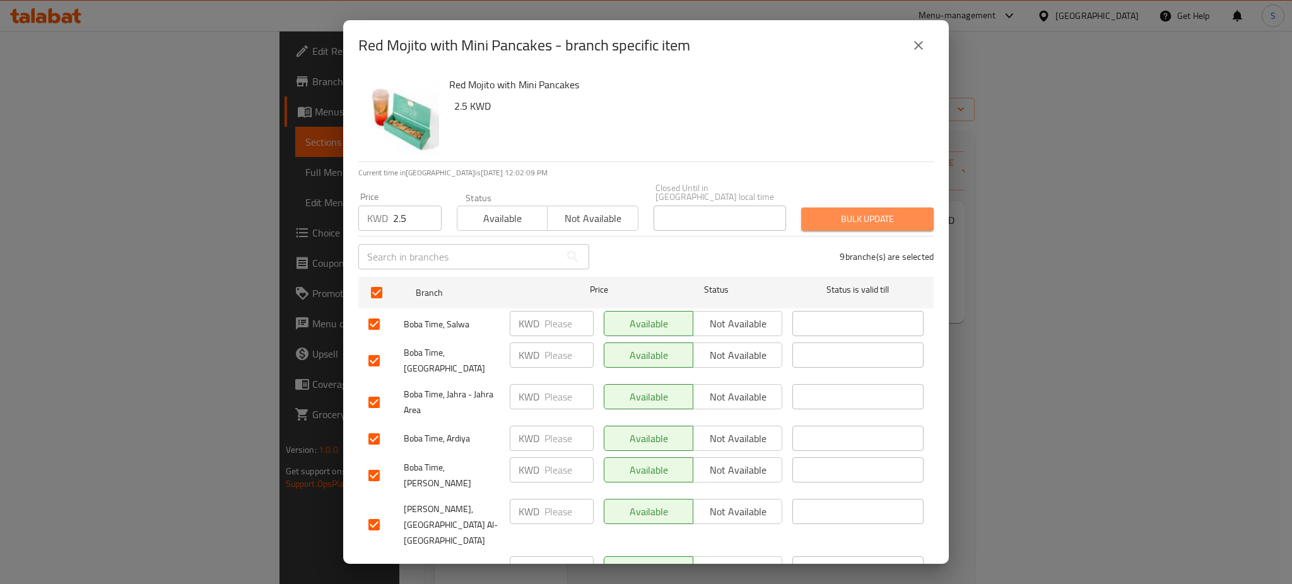
click at [895, 213] on span "Bulk update" at bounding box center [867, 219] width 112 height 16
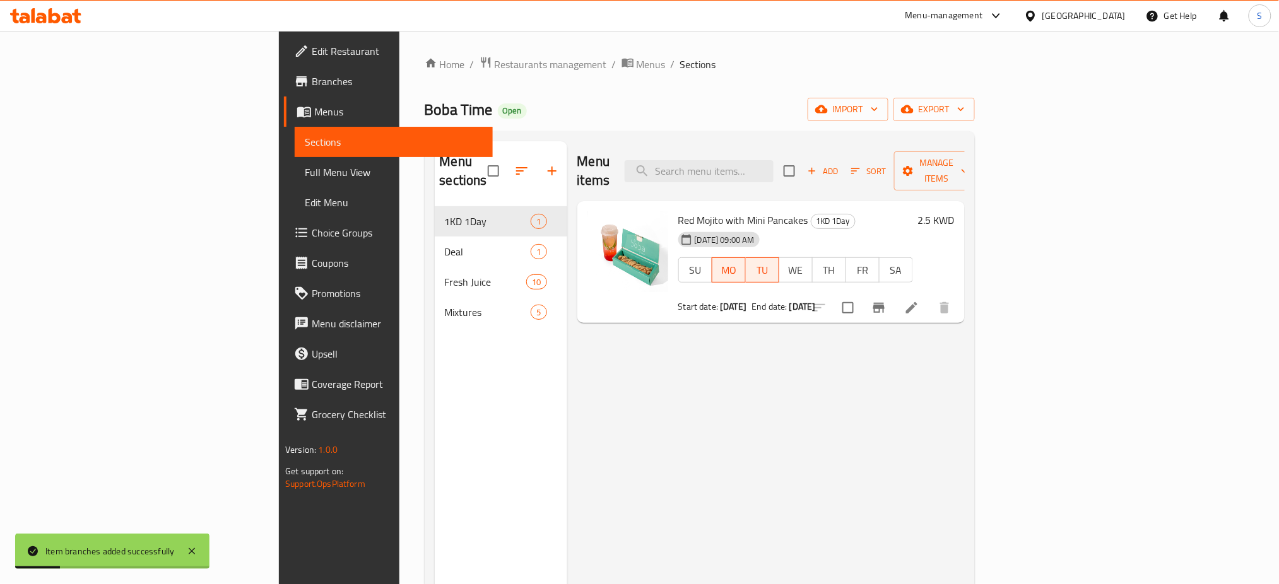
click at [803, 401] on div "Menu items Add Sort Manage items Red Mojito with Mini Pancakes 1KD 1Day 17-08-2…" at bounding box center [765, 433] width 397 height 584
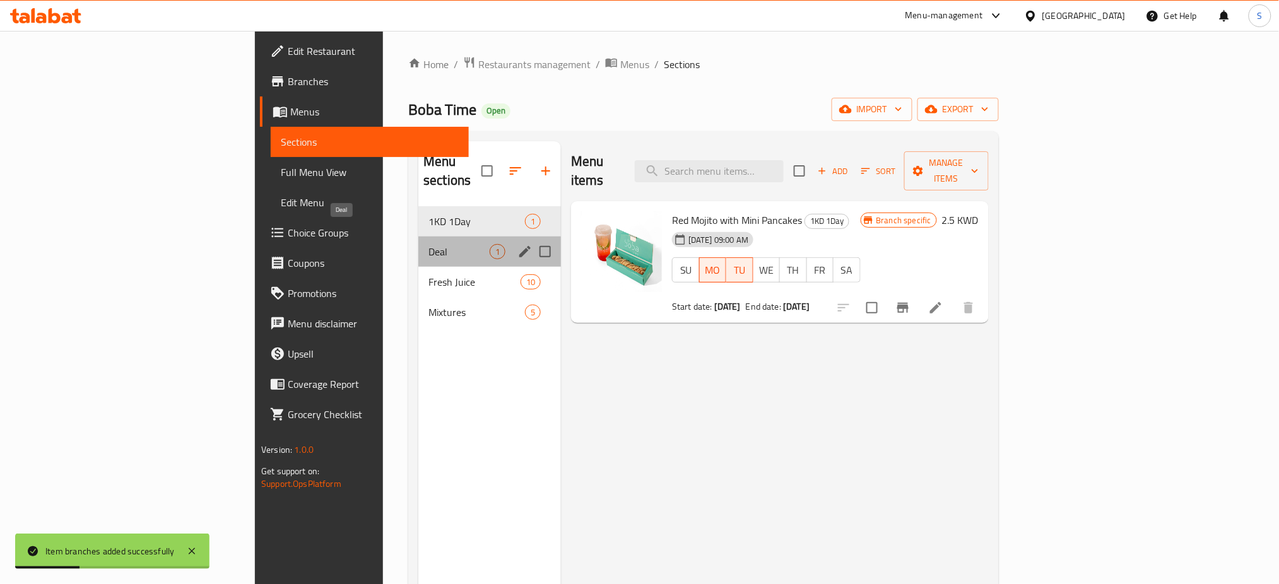
click at [428, 244] on span "Deal" at bounding box center [458, 251] width 61 height 15
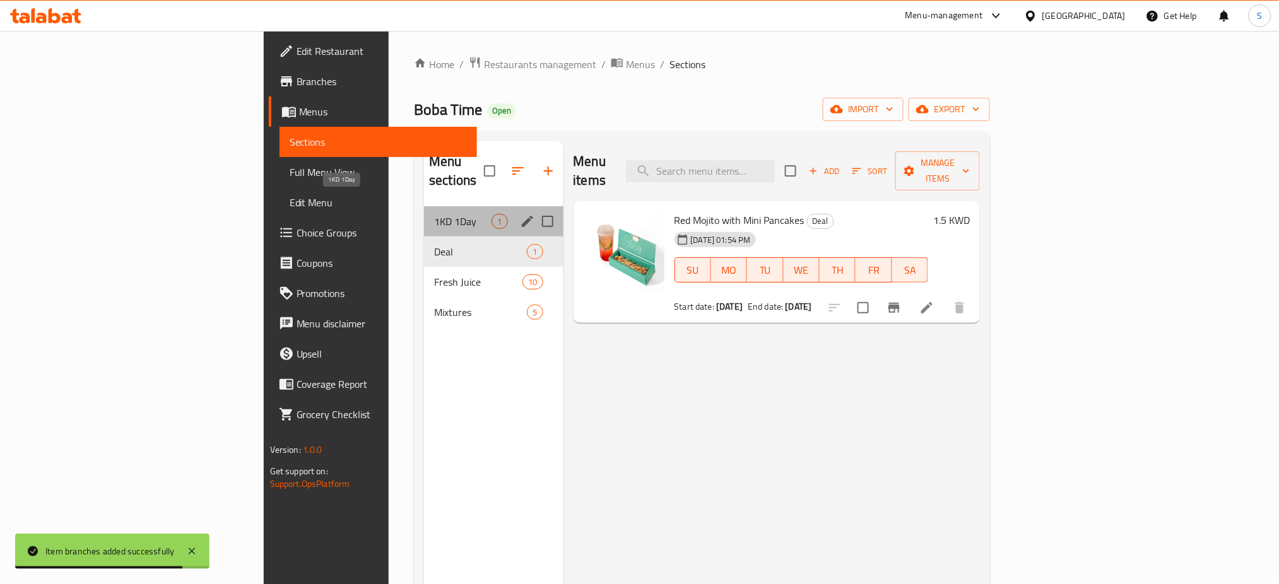
click at [434, 214] on span "1KD 1Day" at bounding box center [462, 221] width 57 height 15
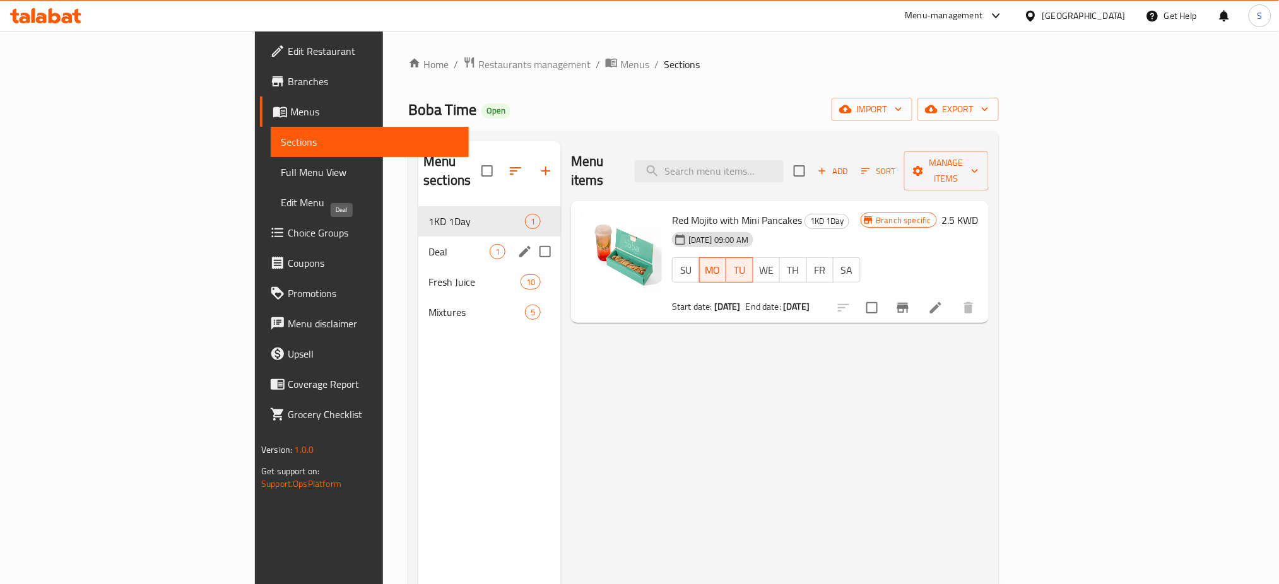
click at [428, 244] on span "Deal" at bounding box center [458, 251] width 61 height 15
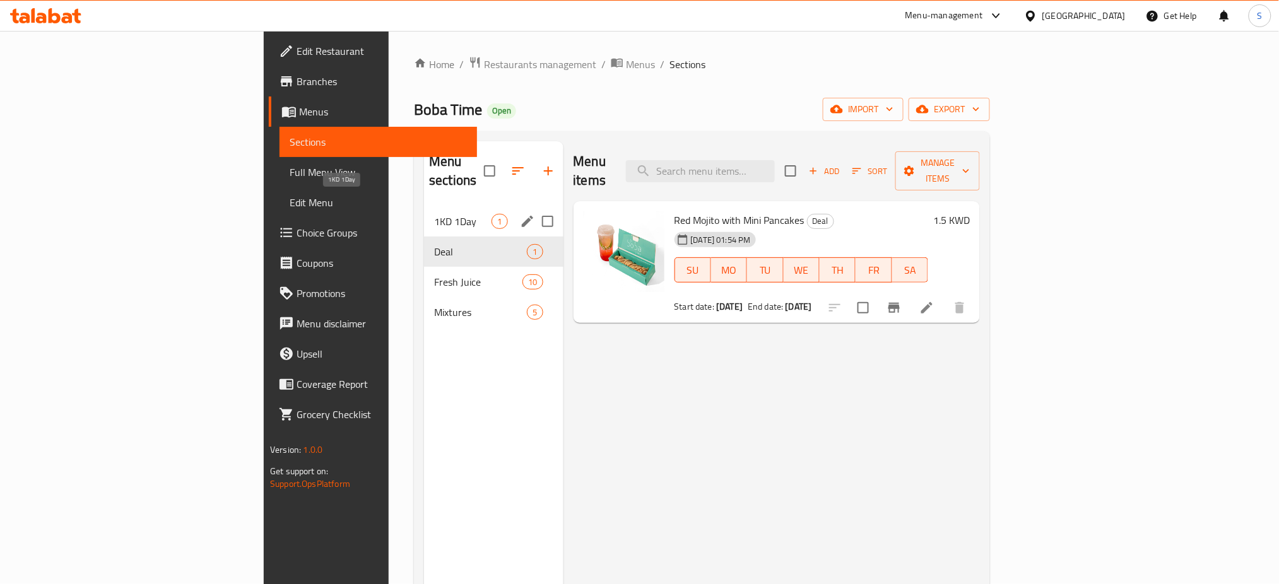
click at [434, 214] on span "1KD 1Day" at bounding box center [462, 221] width 57 height 15
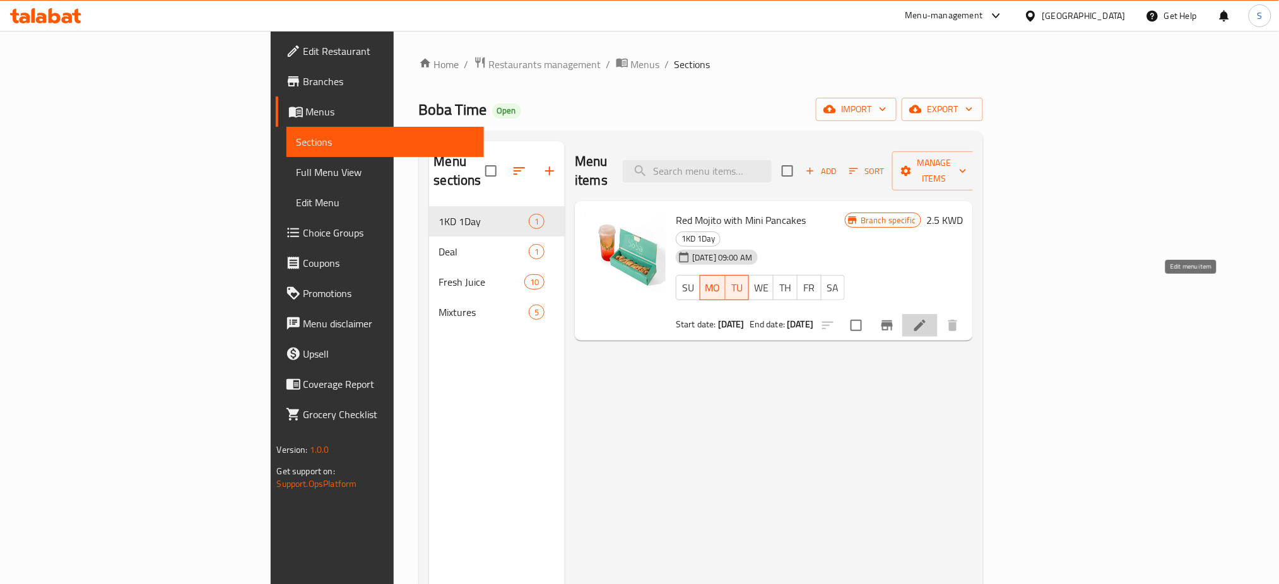
click at [925, 320] on icon at bounding box center [919, 325] width 11 height 11
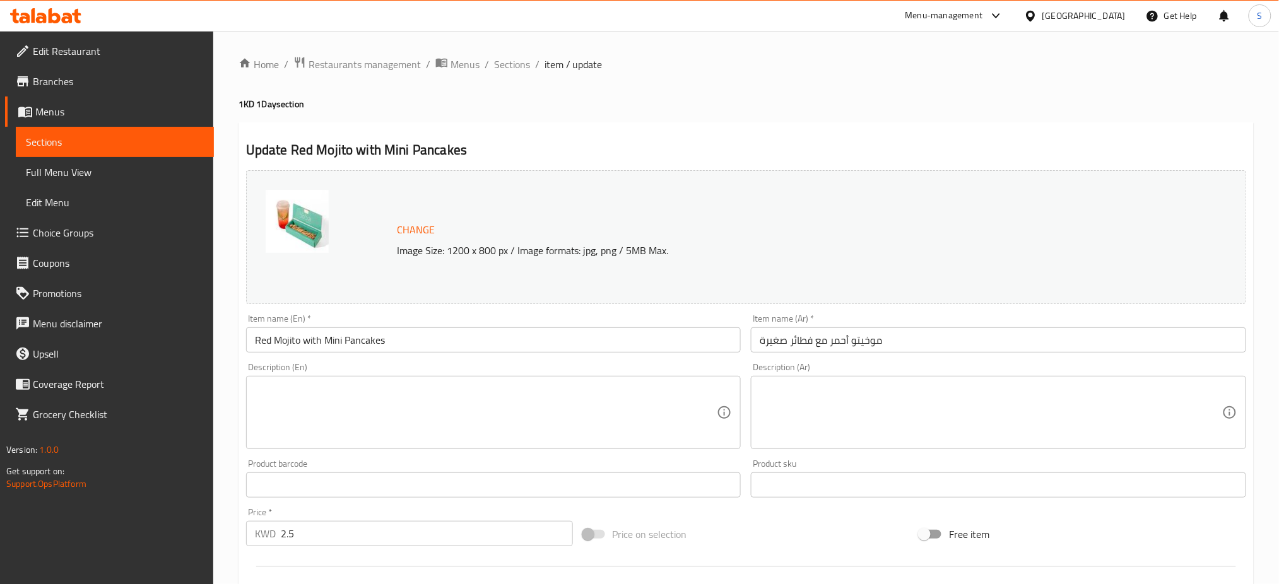
click at [61, 79] on span "Branches" at bounding box center [118, 81] width 171 height 15
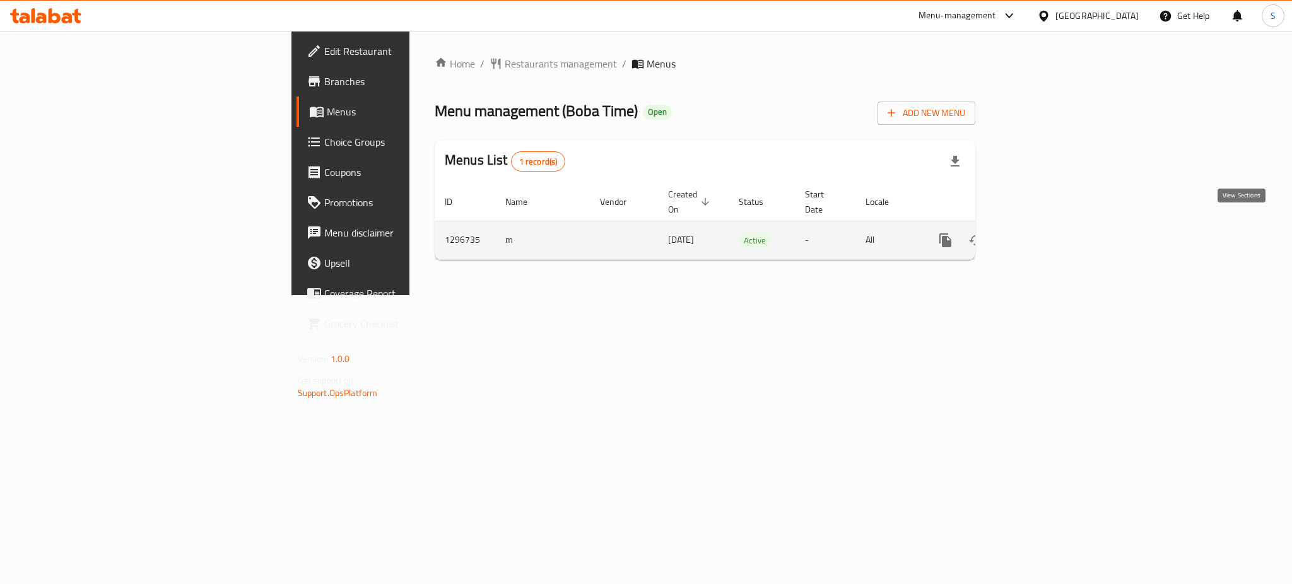
click at [1052, 235] on link "enhanced table" at bounding box center [1036, 240] width 30 height 30
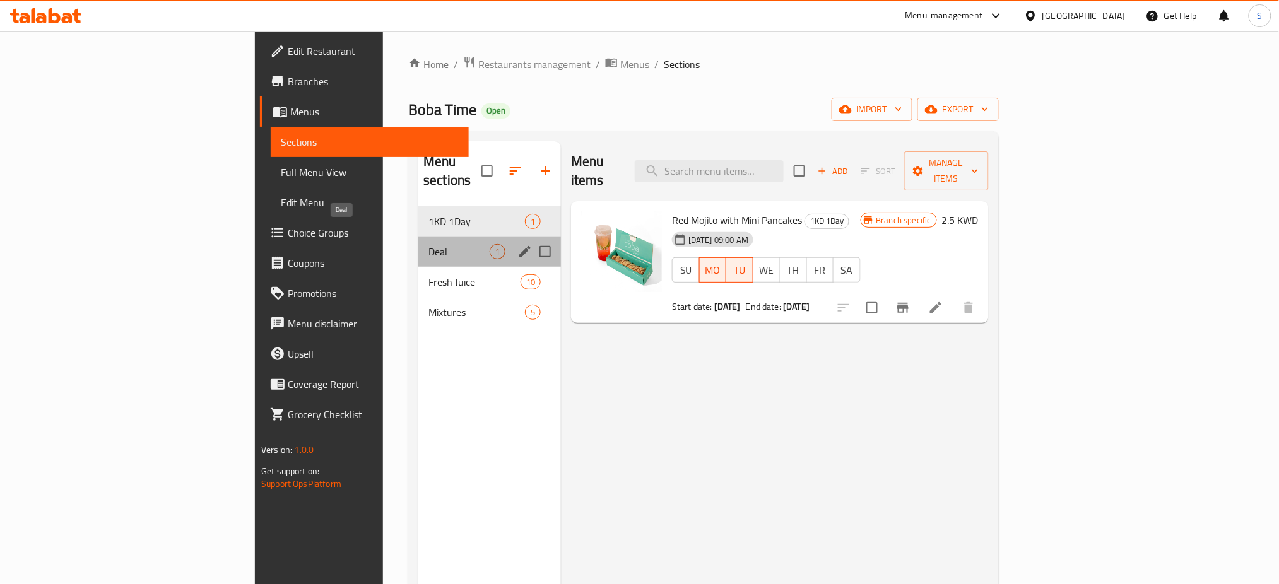
click at [428, 244] on span "Deal" at bounding box center [458, 251] width 61 height 15
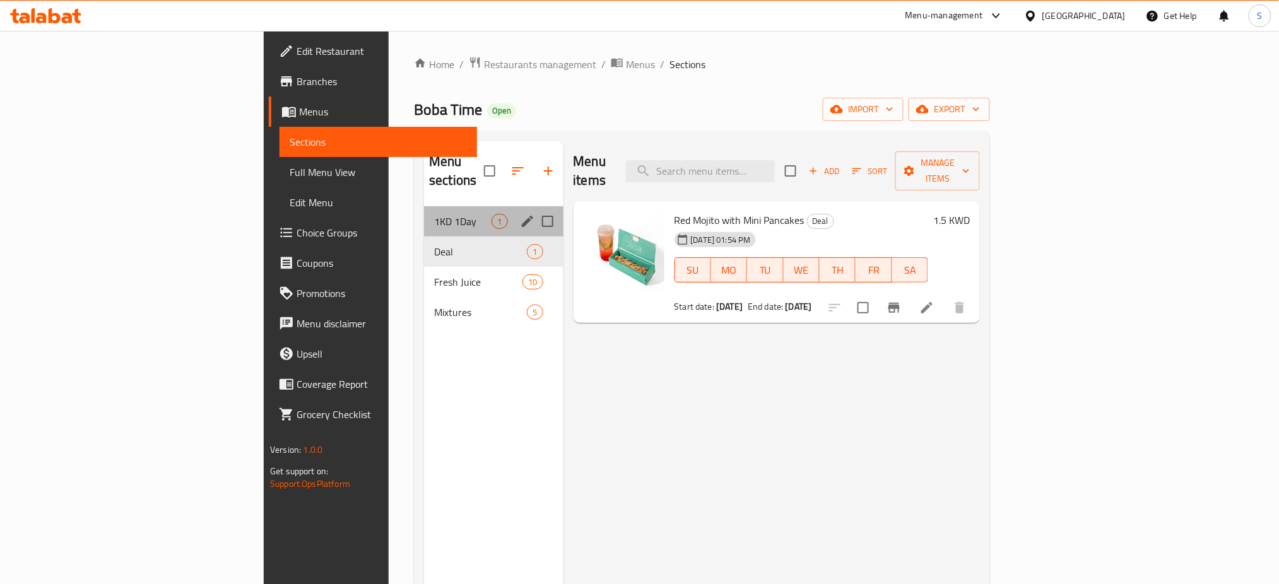
click at [424, 206] on div "1KD 1Day 1" at bounding box center [493, 221] width 139 height 30
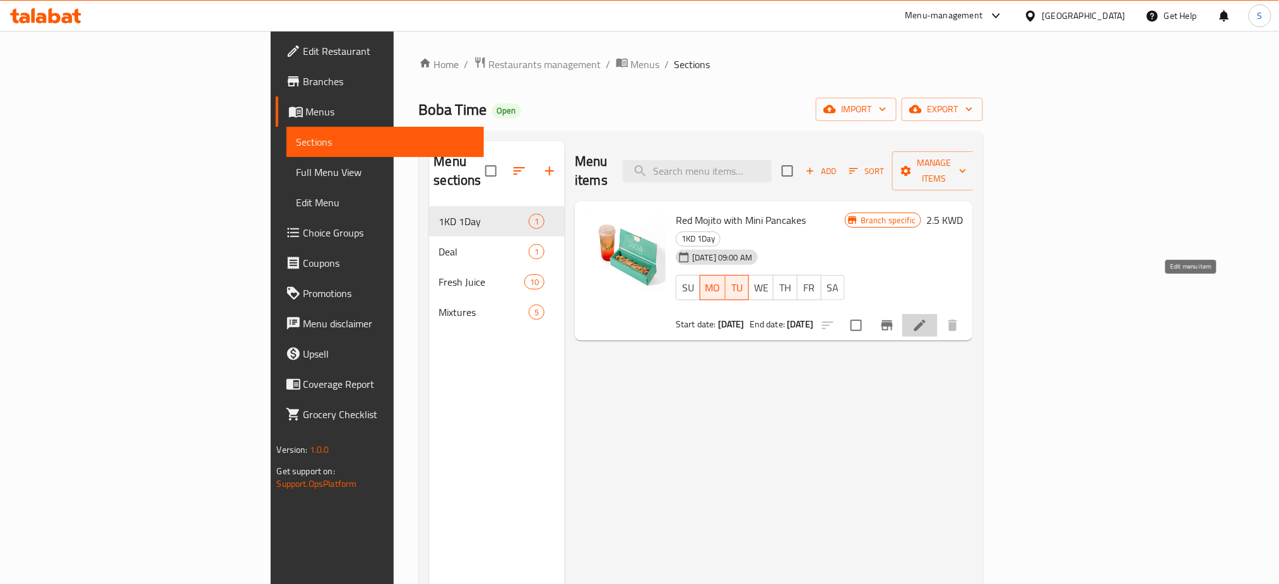
click at [927, 318] on icon at bounding box center [919, 325] width 15 height 15
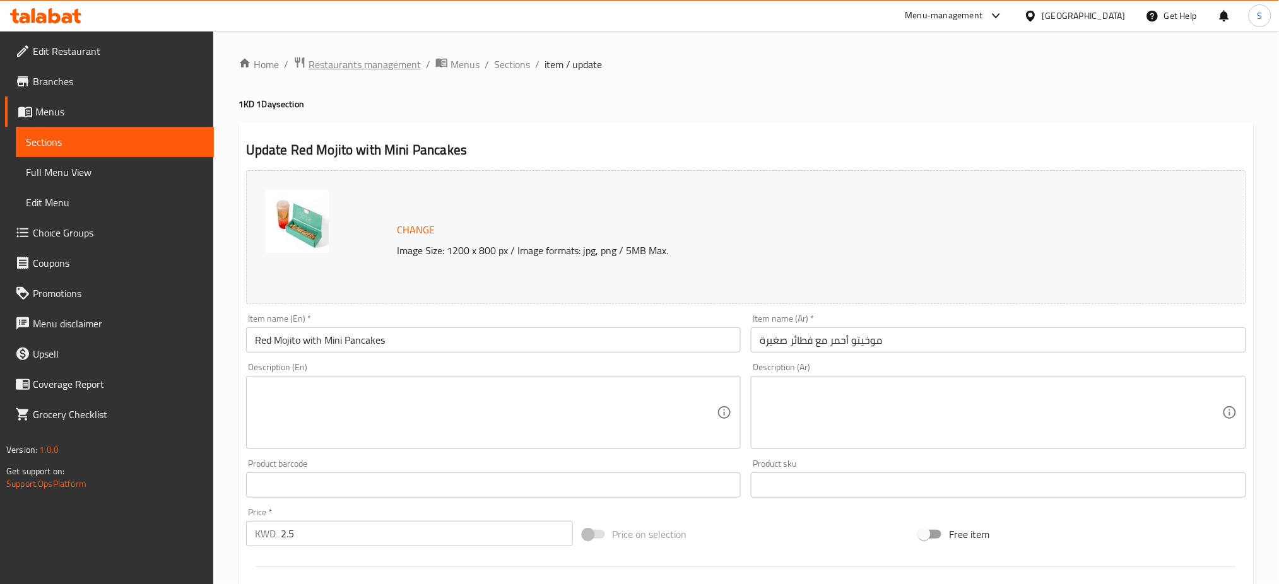
click at [330, 57] on span "Restaurants management" at bounding box center [364, 64] width 112 height 15
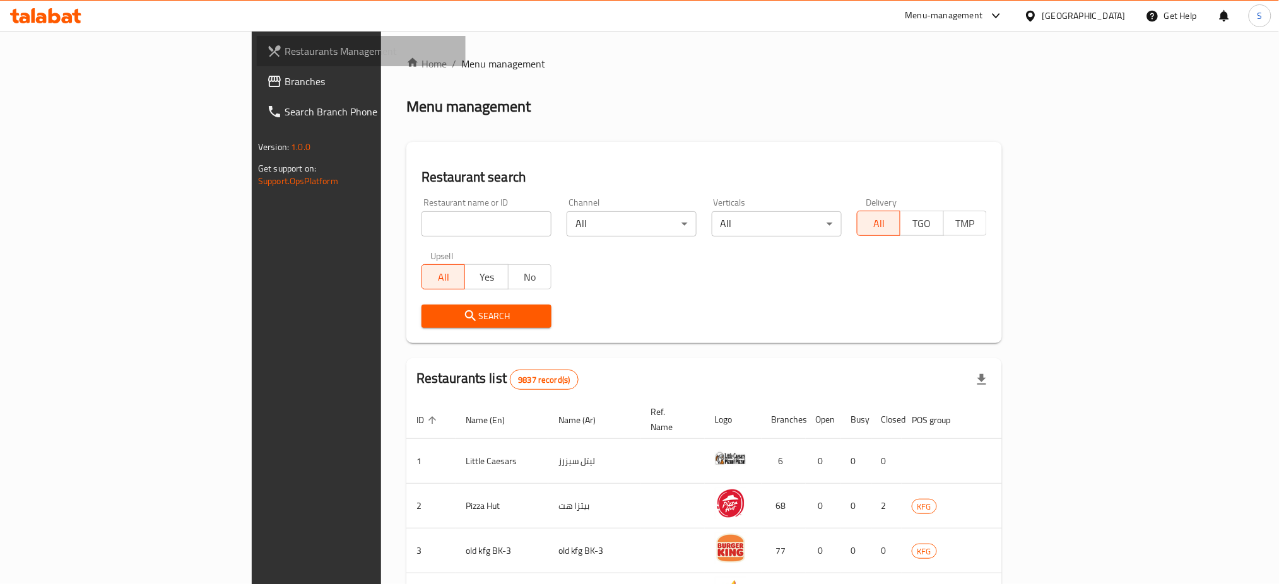
click at [284, 57] on span "Restaurants Management" at bounding box center [369, 51] width 171 height 15
